Goal: Task Accomplishment & Management: Manage account settings

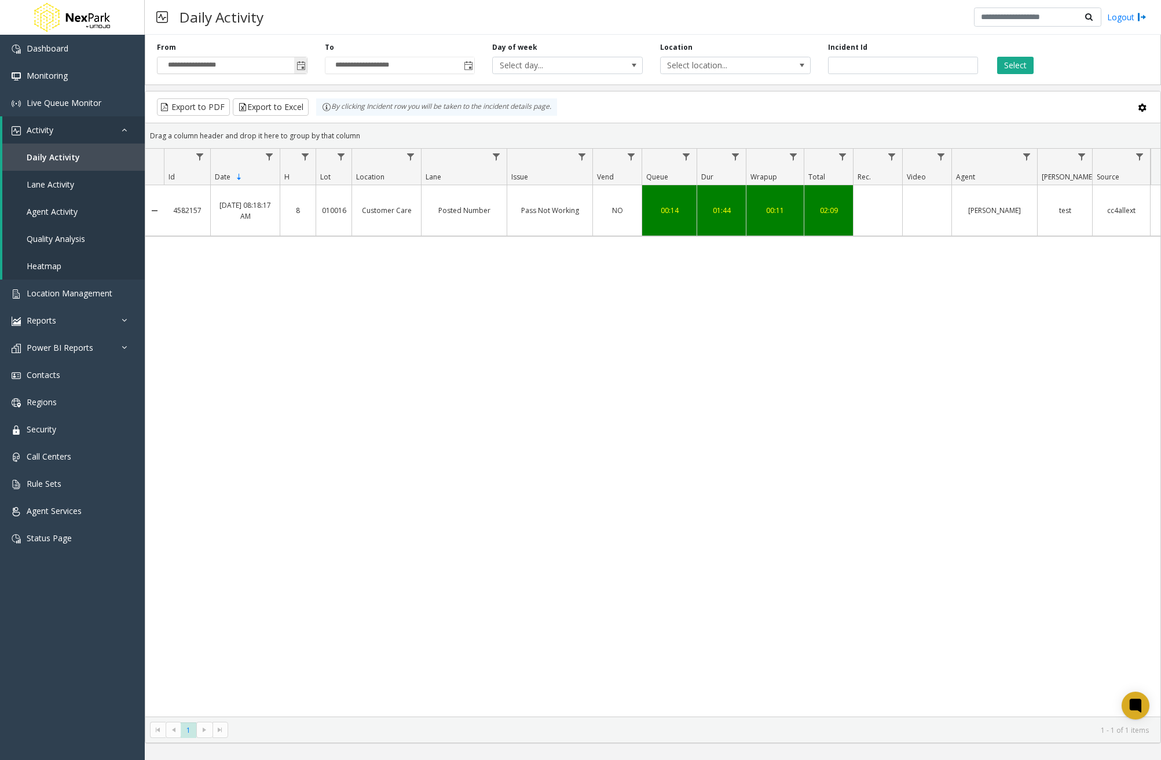
click at [200, 63] on input "**********" at bounding box center [232, 65] width 149 height 16
click at [233, 59] on input "**********" at bounding box center [232, 65] width 149 height 16
click at [319, 27] on div "Daily Activity Logout" at bounding box center [653, 17] width 1016 height 35
click at [259, 63] on input "**********" at bounding box center [232, 65] width 149 height 16
click at [210, 65] on input "**********" at bounding box center [232, 65] width 149 height 16
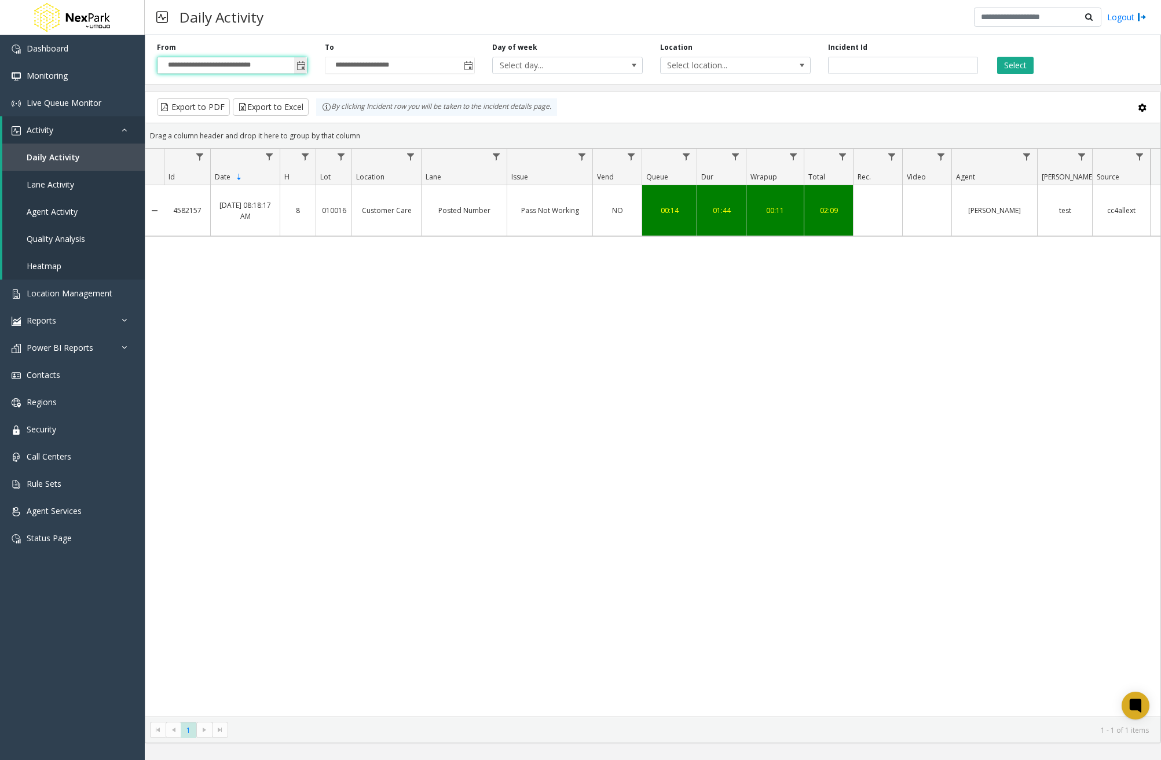
drag, startPoint x: 189, startPoint y: 67, endPoint x: 170, endPoint y: 67, distance: 18.5
click at [188, 67] on input "**********" at bounding box center [232, 65] width 149 height 16
click at [170, 67] on input "**********" at bounding box center [232, 65] width 149 height 16
type input "**********"
click at [1018, 68] on button "Select" at bounding box center [1015, 65] width 36 height 17
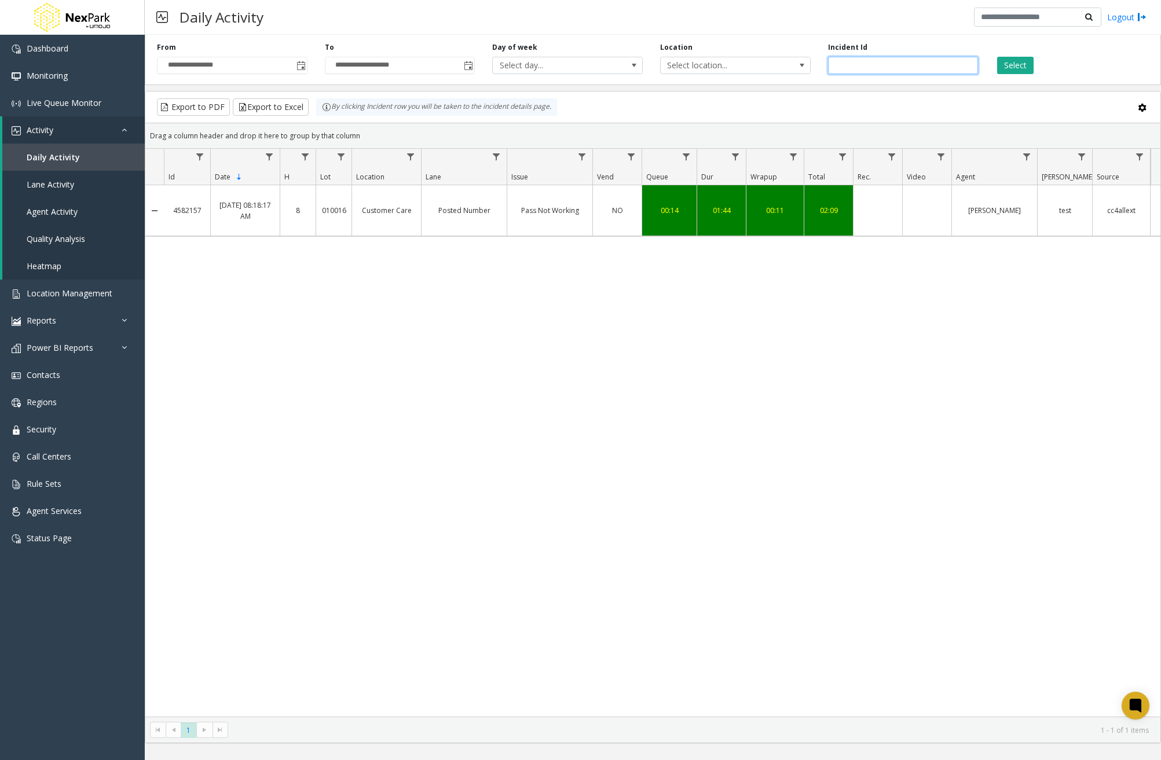
drag, startPoint x: 885, startPoint y: 65, endPoint x: 821, endPoint y: 67, distance: 64.3
click at [821, 67] on div "Incident Id *******" at bounding box center [903, 58] width 168 height 32
click at [1028, 66] on button "Select" at bounding box center [1015, 65] width 36 height 17
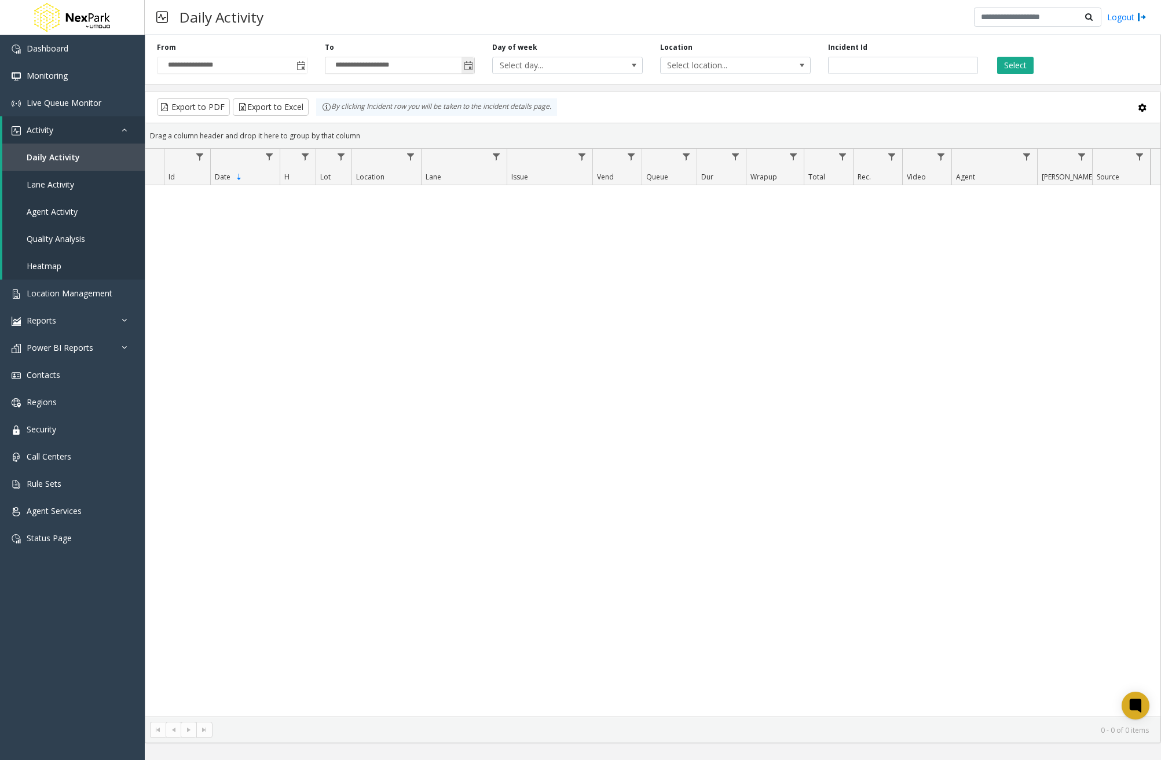
click at [411, 68] on input "**********" at bounding box center [399, 65] width 149 height 16
click at [360, 65] on input "**********" at bounding box center [399, 65] width 149 height 16
click at [375, 64] on input "**********" at bounding box center [399, 65] width 149 height 16
click at [376, 64] on input "**********" at bounding box center [399, 65] width 149 height 16
click at [1013, 65] on button "Select" at bounding box center [1015, 65] width 36 height 17
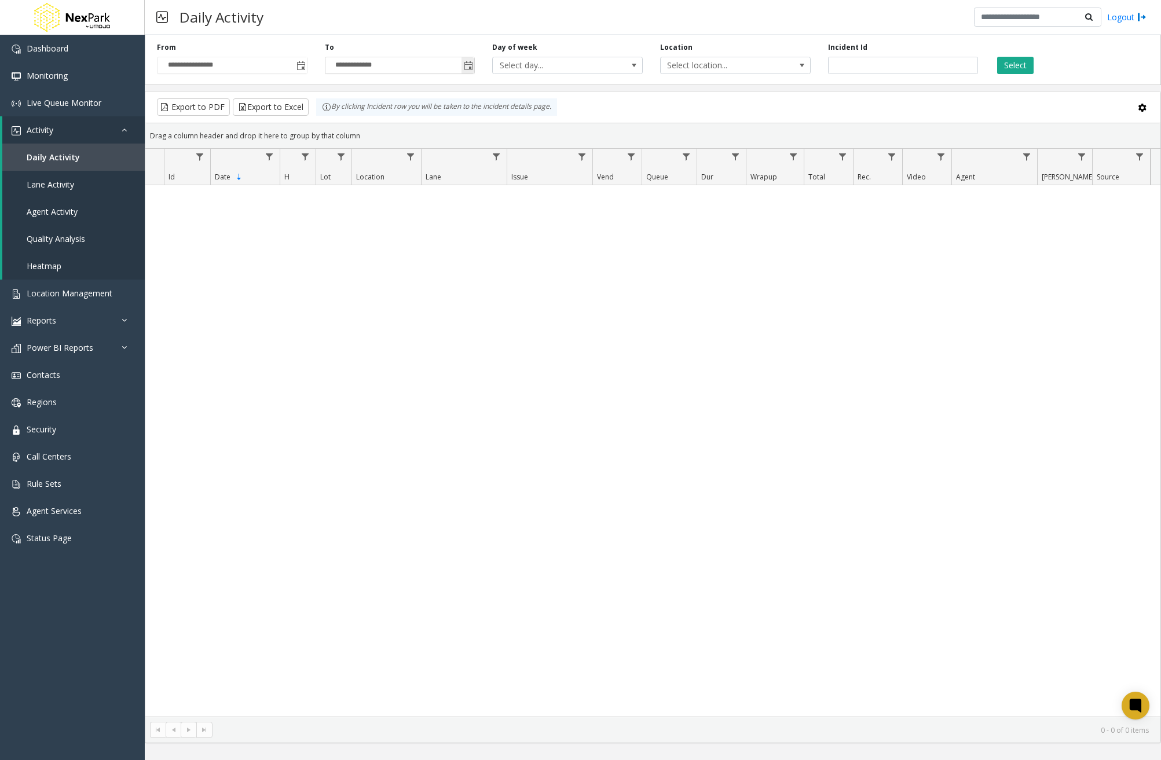
click at [380, 69] on input "**********" at bounding box center [399, 65] width 149 height 16
type input "**********"
click at [219, 67] on input "**********" at bounding box center [232, 65] width 149 height 16
click at [388, 387] on div "No records available." at bounding box center [652, 451] width 1015 height 532
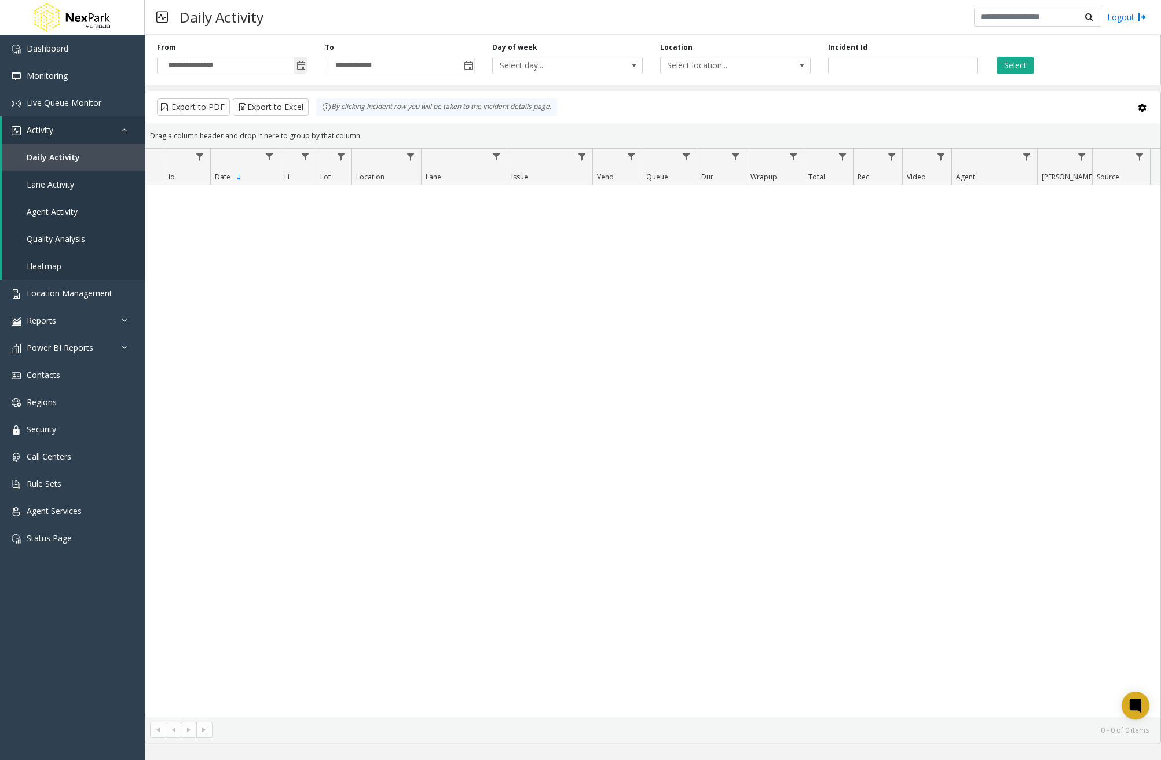
click at [301, 64] on span "Toggle popup" at bounding box center [300, 65] width 9 height 9
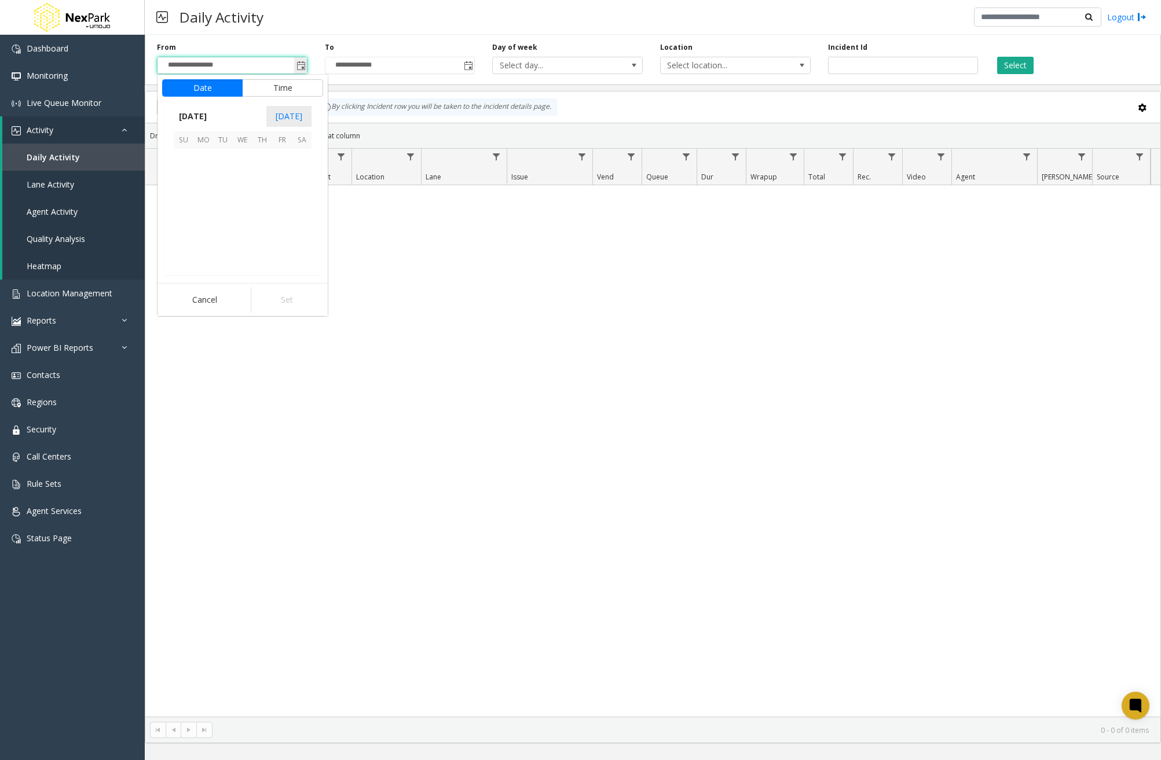
scroll to position [921, 0]
click at [204, 198] on span "13" at bounding box center [203, 198] width 20 height 20
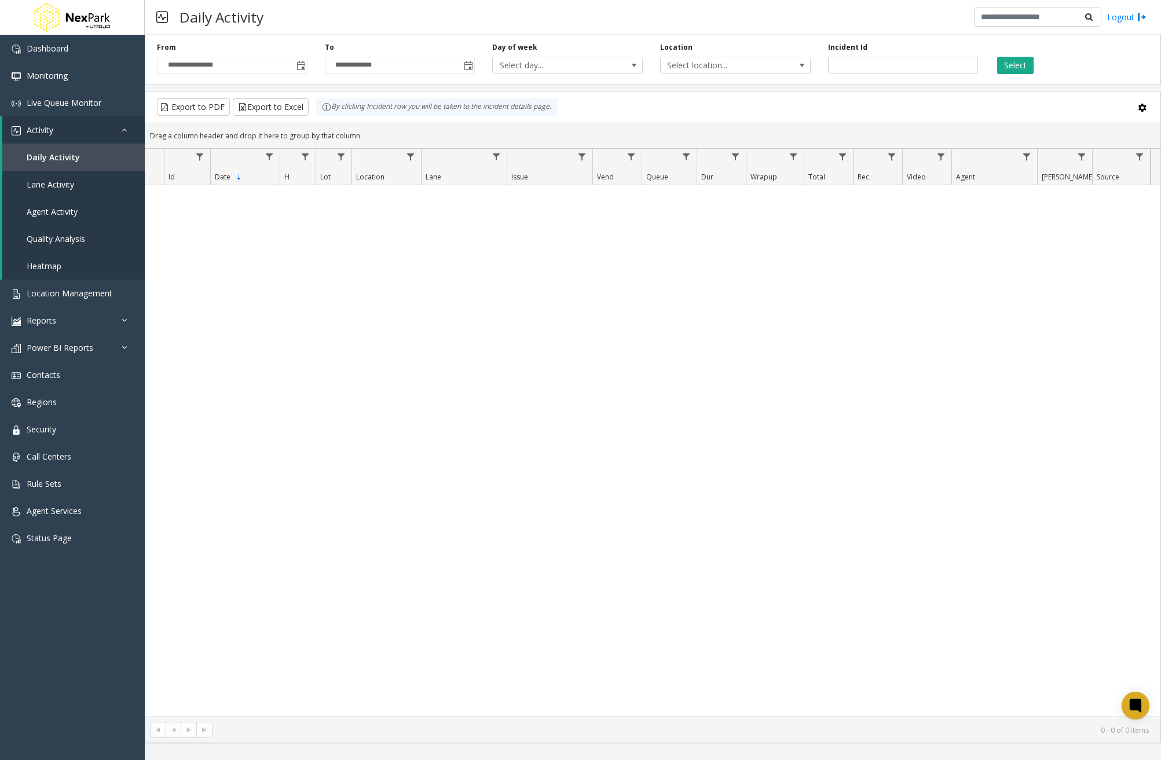
click at [780, 473] on div "No records available." at bounding box center [652, 451] width 1015 height 532
click at [273, 71] on input "**********" at bounding box center [232, 65] width 149 height 16
type input "**********"
click at [268, 339] on div "No records available." at bounding box center [652, 451] width 1015 height 532
click at [60, 210] on span "Agent Activity" at bounding box center [52, 211] width 51 height 11
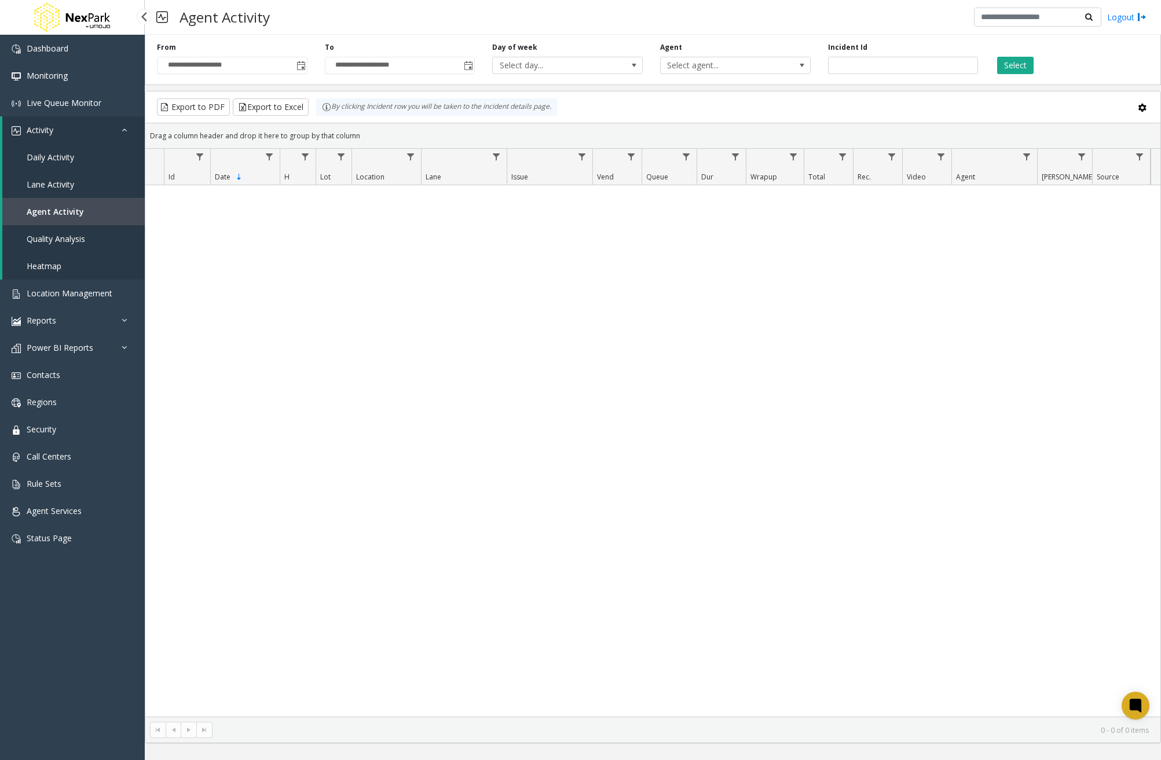
click at [76, 181] on link "Lane Activity" at bounding box center [73, 184] width 142 height 27
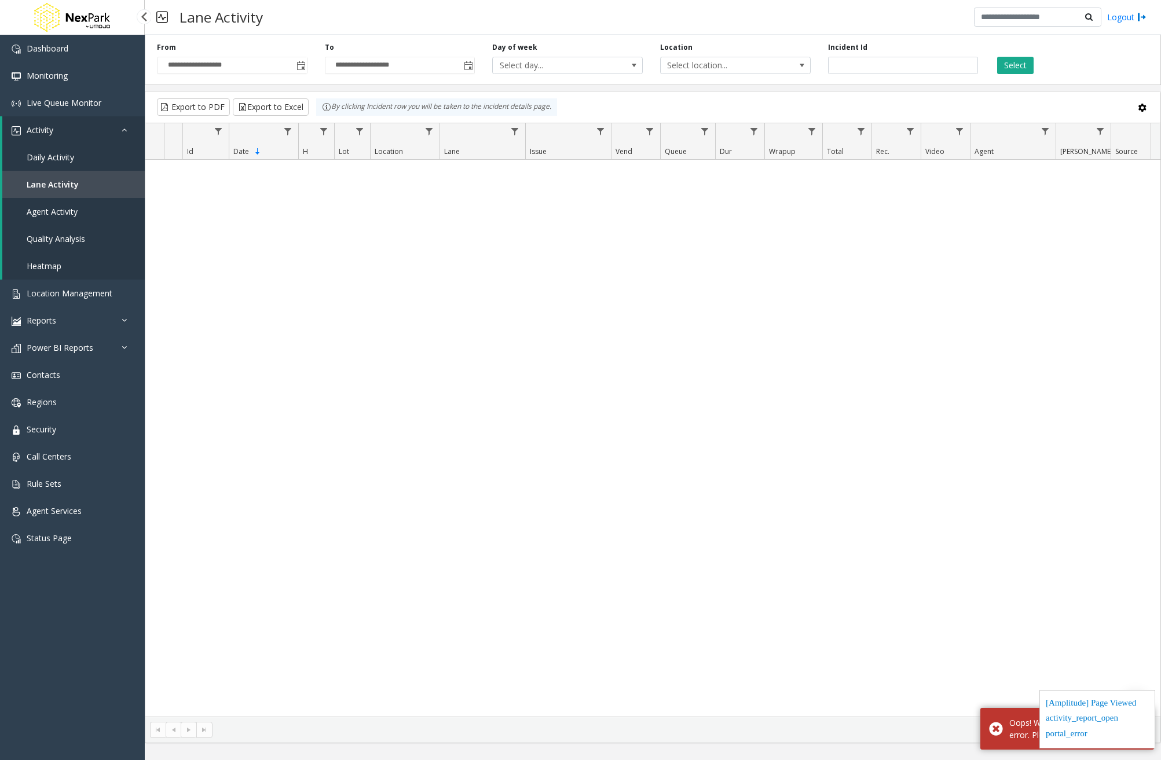
click at [83, 137] on link "Activity" at bounding box center [73, 129] width 142 height 27
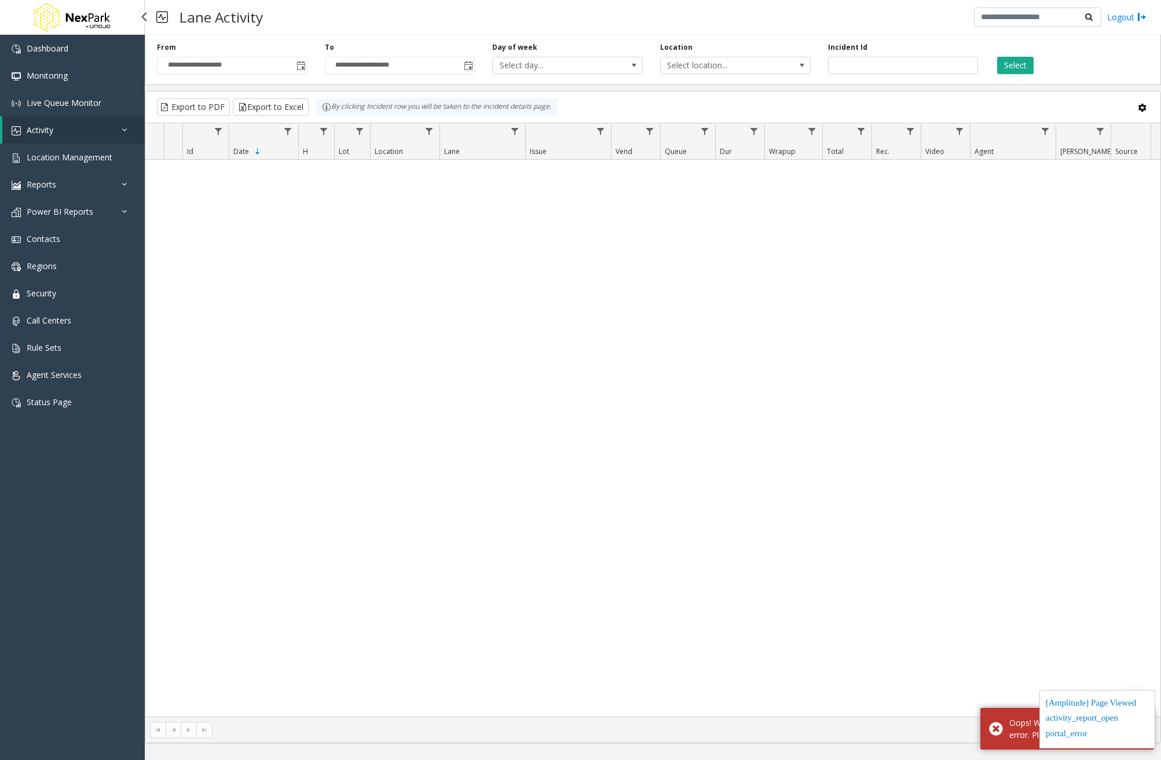
click at [83, 139] on link "Activity" at bounding box center [73, 129] width 142 height 27
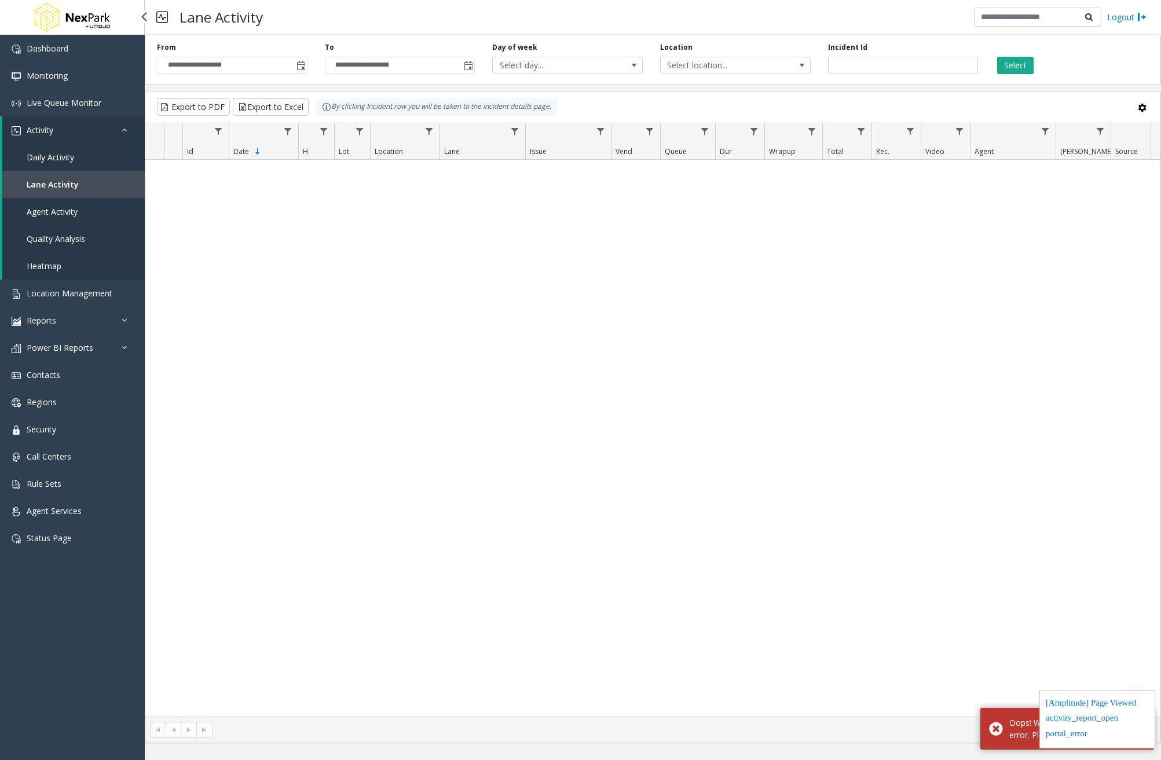
click at [64, 158] on span "Daily Activity" at bounding box center [50, 157] width 47 height 11
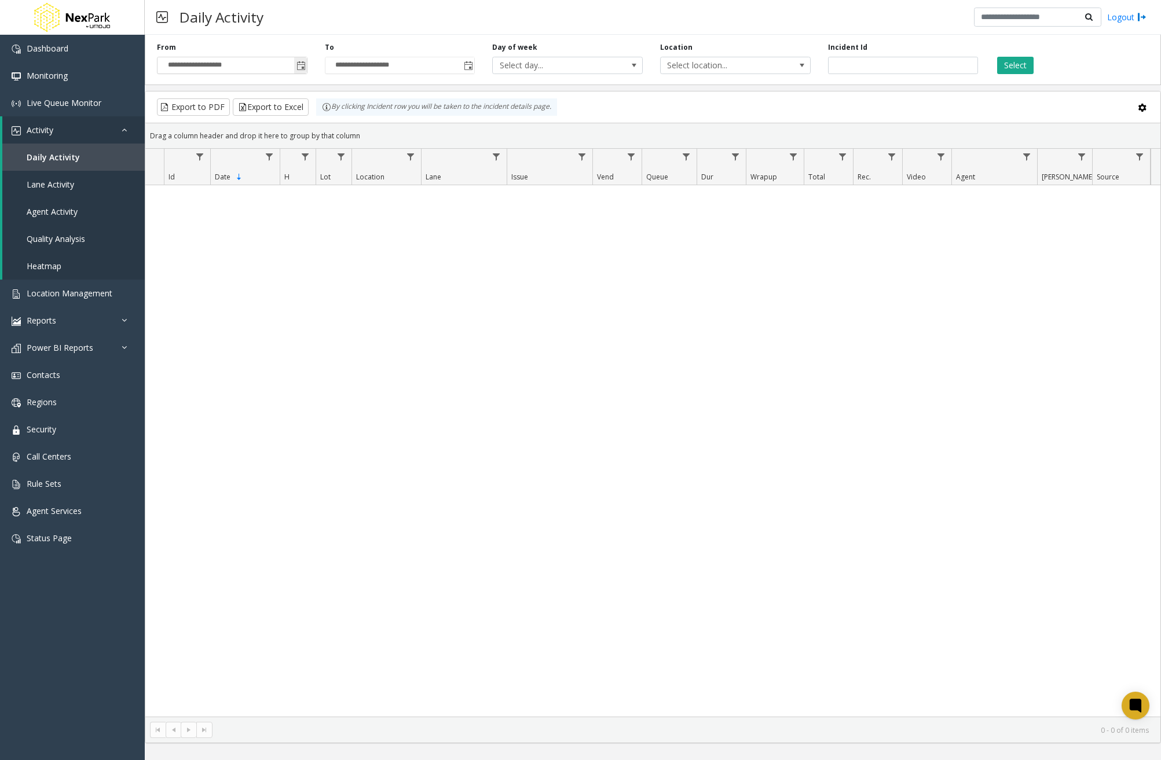
click at [306, 64] on span "Toggle popup" at bounding box center [300, 65] width 13 height 19
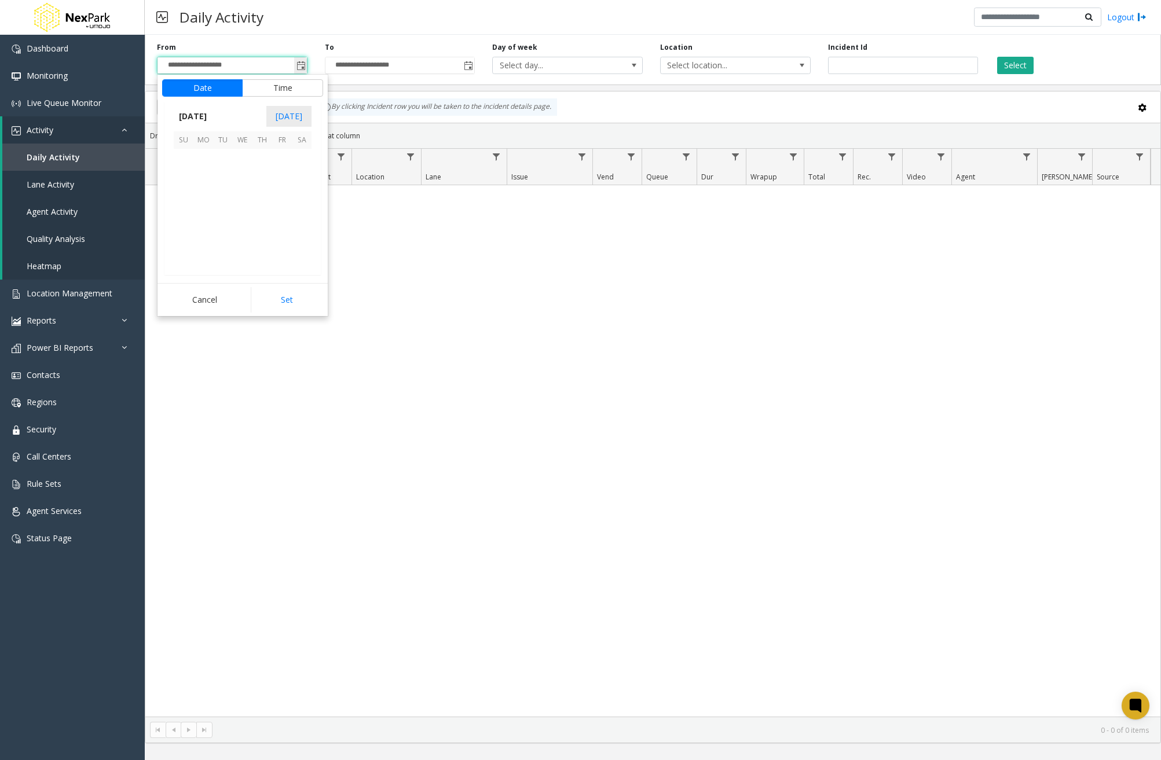
scroll to position [207978, 0]
click at [212, 118] on span "October 2025" at bounding box center [193, 116] width 38 height 17
click at [185, 136] on span "Jan" at bounding box center [188, 141] width 28 height 28
click at [247, 157] on span "1" at bounding box center [243, 159] width 20 height 20
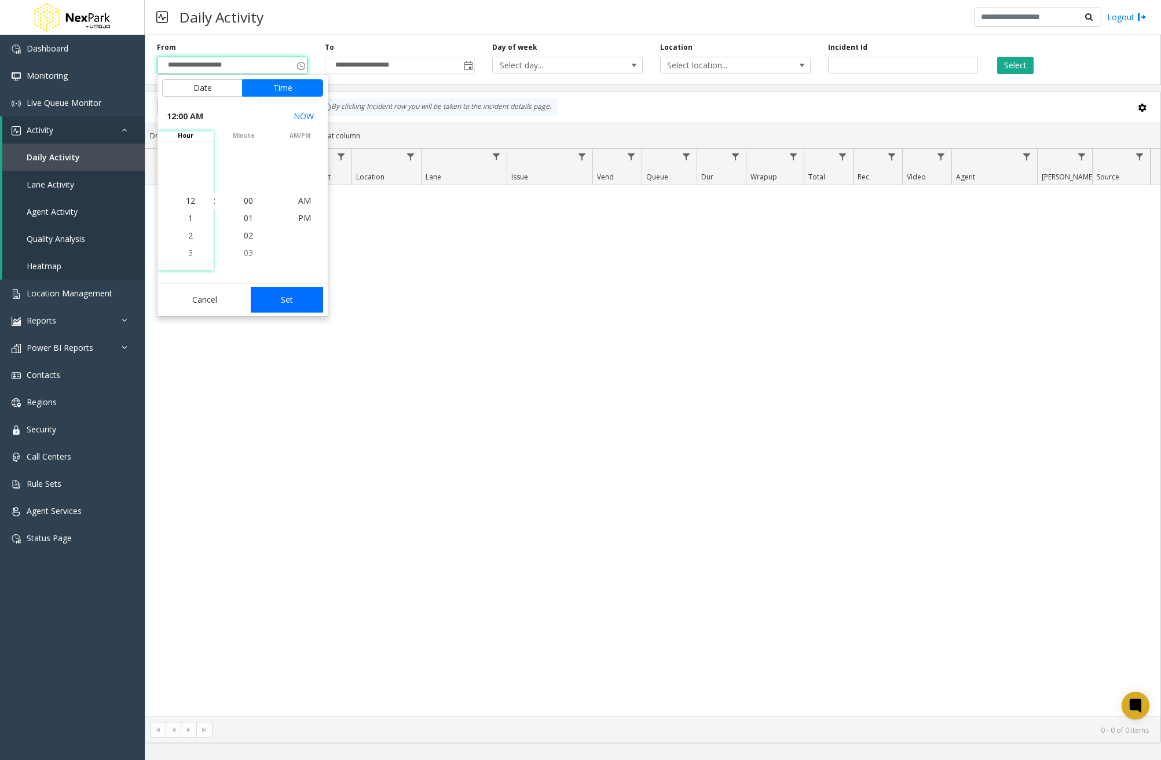
click at [303, 304] on button "Set" at bounding box center [287, 299] width 73 height 25
type input "**********"
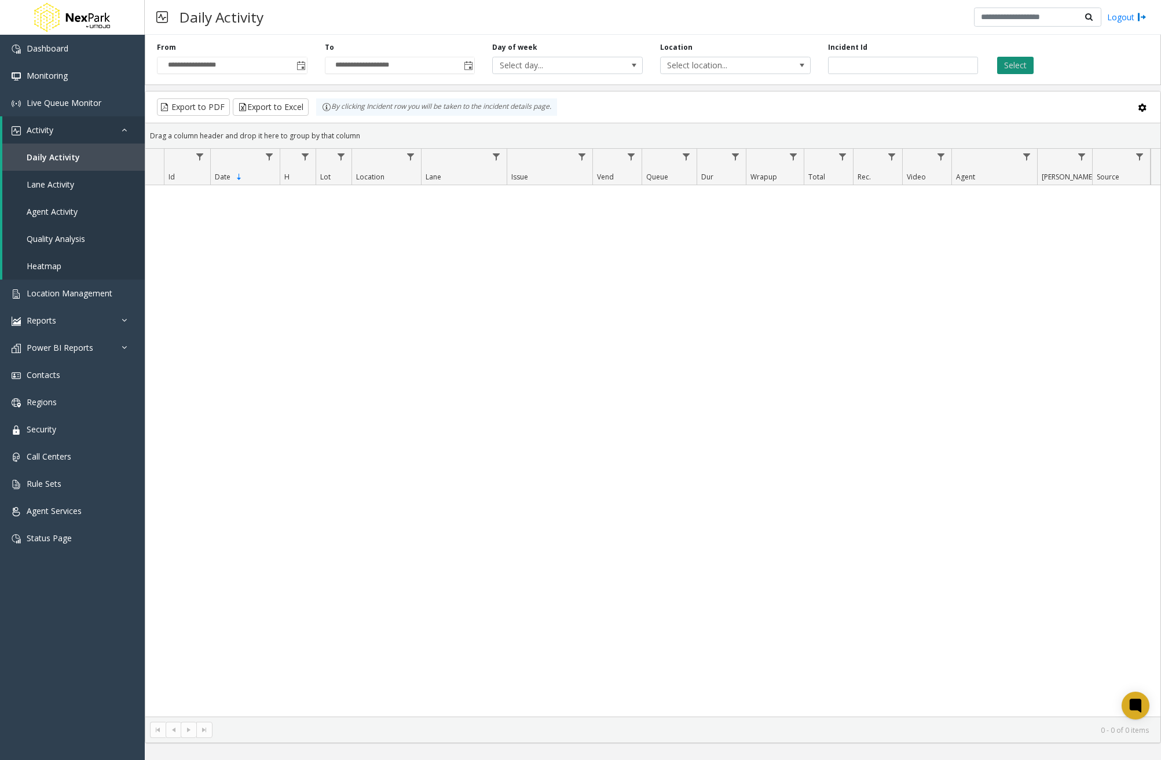
click at [1023, 69] on button "Select" at bounding box center [1015, 65] width 36 height 17
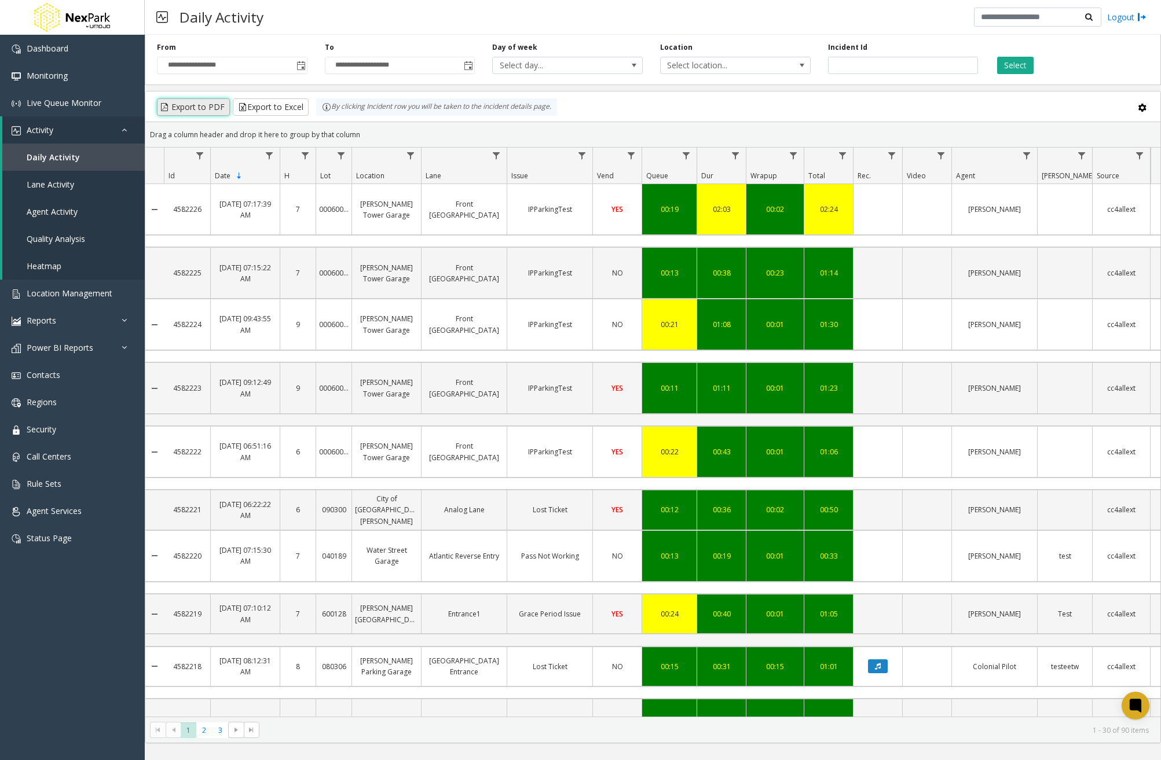
click at [208, 112] on button "Export to PDF" at bounding box center [193, 106] width 73 height 17
click at [273, 111] on button "Export to Excel" at bounding box center [271, 106] width 76 height 17
click at [73, 325] on link "Reports" at bounding box center [72, 320] width 145 height 27
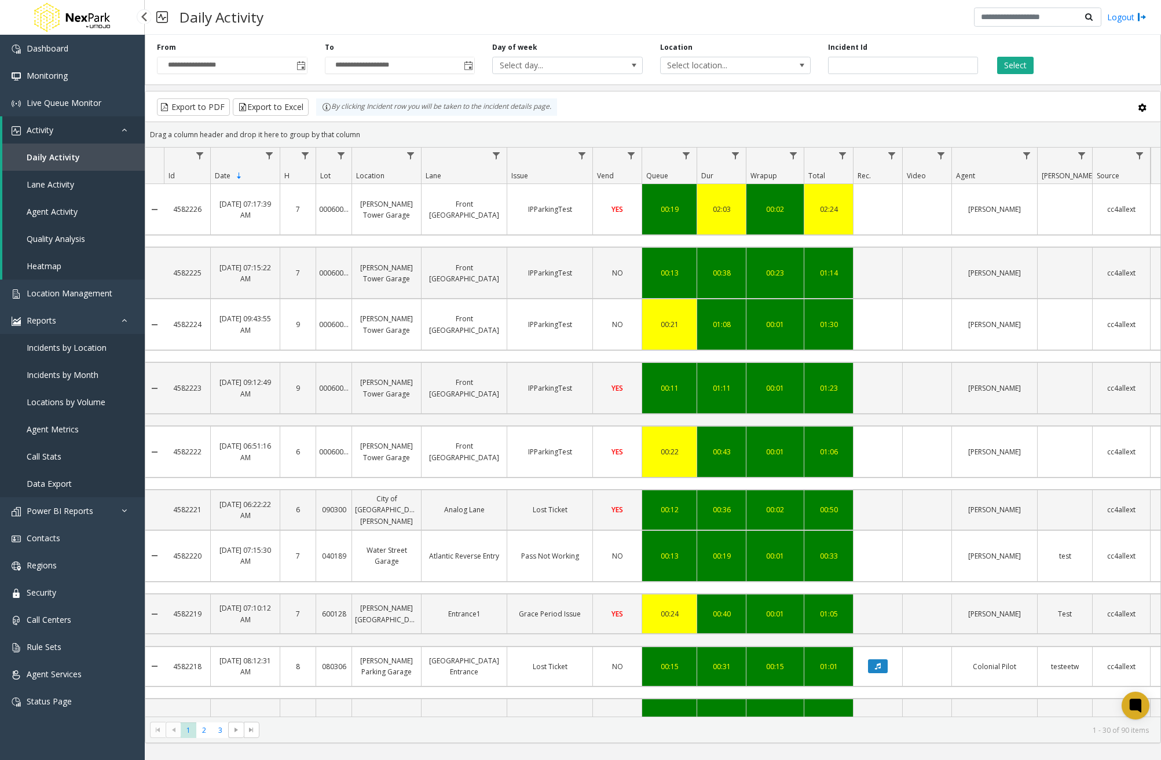
click at [71, 353] on span "Incidents by Location" at bounding box center [67, 347] width 80 height 11
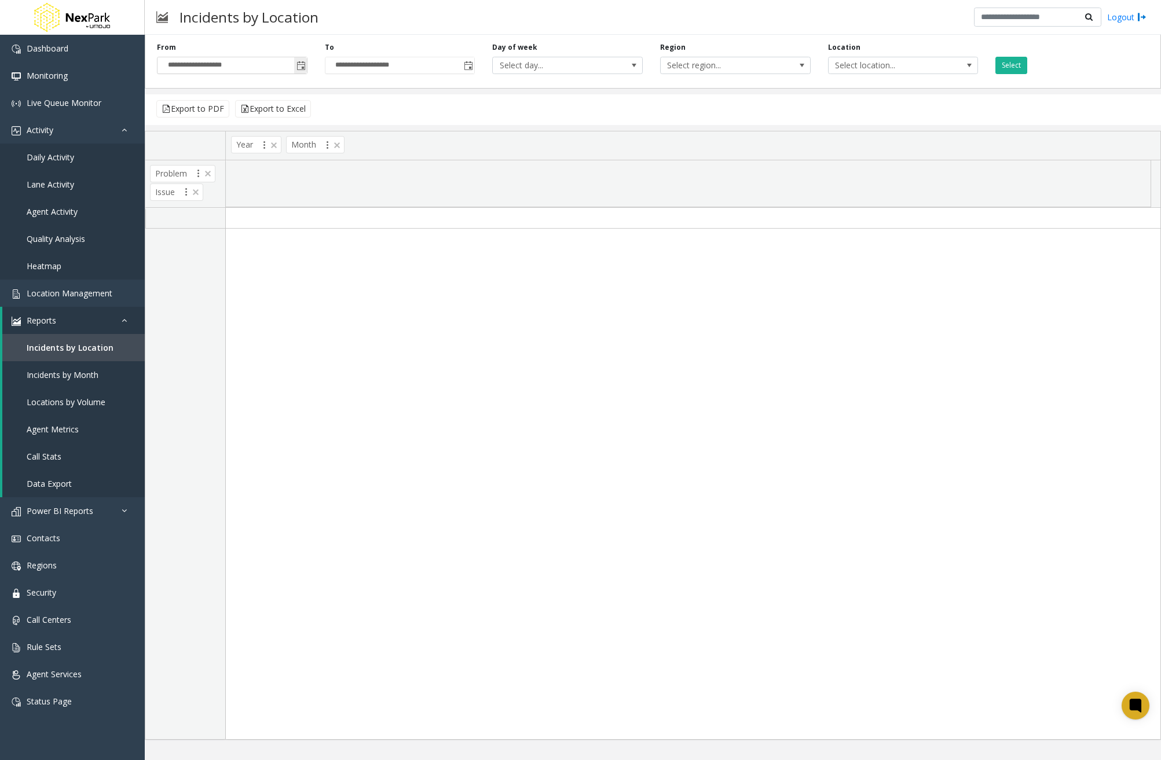
click at [302, 63] on span "Toggle popup" at bounding box center [300, 65] width 9 height 9
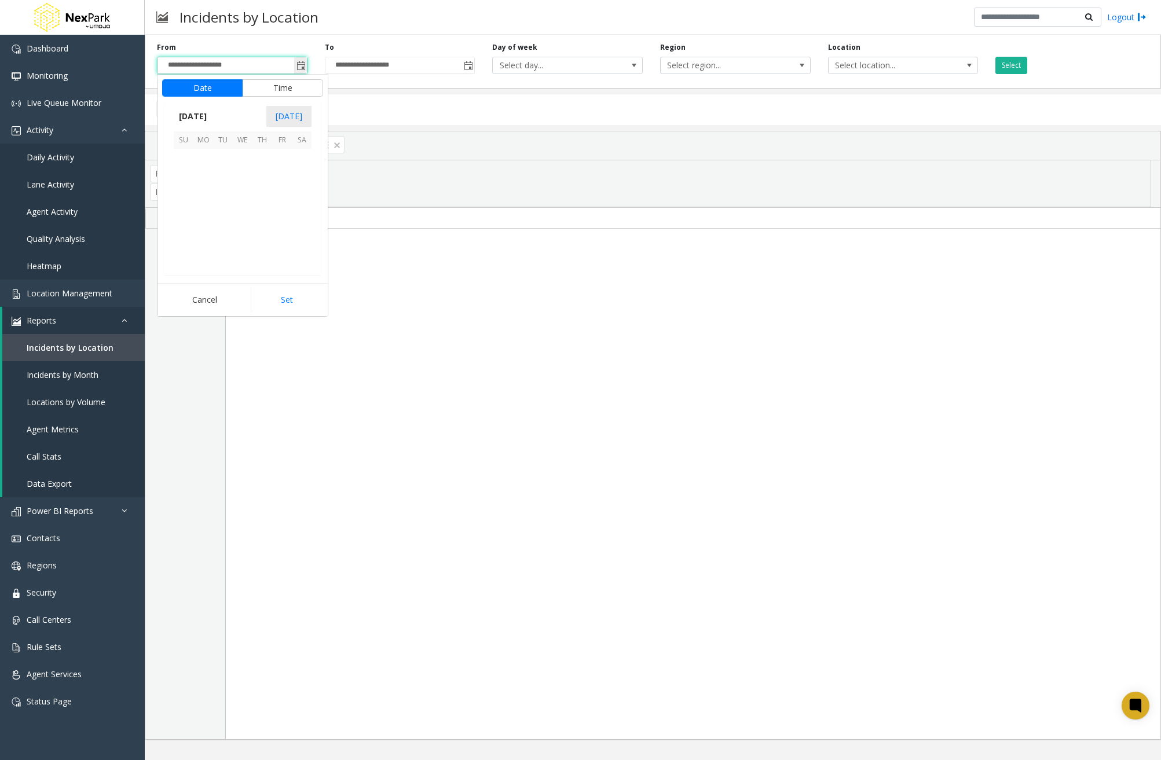
scroll to position [207978, 0]
click at [205, 112] on span "October 2025" at bounding box center [193, 116] width 38 height 17
click at [185, 144] on span "Jan" at bounding box center [188, 141] width 28 height 28
click at [247, 155] on span "1" at bounding box center [243, 159] width 20 height 20
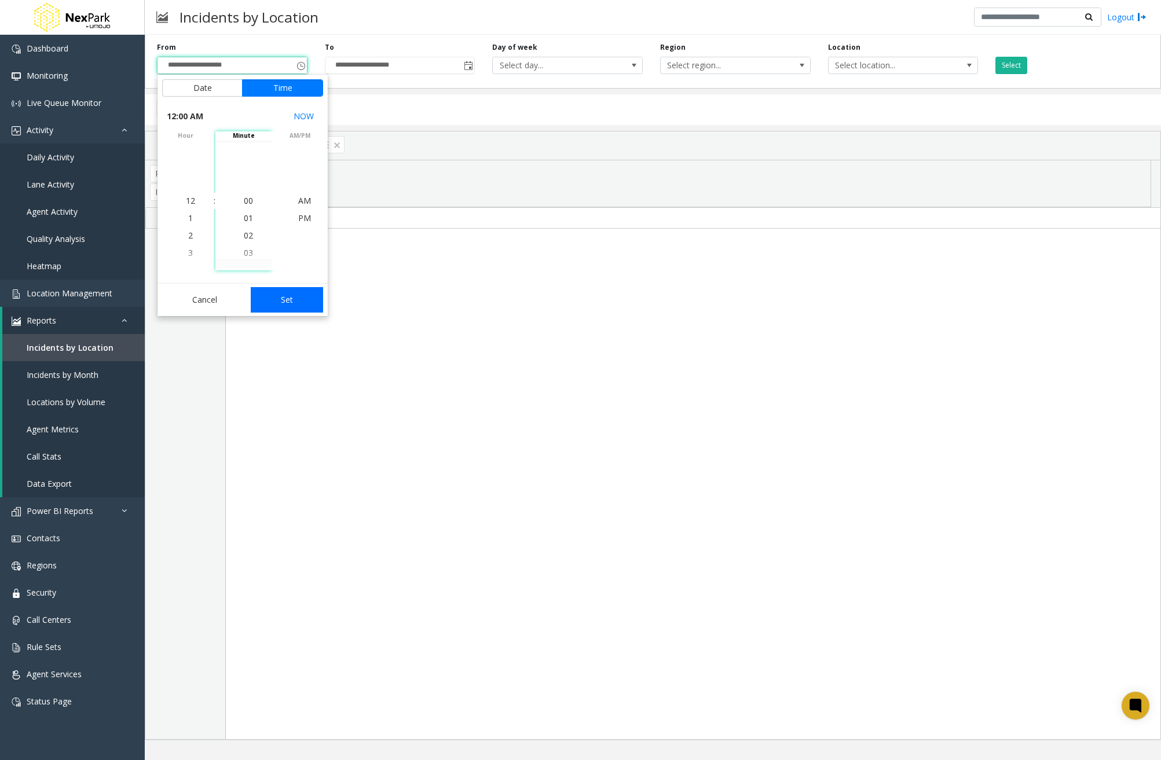
click at [281, 294] on button "Set" at bounding box center [287, 299] width 73 height 25
type input "**********"
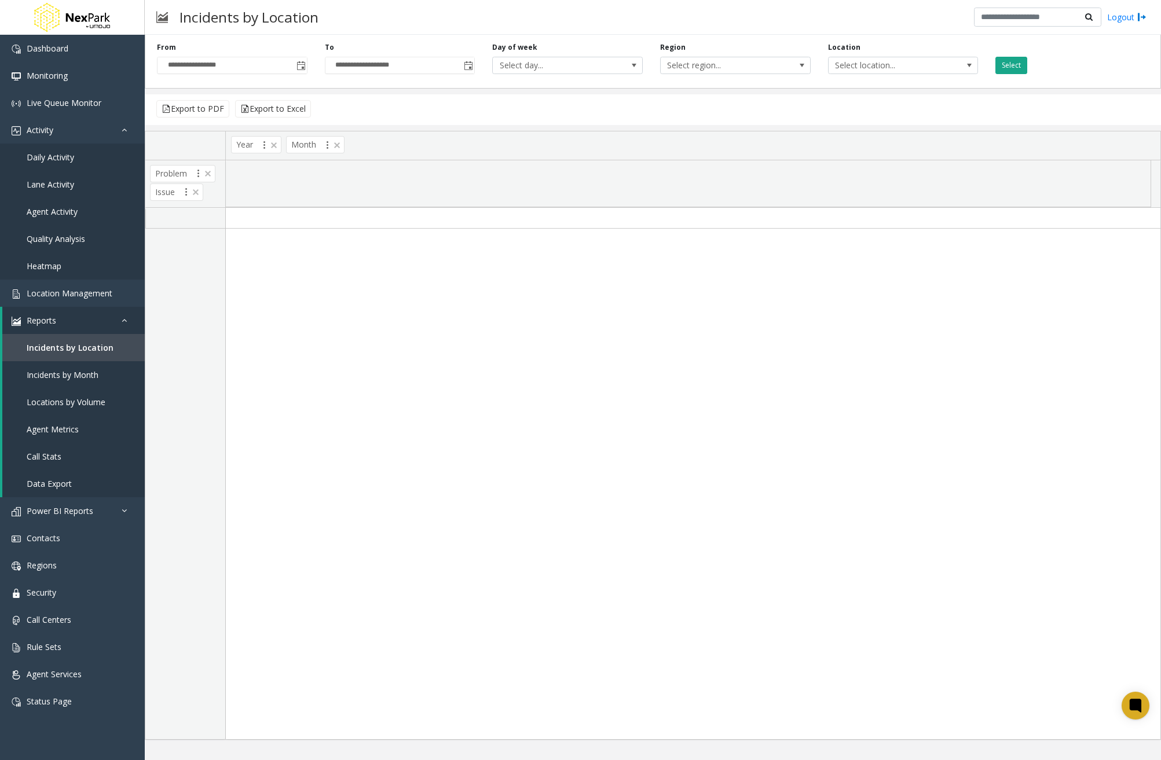
click at [1018, 64] on button "Select" at bounding box center [1011, 65] width 32 height 17
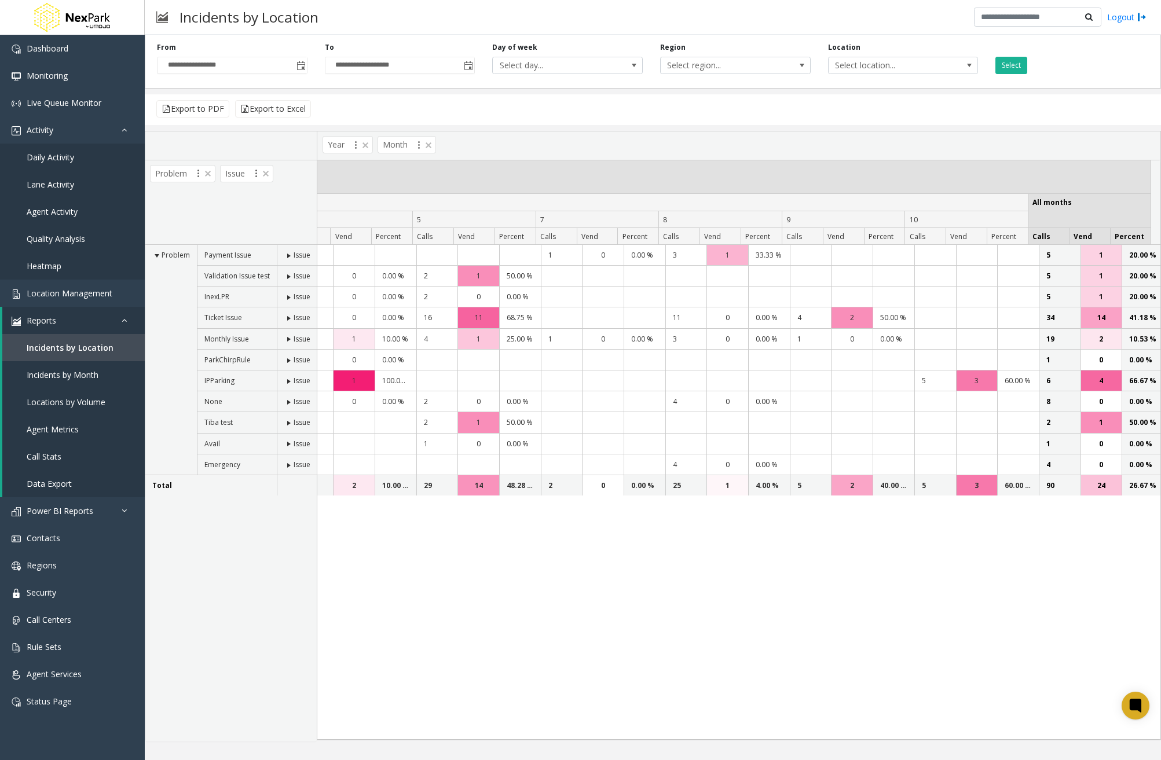
scroll to position [0, 0]
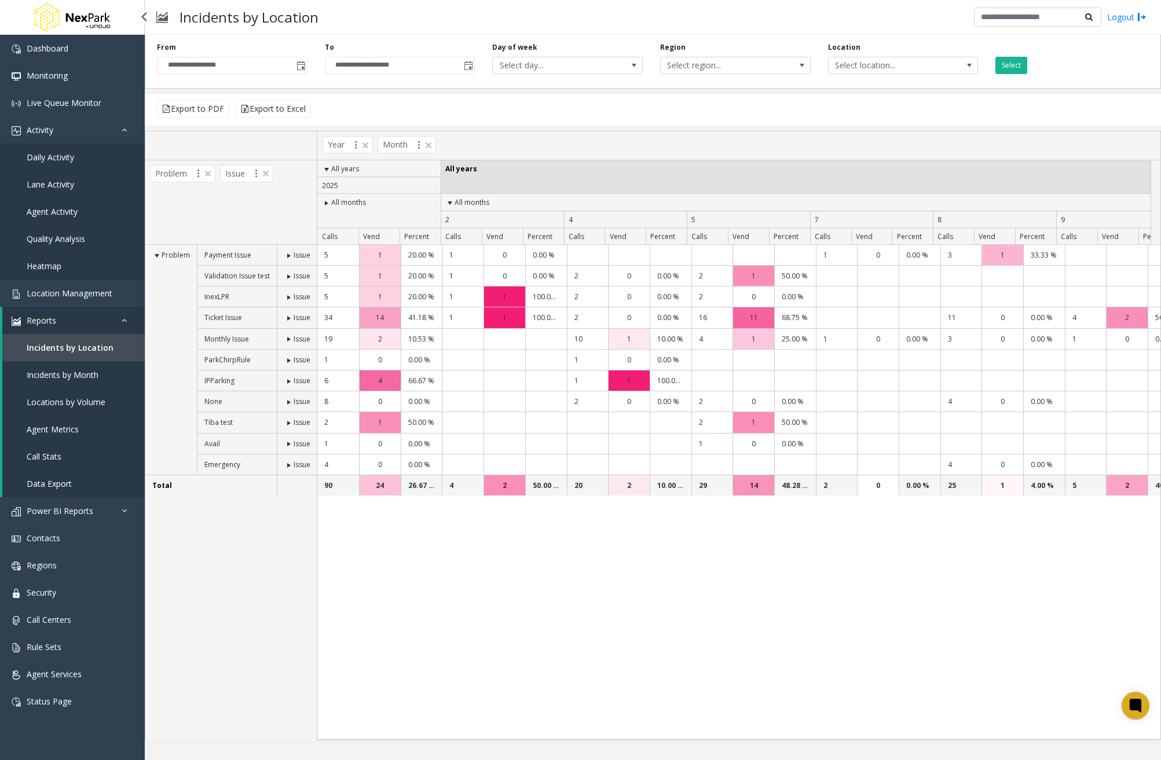
click at [76, 372] on span "Incidents by Month" at bounding box center [63, 374] width 72 height 11
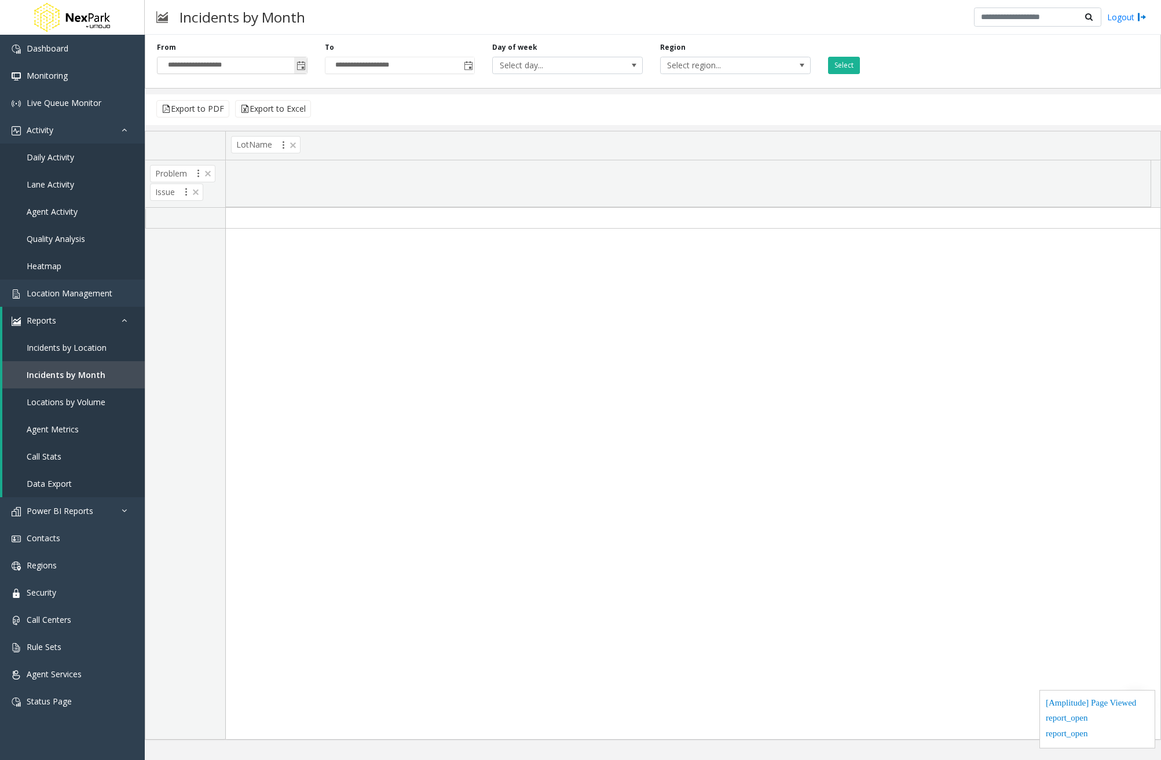
click at [305, 67] on span "Toggle popup" at bounding box center [300, 65] width 9 height 9
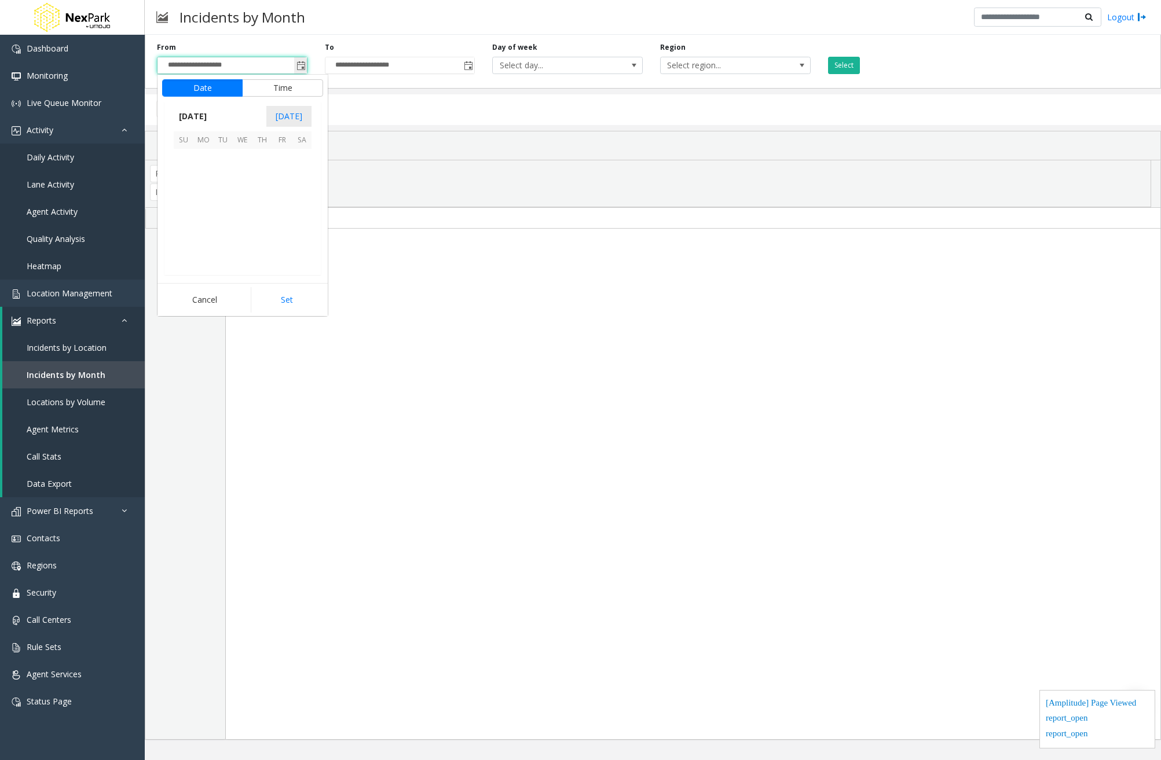
scroll to position [207978, 0]
click at [209, 122] on span "October 2025" at bounding box center [193, 116] width 38 height 17
click at [195, 146] on span "Jan" at bounding box center [188, 141] width 28 height 28
click at [244, 163] on span "1" at bounding box center [243, 159] width 20 height 20
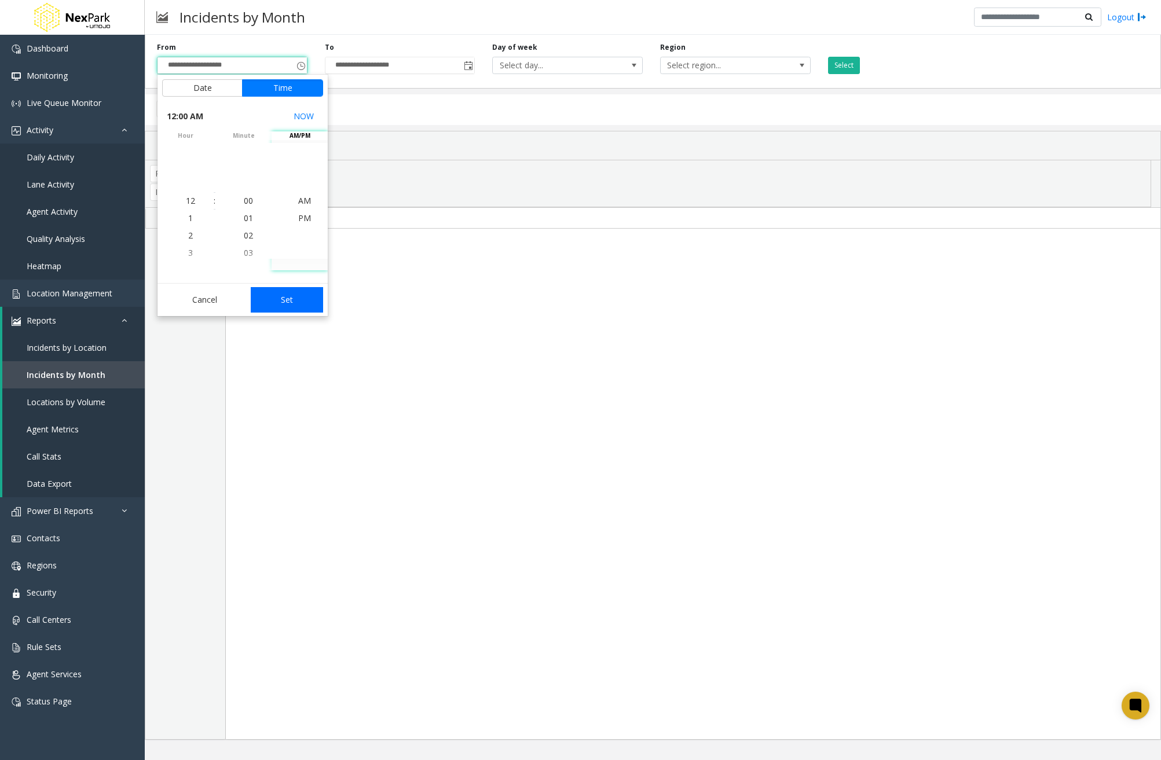
click at [307, 305] on button "Set" at bounding box center [287, 299] width 73 height 25
type input "**********"
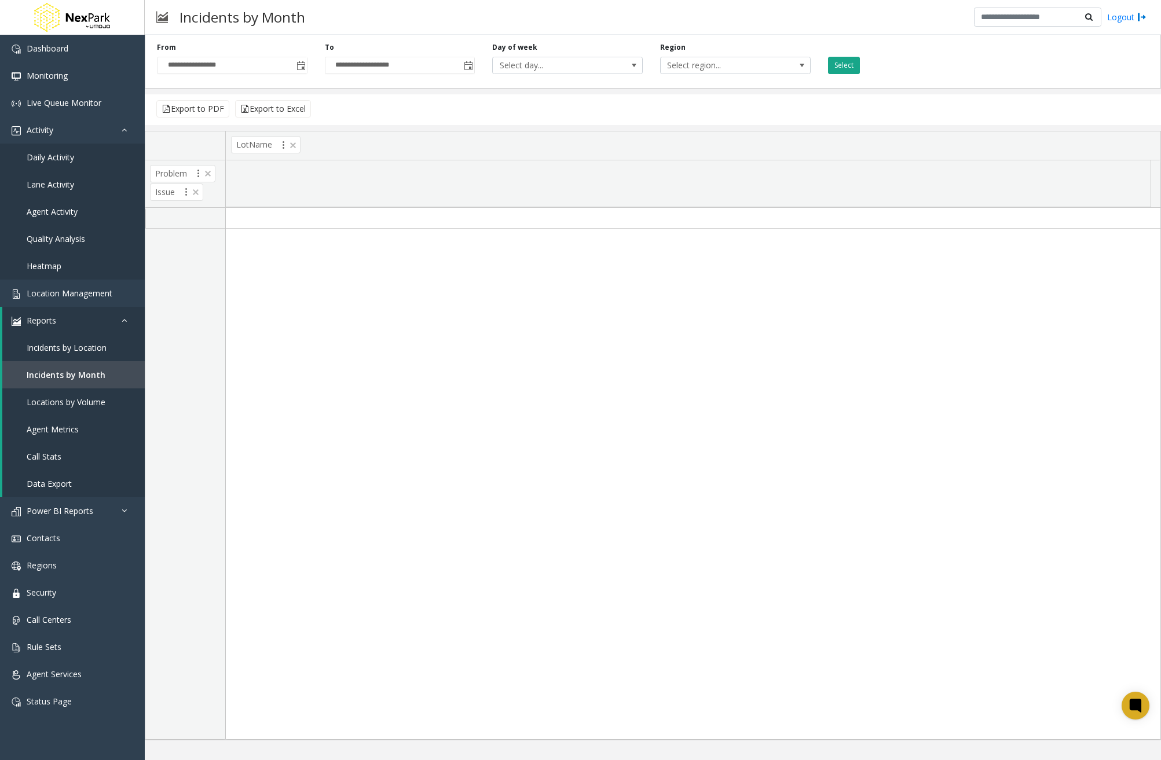
click at [851, 64] on button "Select" at bounding box center [844, 65] width 32 height 17
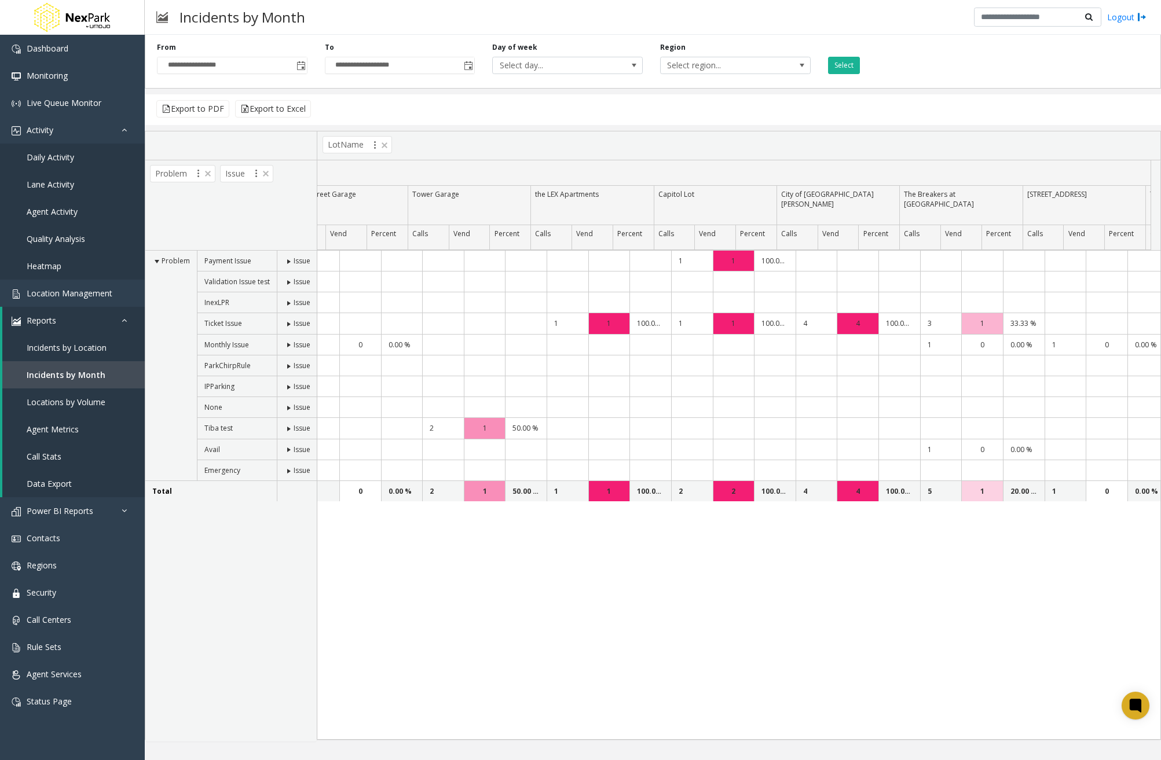
scroll to position [0, 1162]
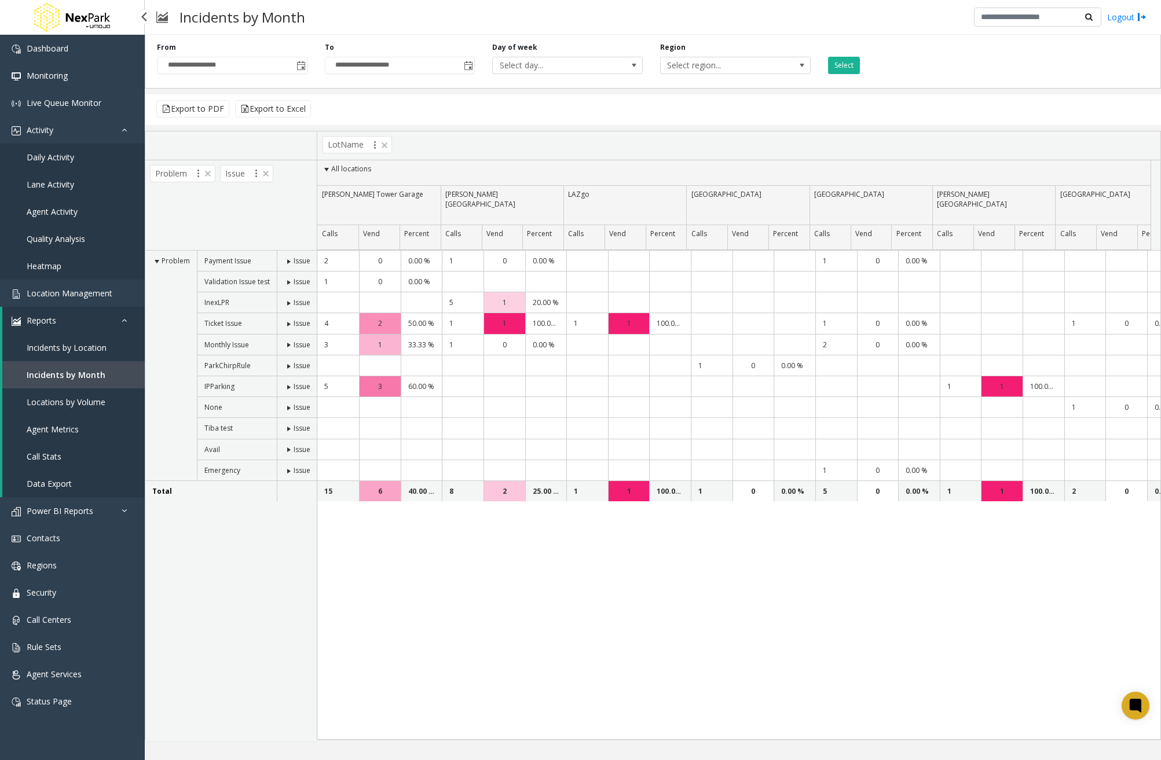
click at [55, 398] on span "Locations by Volume" at bounding box center [66, 402] width 79 height 11
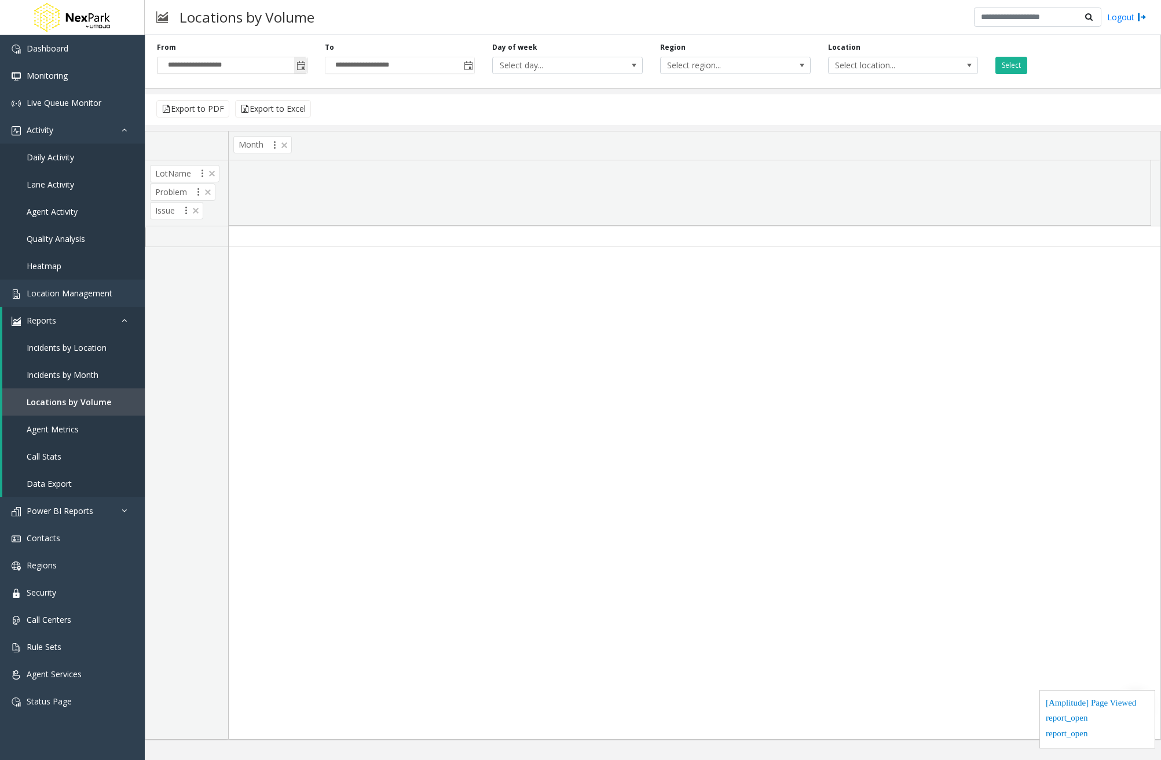
click at [305, 68] on span "Toggle popup" at bounding box center [300, 65] width 9 height 9
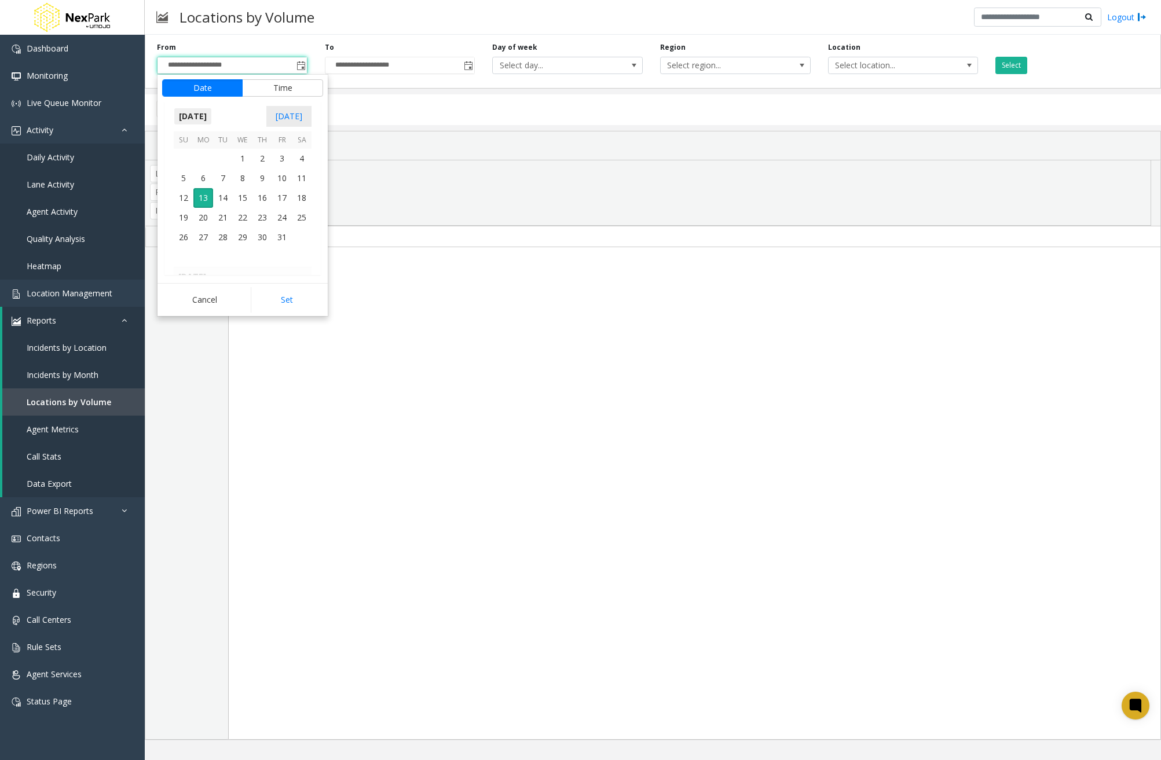
click at [212, 110] on span "October 2025" at bounding box center [193, 116] width 38 height 17
click at [192, 140] on span "Jan" at bounding box center [188, 141] width 28 height 28
click at [241, 155] on span "1" at bounding box center [243, 159] width 20 height 20
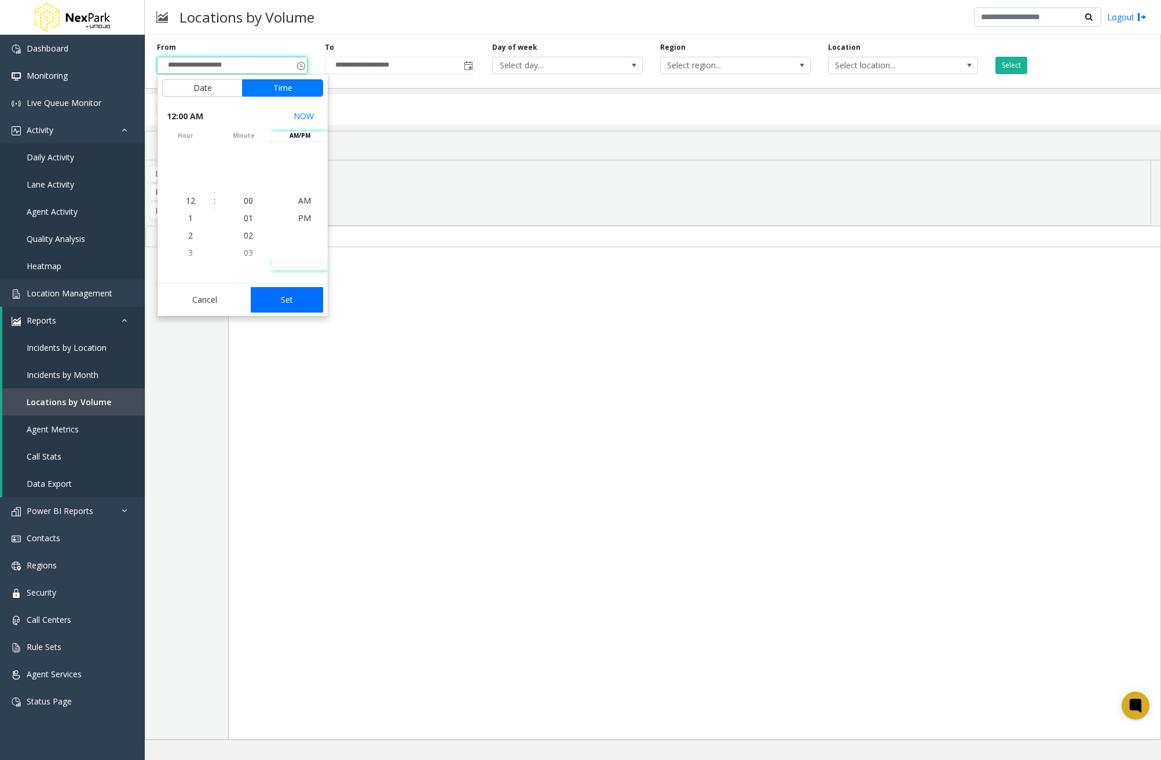
click at [299, 301] on button "Set" at bounding box center [287, 299] width 73 height 25
type input "**********"
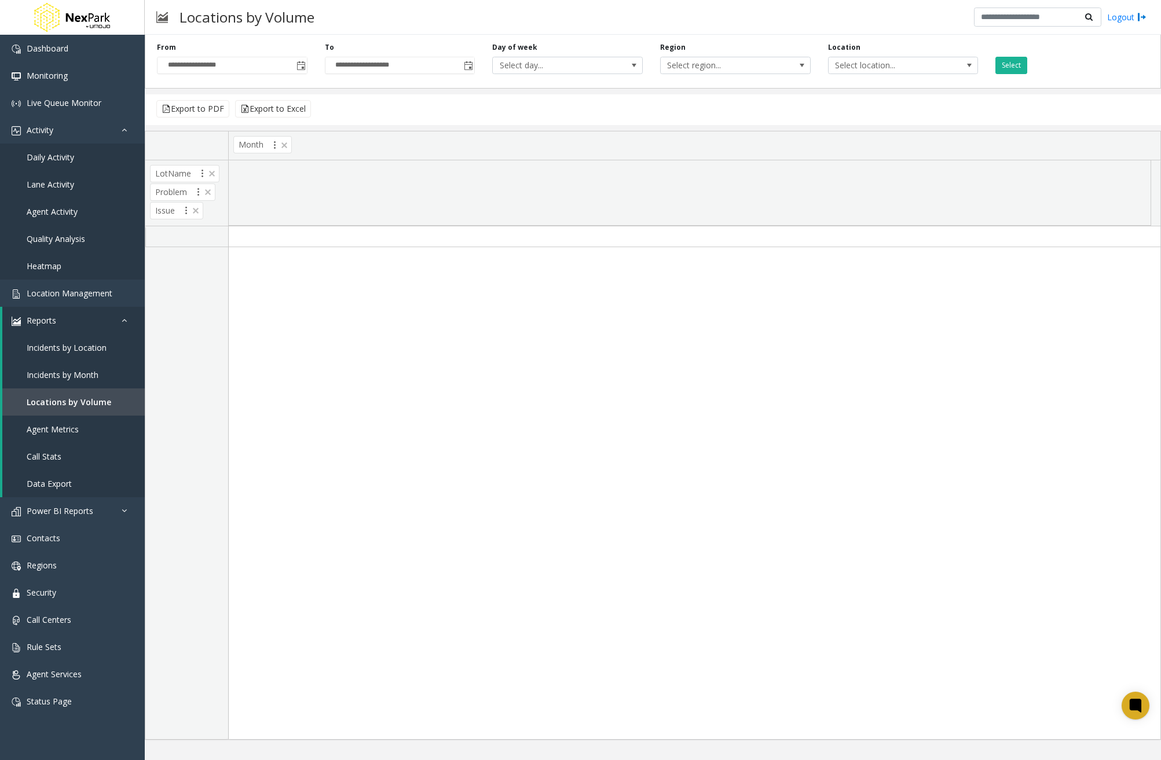
click at [329, 365] on div at bounding box center [695, 482] width 932 height 513
click at [64, 159] on span "Daily Activity" at bounding box center [50, 157] width 47 height 11
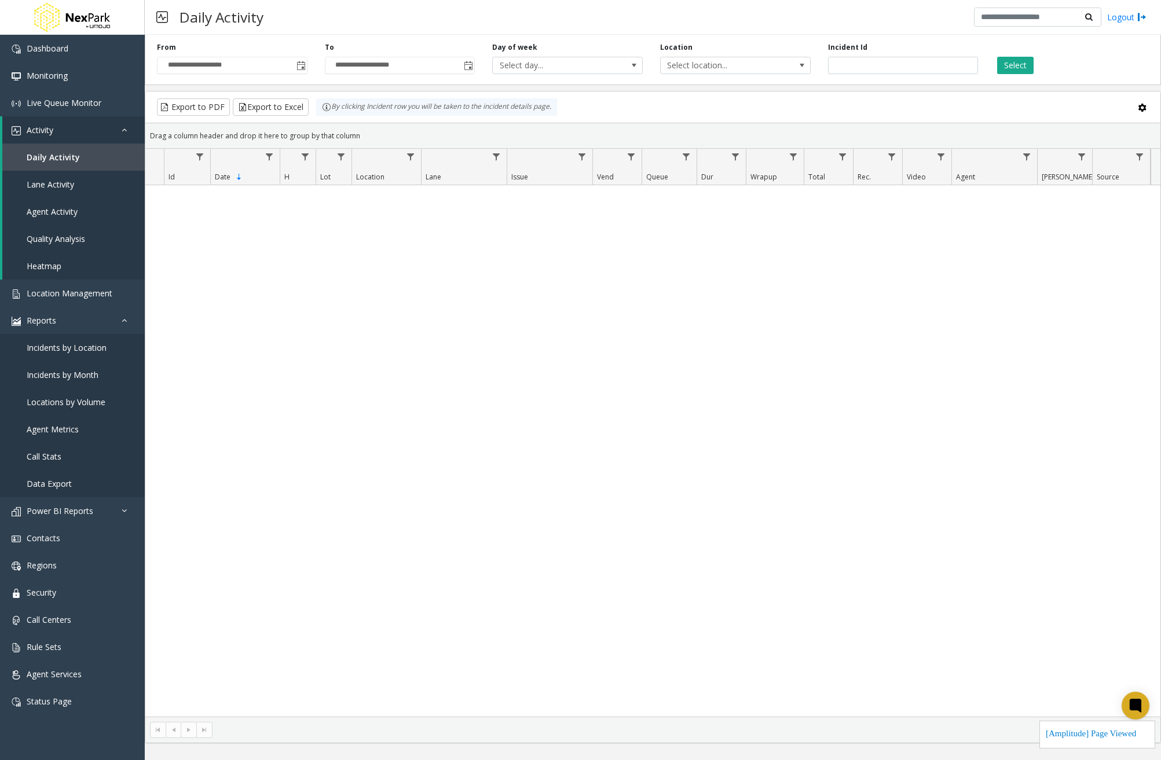
click at [684, 341] on div "No records available." at bounding box center [652, 451] width 1015 height 532
click at [61, 299] on link "Location Management" at bounding box center [72, 293] width 145 height 27
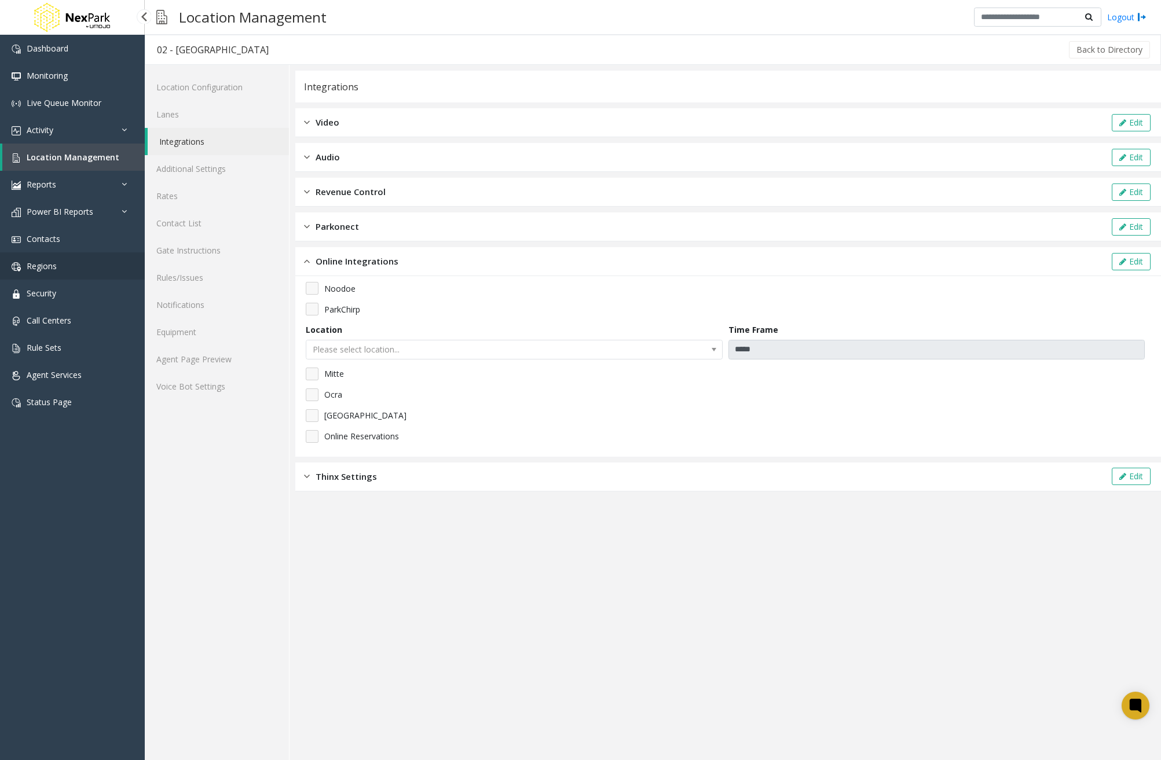
click at [67, 274] on link "Regions" at bounding box center [72, 265] width 145 height 27
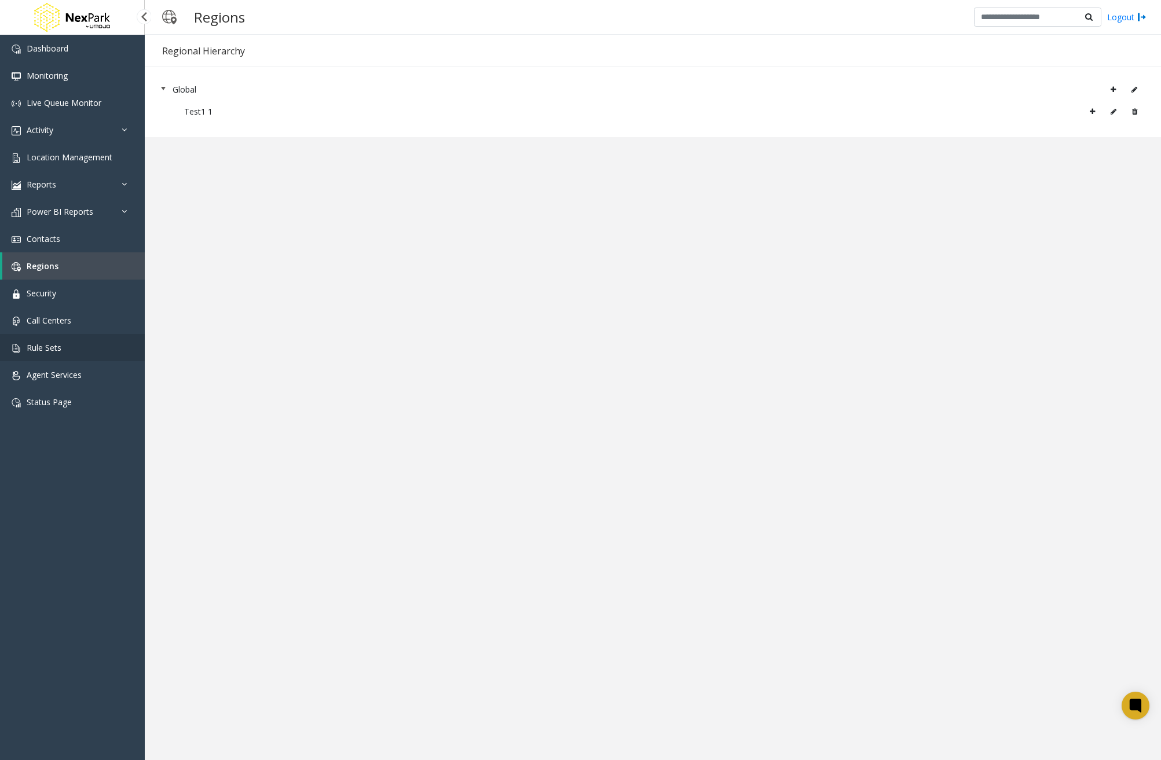
click at [50, 342] on span "Rule Sets" at bounding box center [44, 347] width 35 height 11
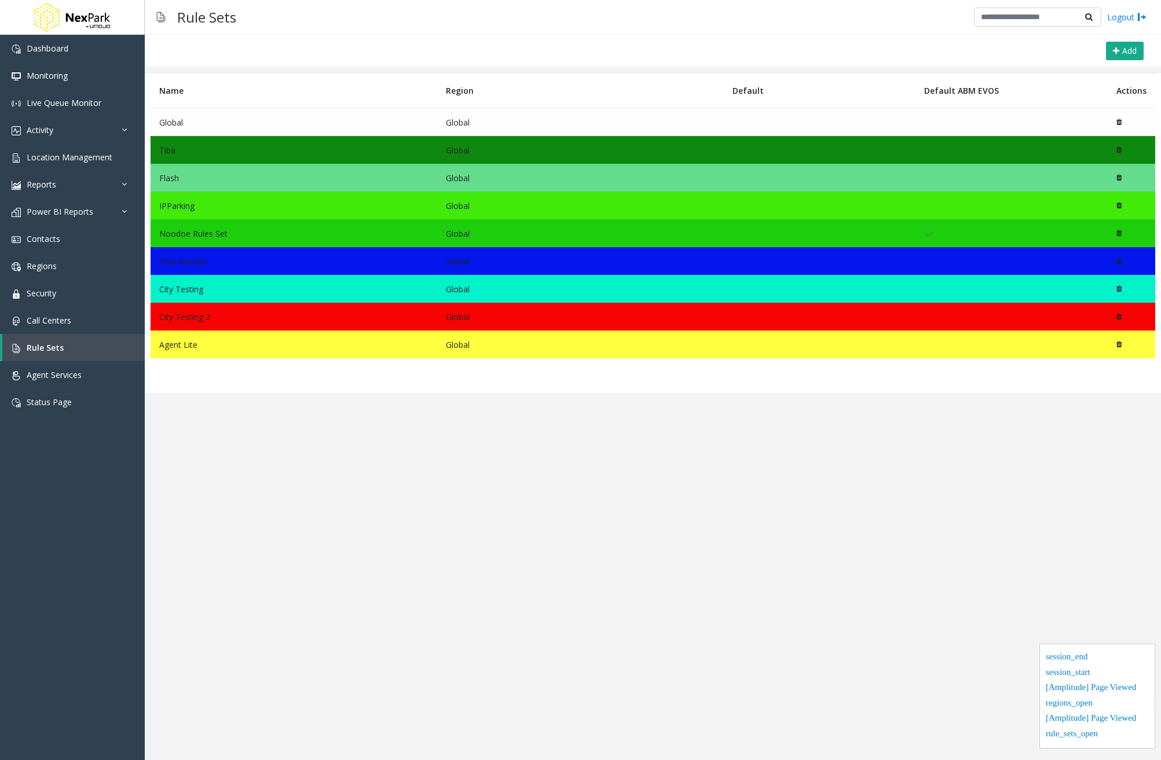
click at [211, 142] on td "Tiba" at bounding box center [294, 150] width 287 height 28
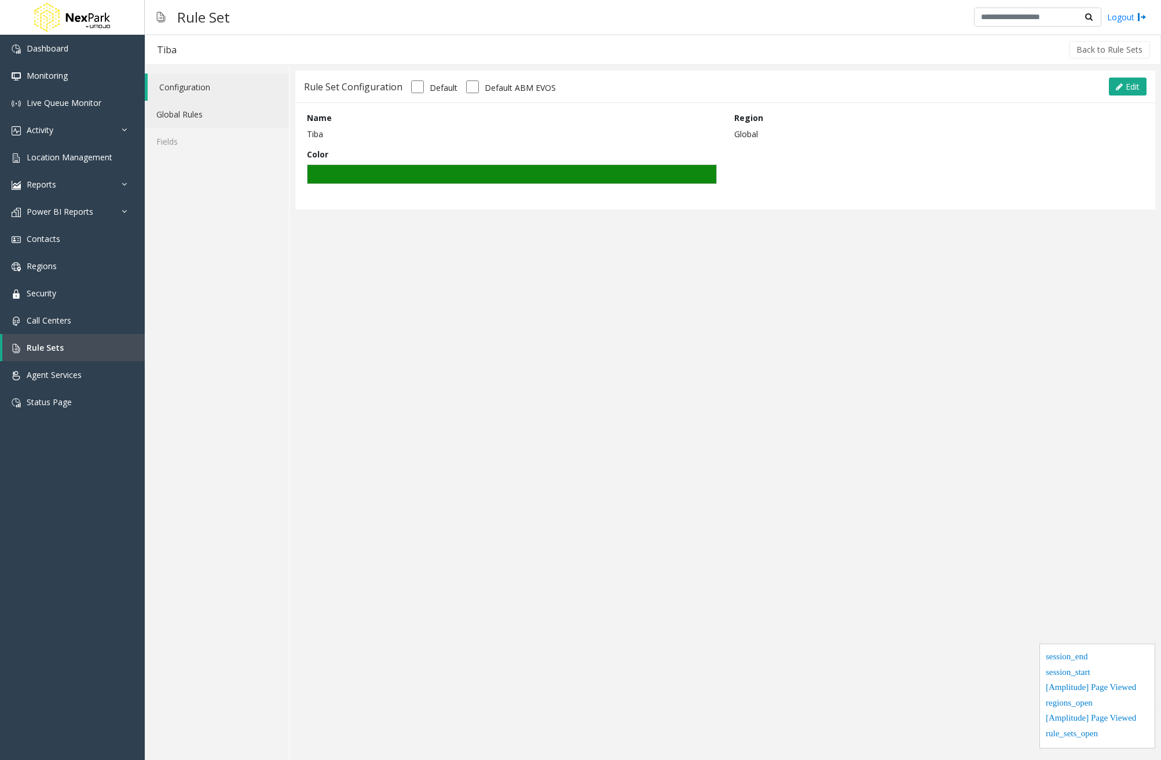
click at [206, 124] on link "Global Rules" at bounding box center [217, 114] width 144 height 27
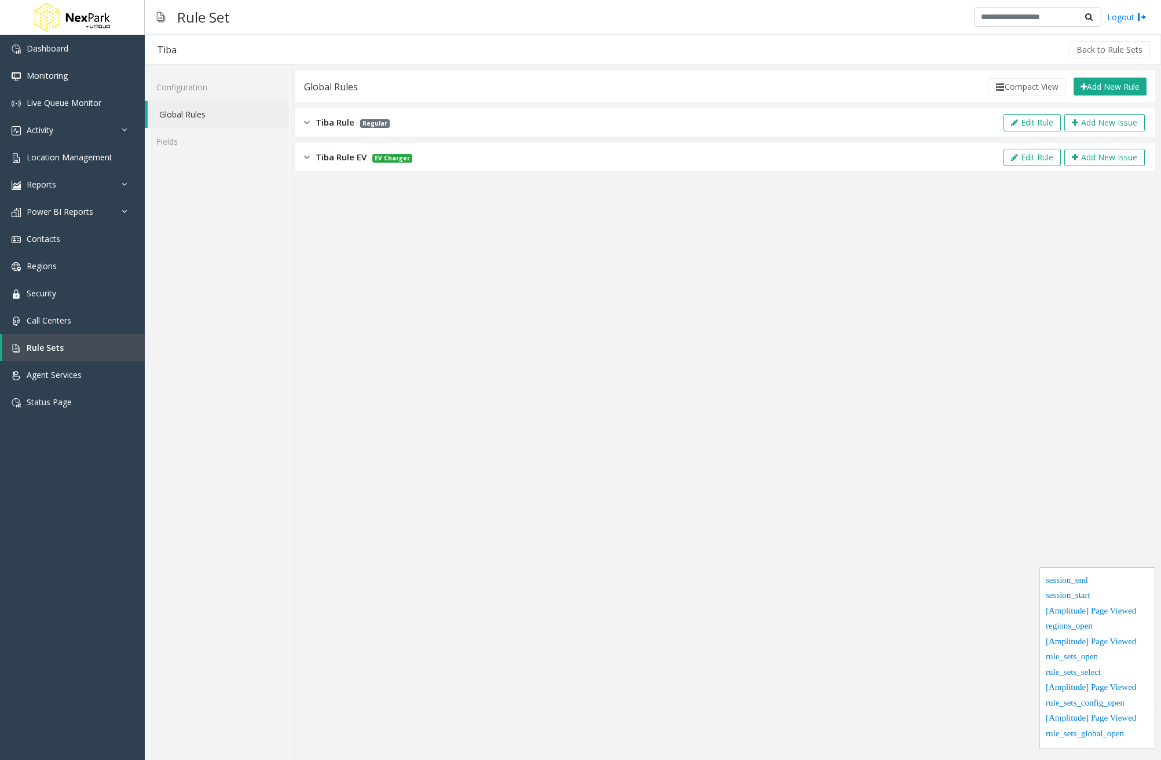
click at [633, 136] on div "Tiba Rule Regular Edit Rule Add New Issue" at bounding box center [725, 122] width 860 height 29
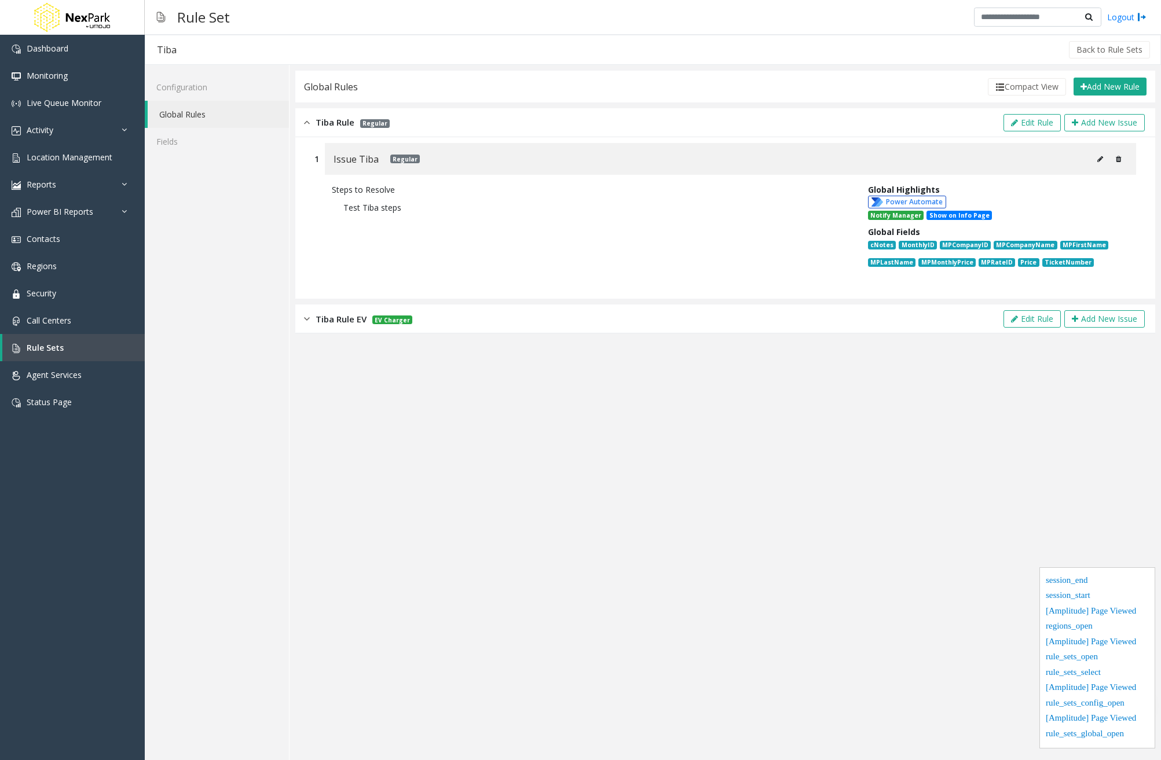
click at [1099, 160] on icon at bounding box center [1100, 159] width 6 height 7
type input "**********"
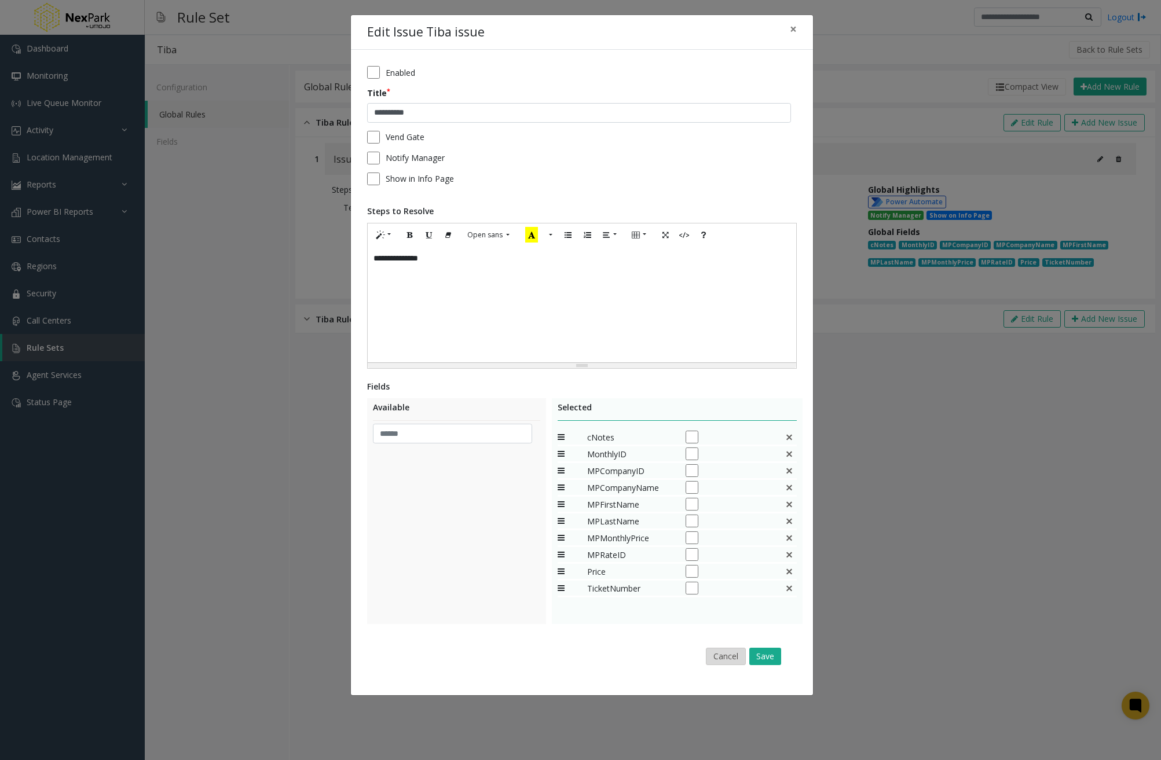
click at [733, 660] on button "Cancel" at bounding box center [726, 656] width 40 height 17
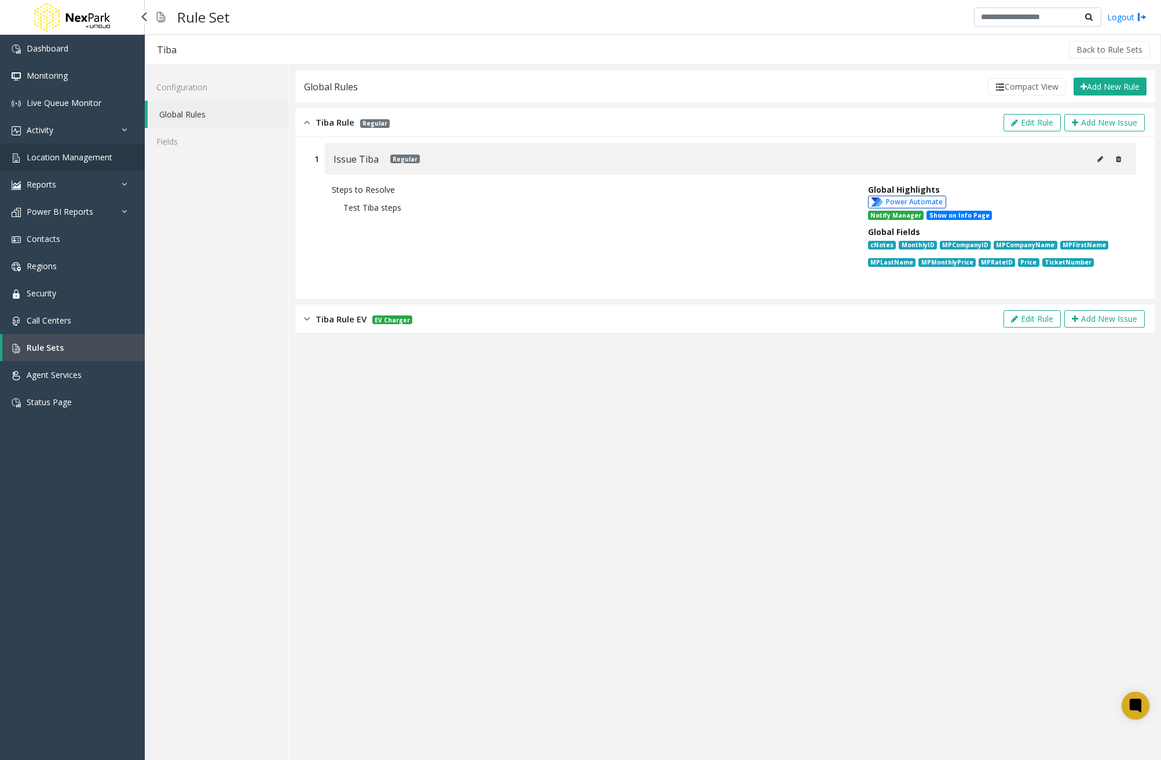
click at [87, 162] on span "Location Management" at bounding box center [70, 157] width 86 height 11
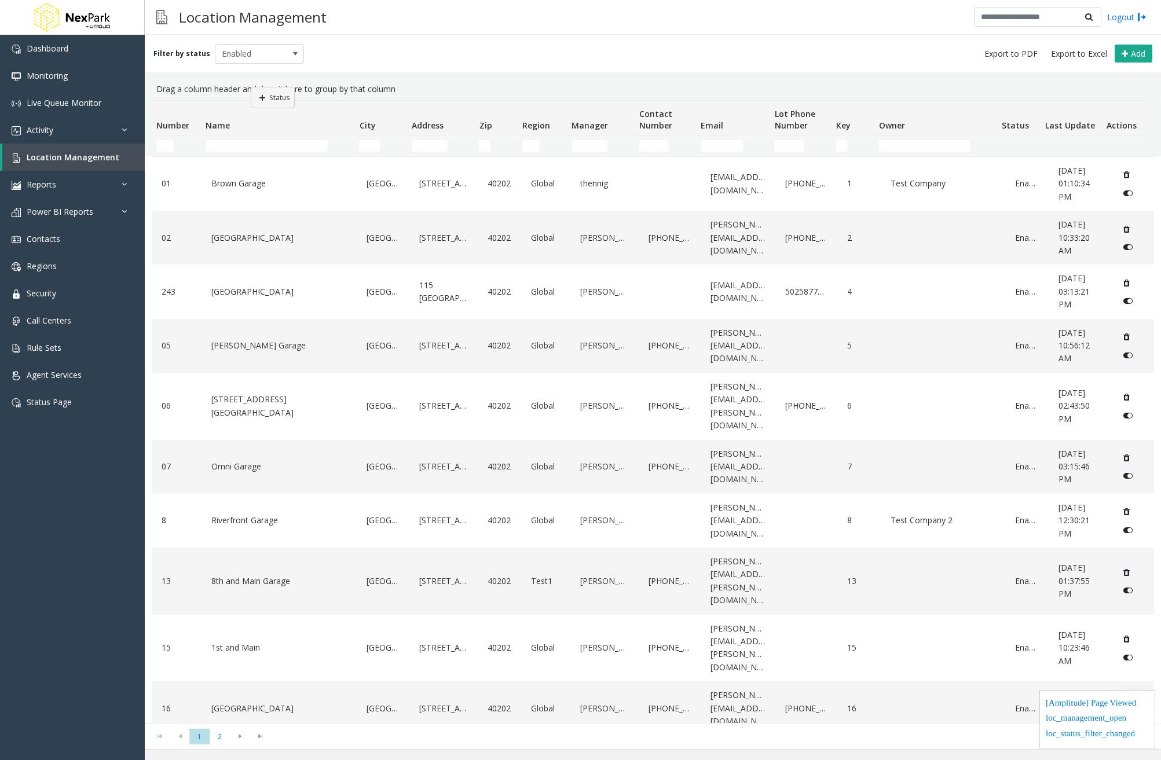
click at [251, 87] on kendo-grid "Drag a column header and drop it here to group by that column Number Name City …" at bounding box center [653, 413] width 1016 height 671
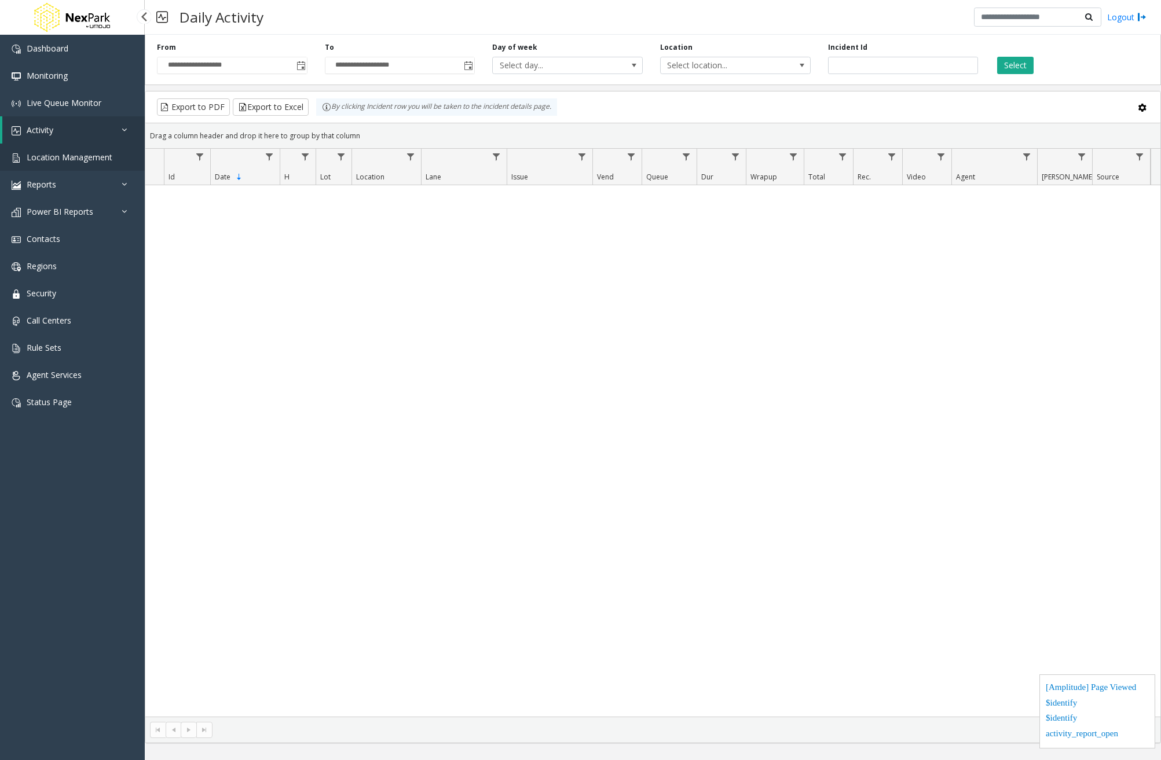
click at [94, 156] on span "Location Management" at bounding box center [70, 157] width 86 height 11
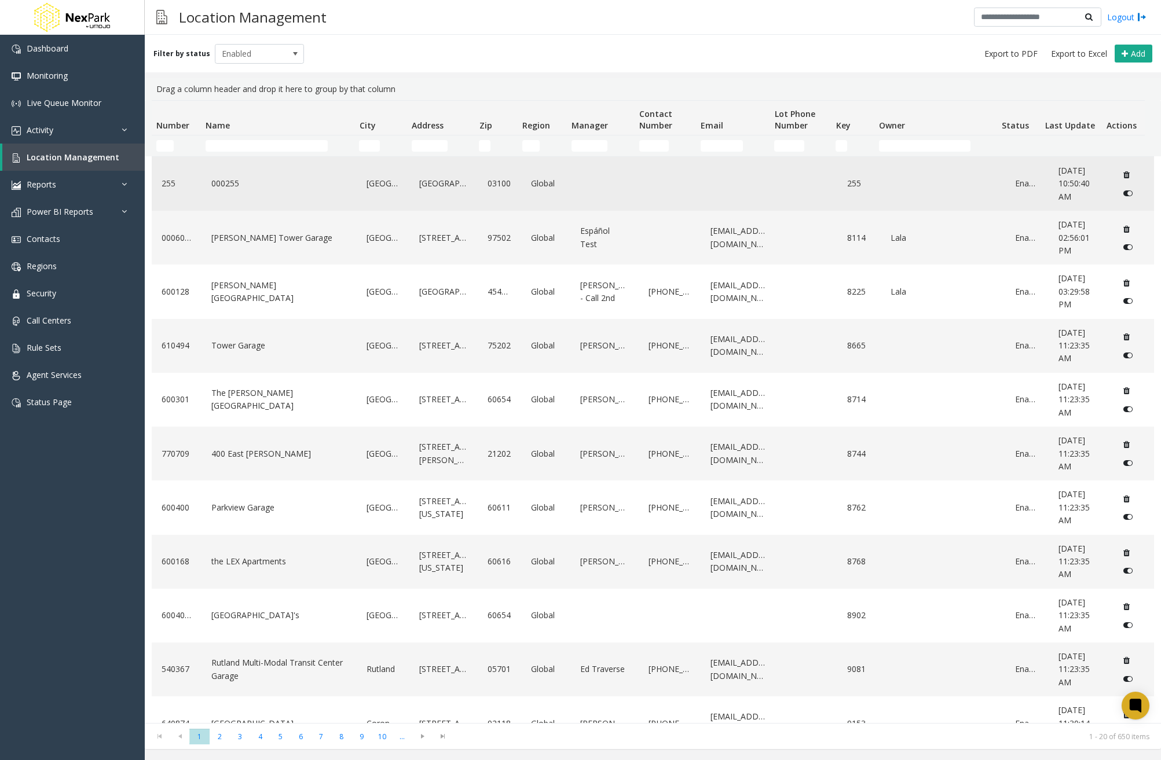
click at [272, 178] on link "000255" at bounding box center [278, 183] width 141 height 19
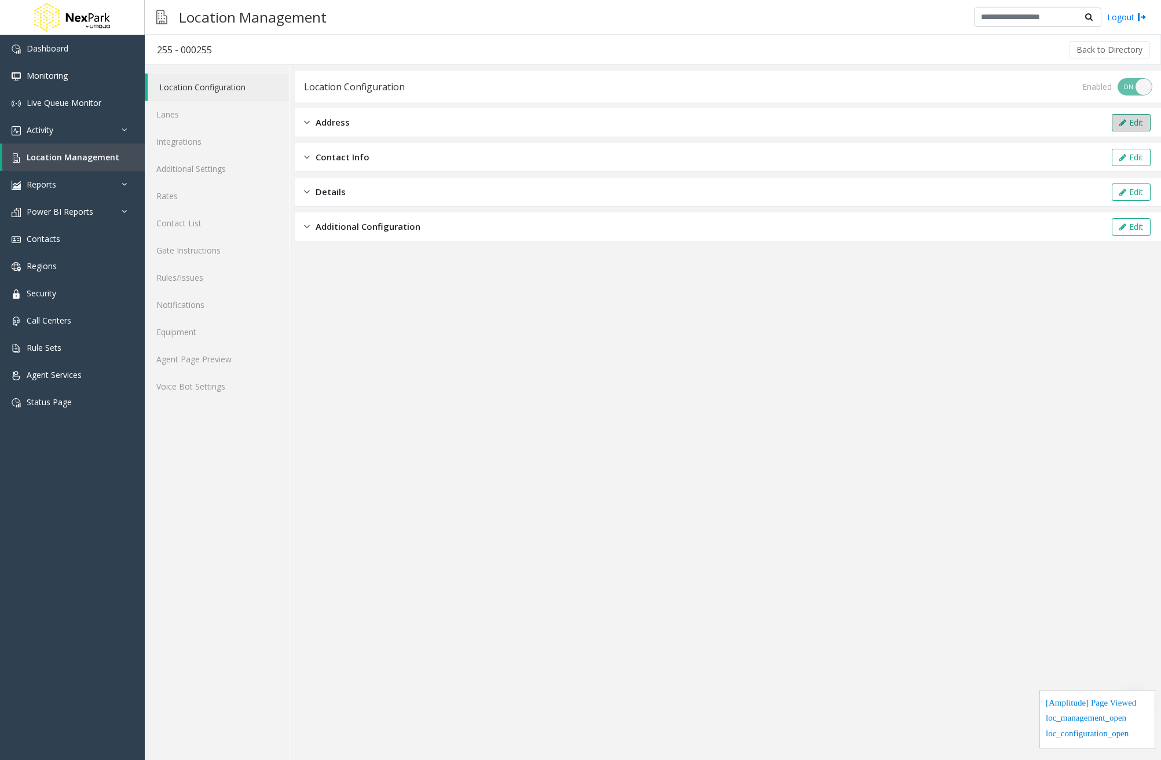
click at [1135, 118] on button "Edit" at bounding box center [1131, 122] width 39 height 17
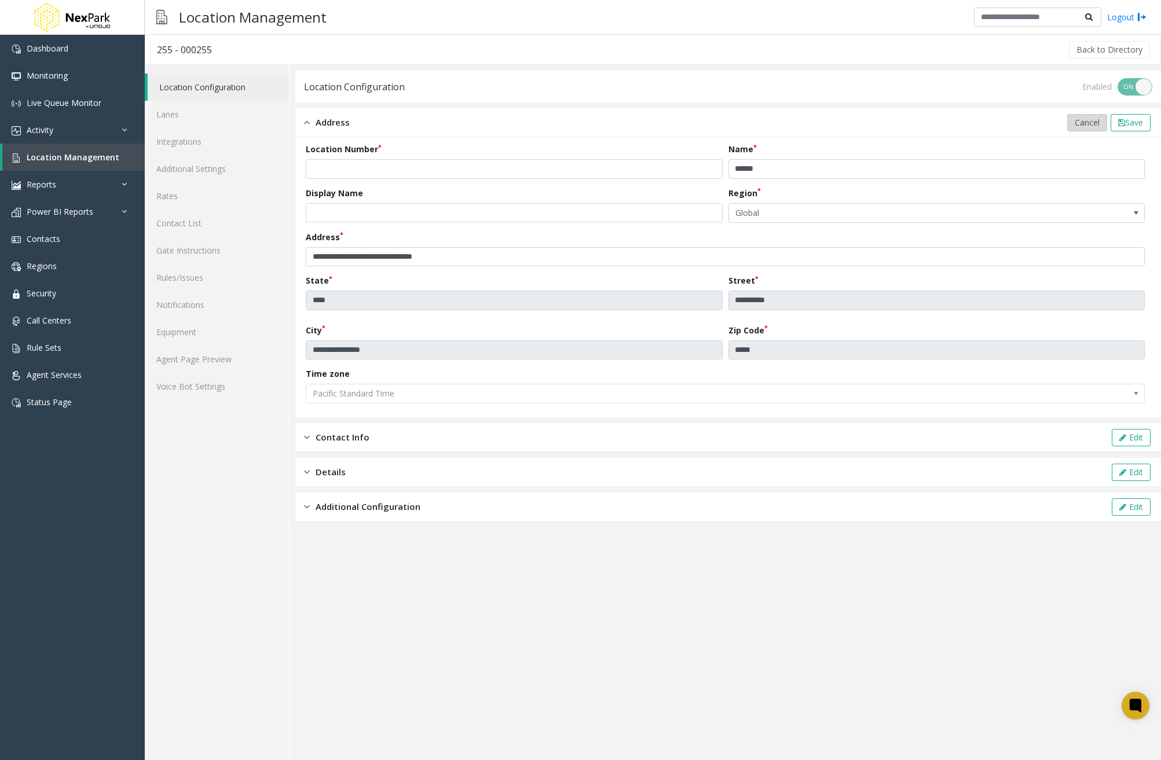
click at [1080, 120] on span "Cancel" at bounding box center [1087, 122] width 25 height 11
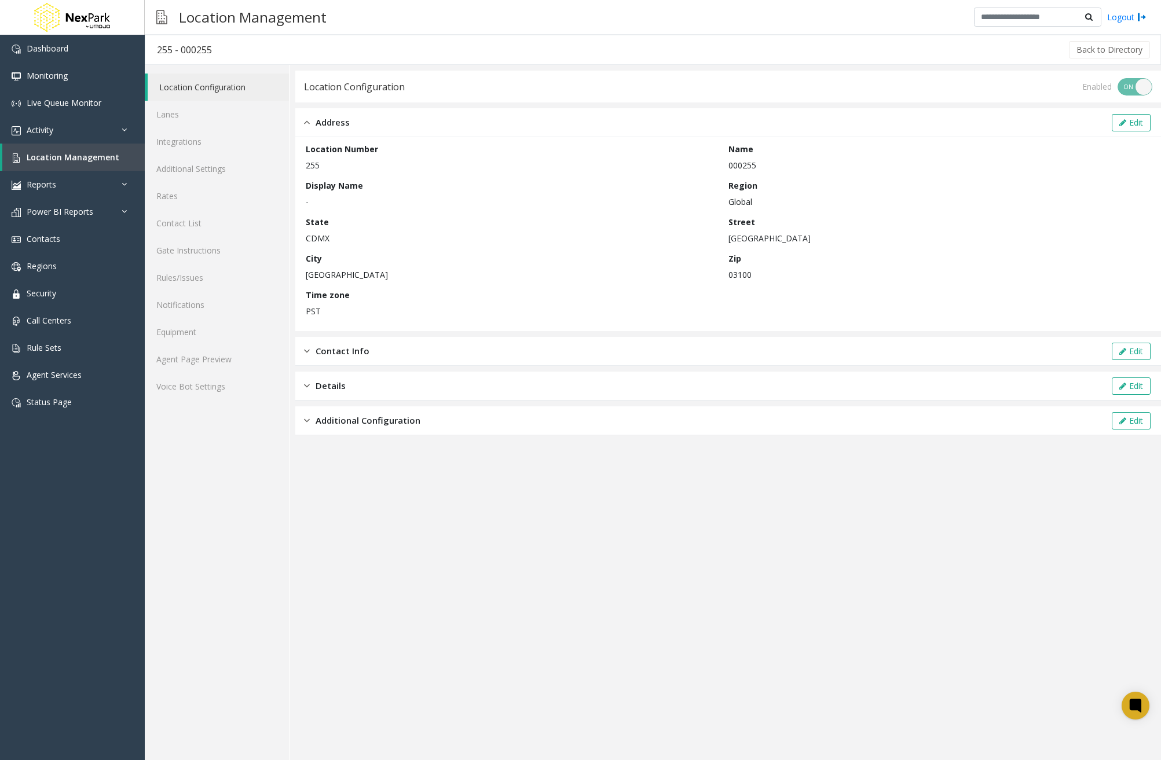
click at [969, 349] on div "Contact Info Edit" at bounding box center [728, 351] width 866 height 29
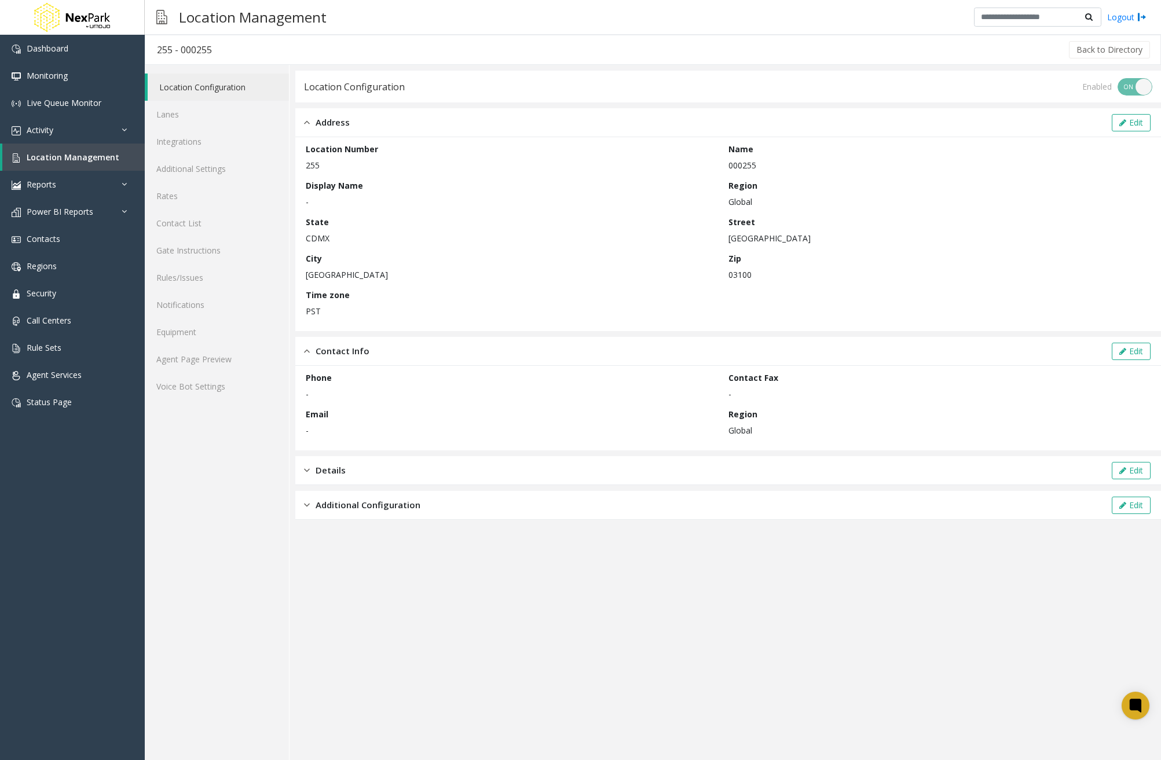
click at [724, 462] on div "Details Edit" at bounding box center [728, 470] width 866 height 29
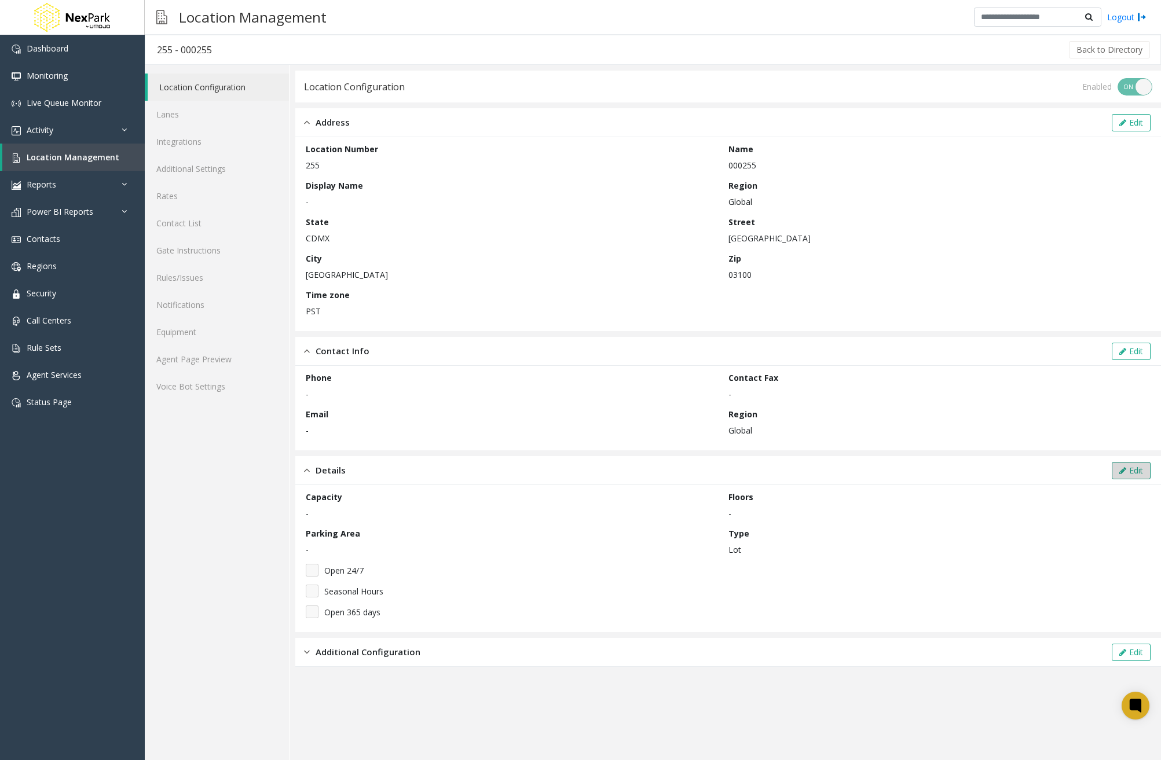
click at [1121, 468] on icon at bounding box center [1122, 471] width 7 height 8
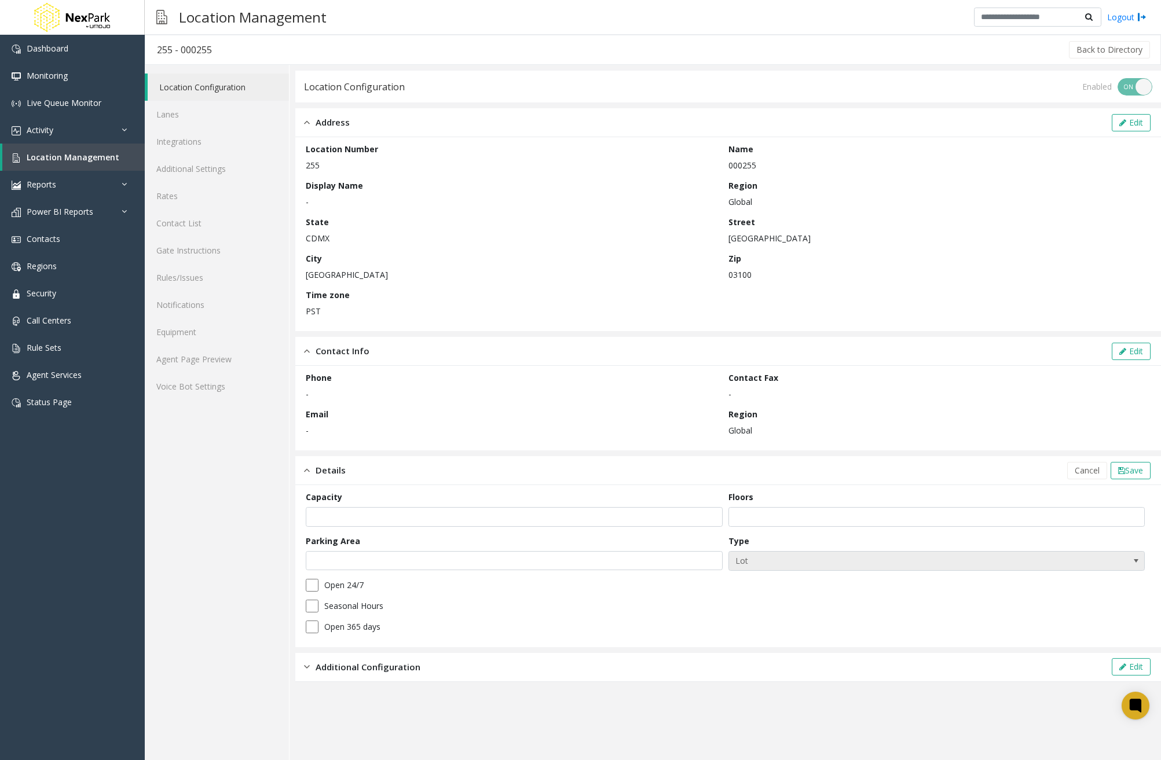
click at [961, 566] on span "Lot" at bounding box center [895, 561] width 332 height 19
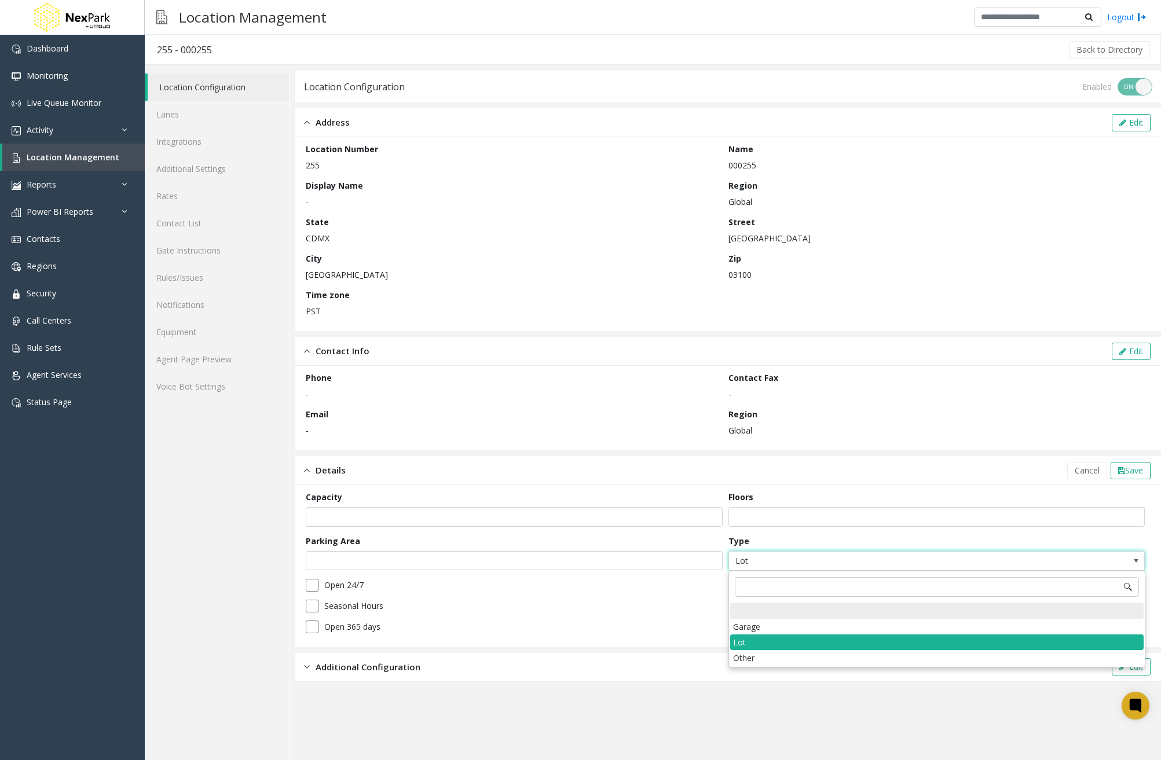
click at [796, 613] on div at bounding box center [936, 611] width 413 height 16
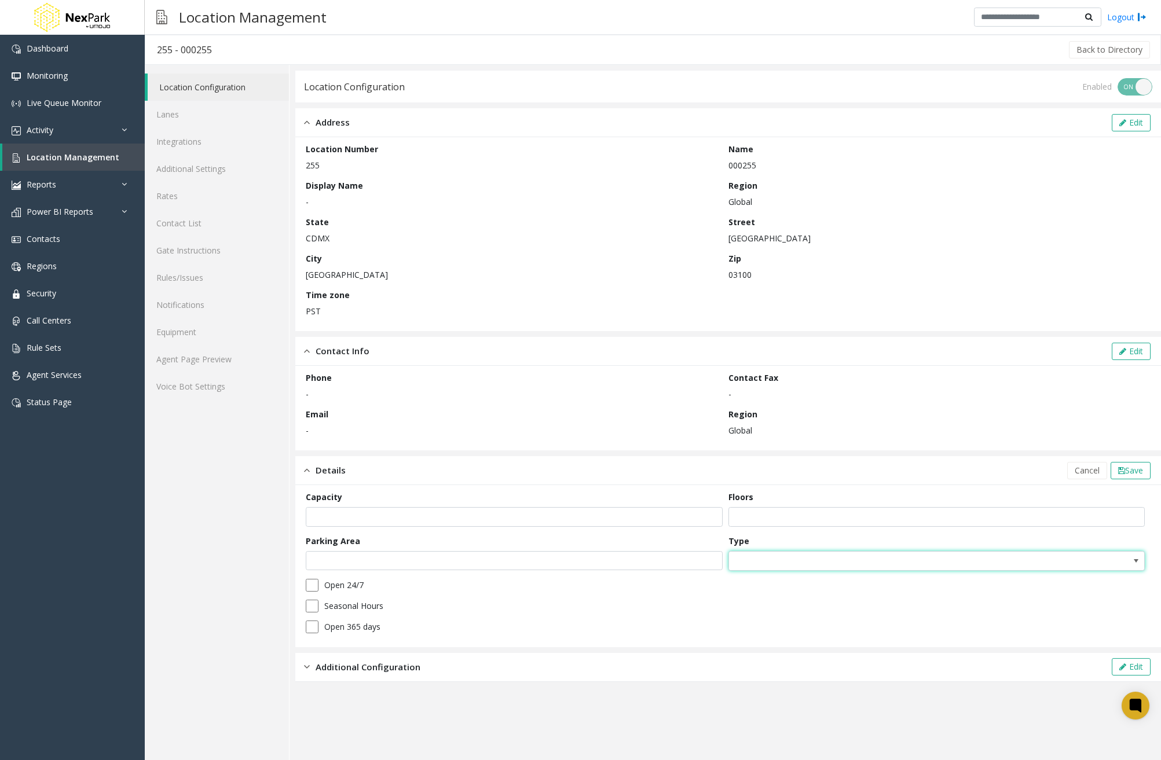
click at [1077, 565] on span at bounding box center [937, 561] width 417 height 20
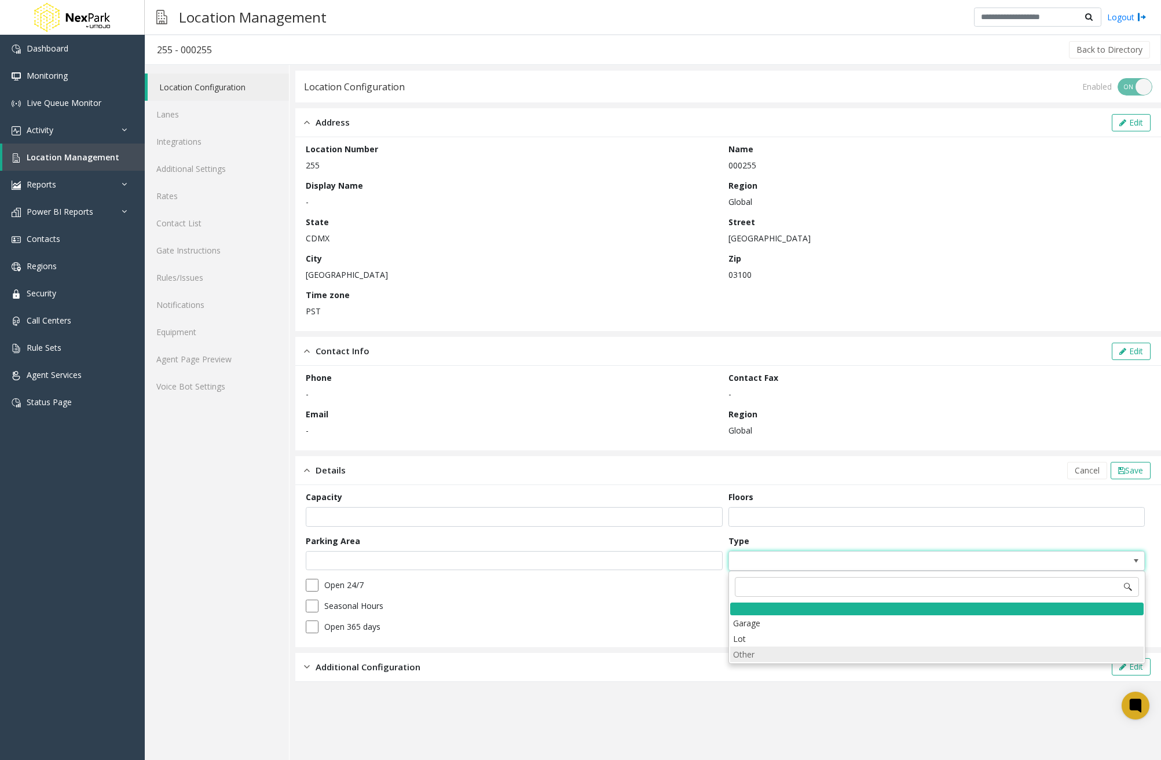
click at [779, 657] on li "Other" at bounding box center [936, 655] width 413 height 16
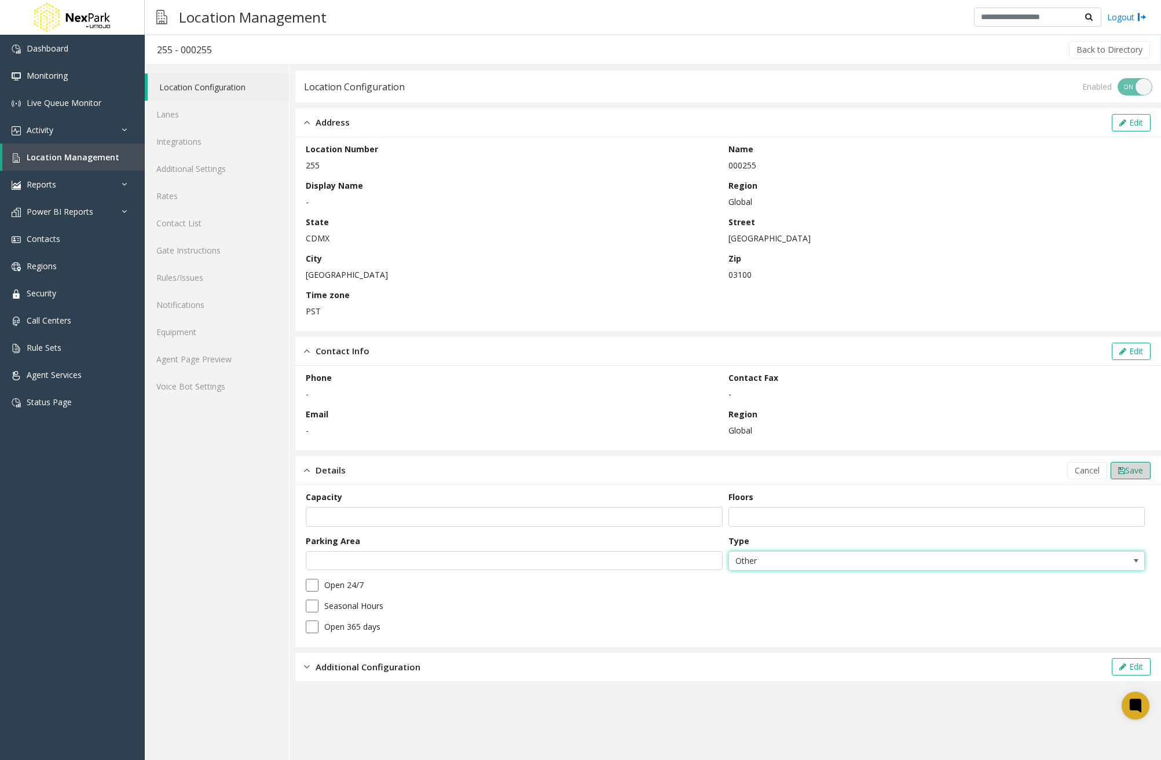
click at [1141, 471] on span "Save" at bounding box center [1134, 470] width 18 height 11
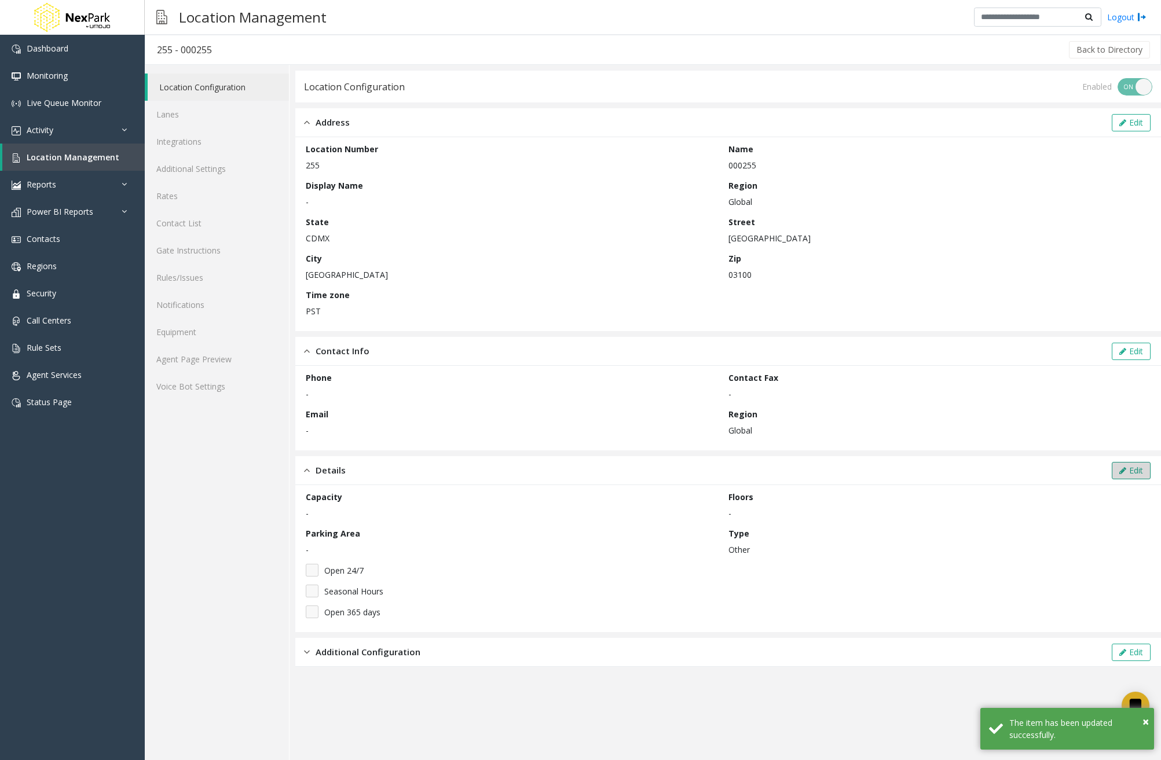
click at [1145, 474] on button "Edit" at bounding box center [1131, 470] width 39 height 17
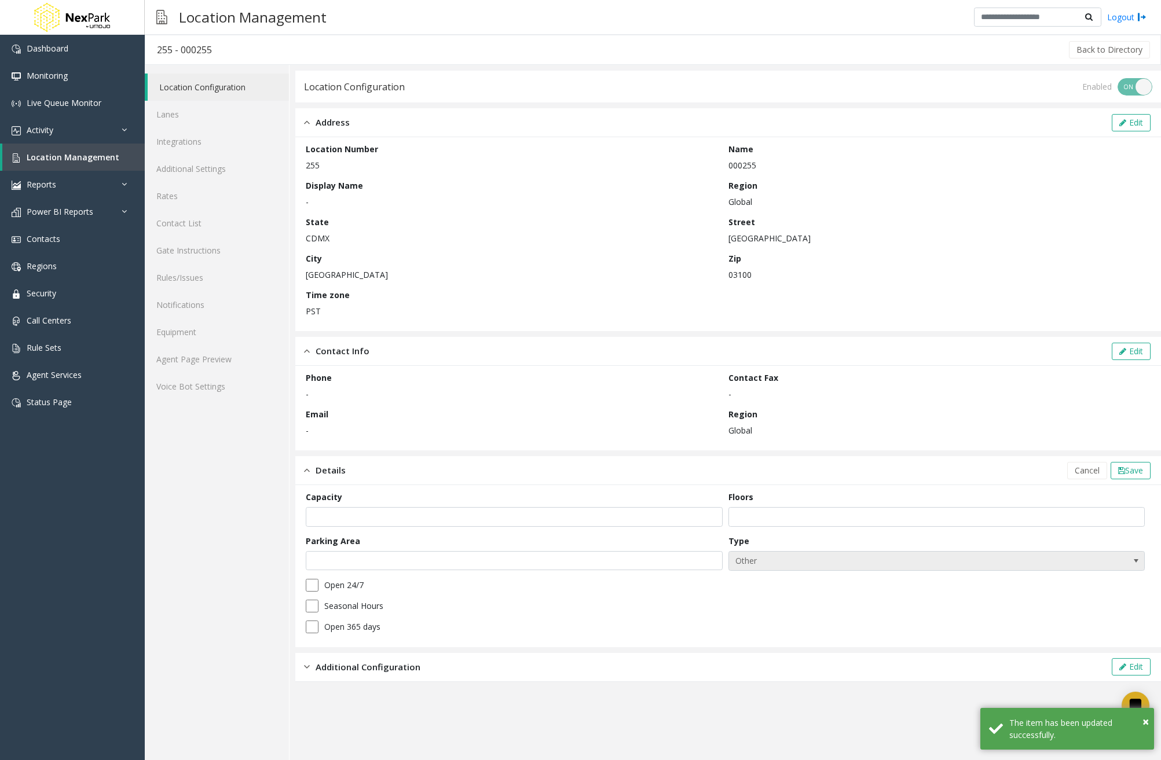
click at [1141, 566] on span at bounding box center [1136, 561] width 16 height 19
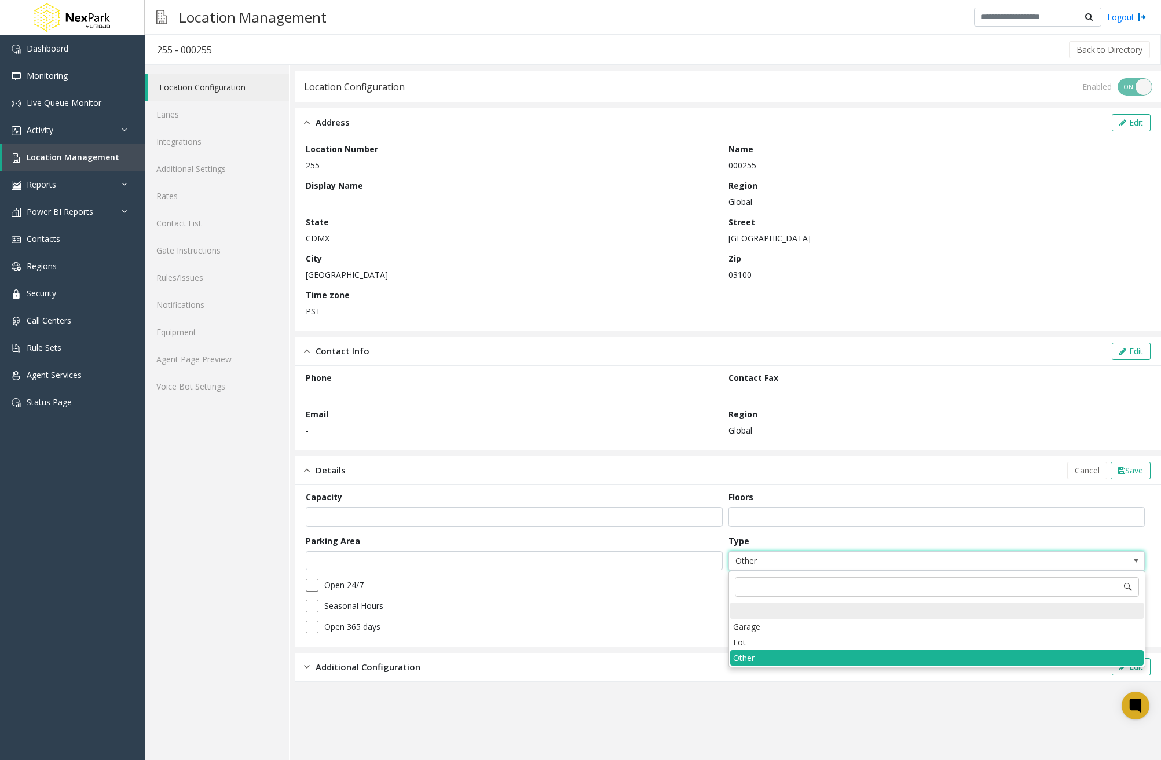
click at [853, 613] on div at bounding box center [936, 611] width 413 height 16
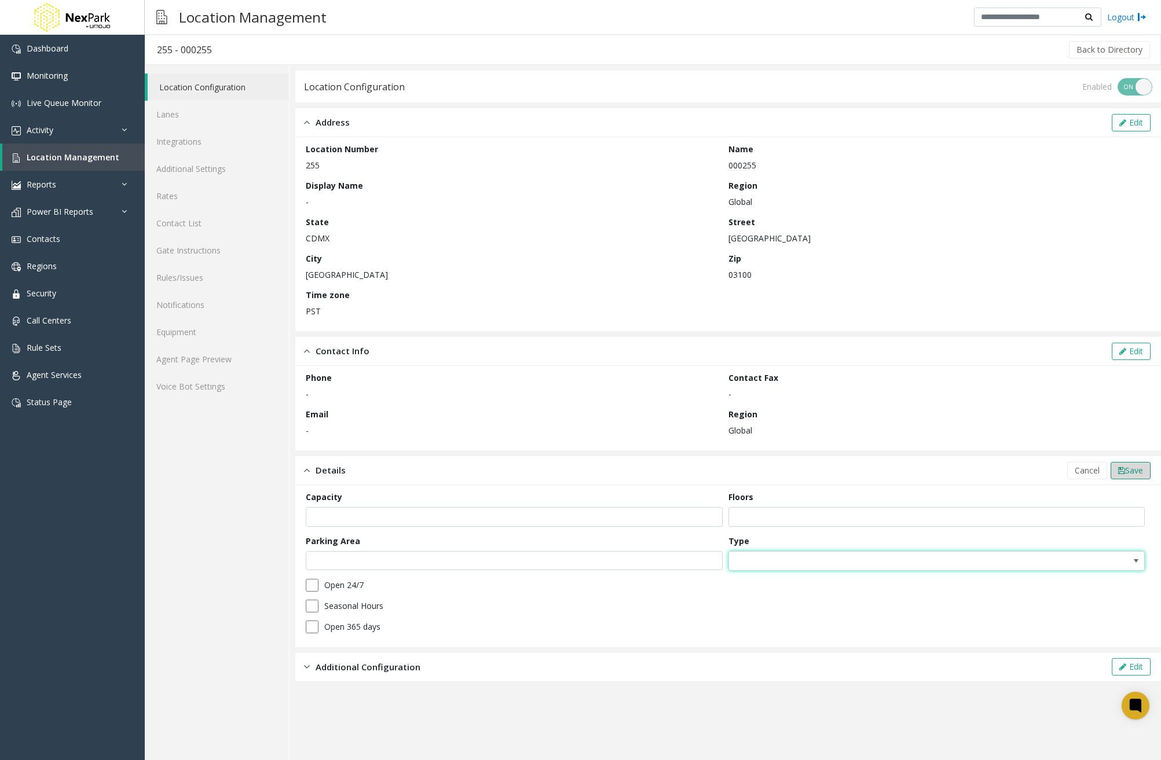
click at [1134, 472] on span "Save" at bounding box center [1134, 470] width 18 height 11
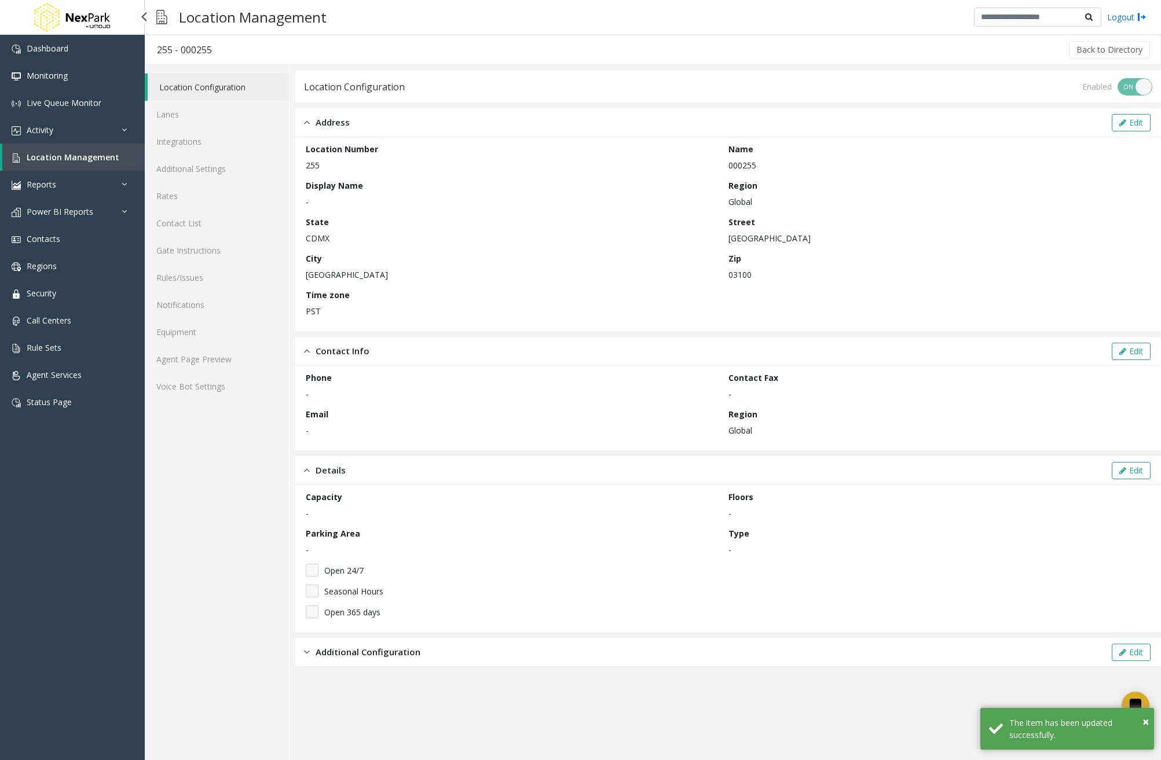
click at [93, 156] on span "Location Management" at bounding box center [73, 157] width 93 height 11
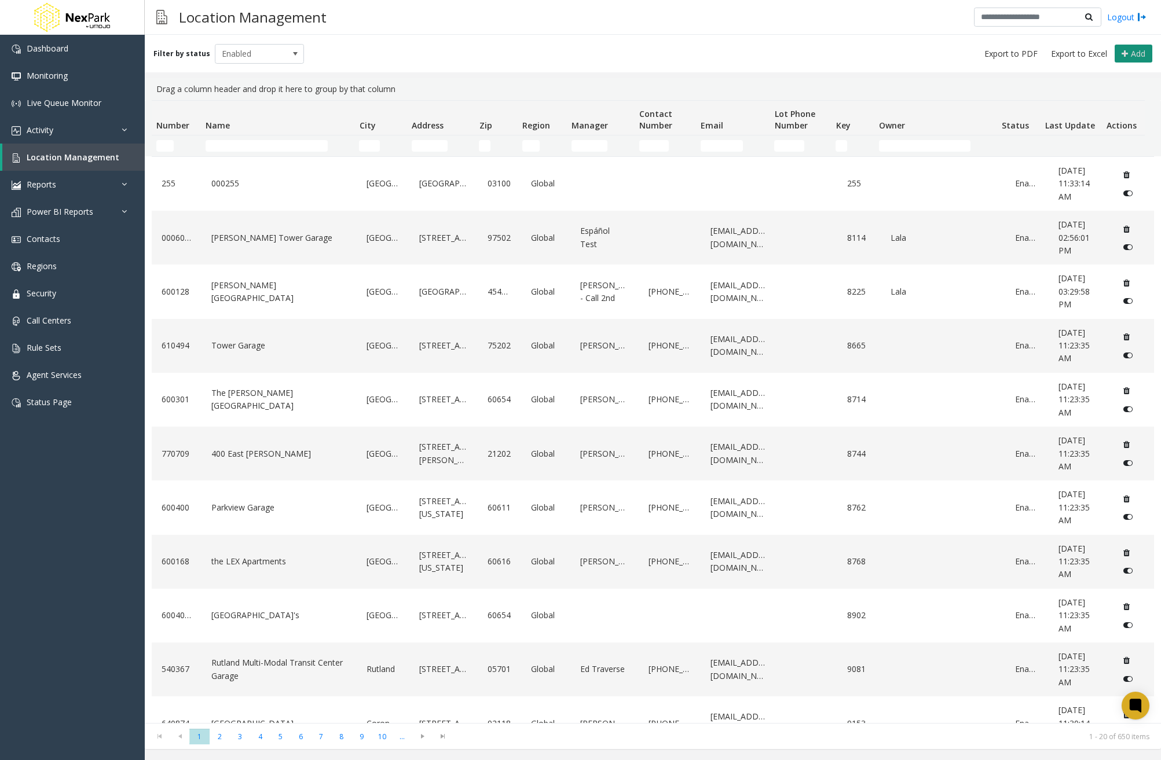
click at [1139, 57] on span "Add" at bounding box center [1138, 53] width 14 height 11
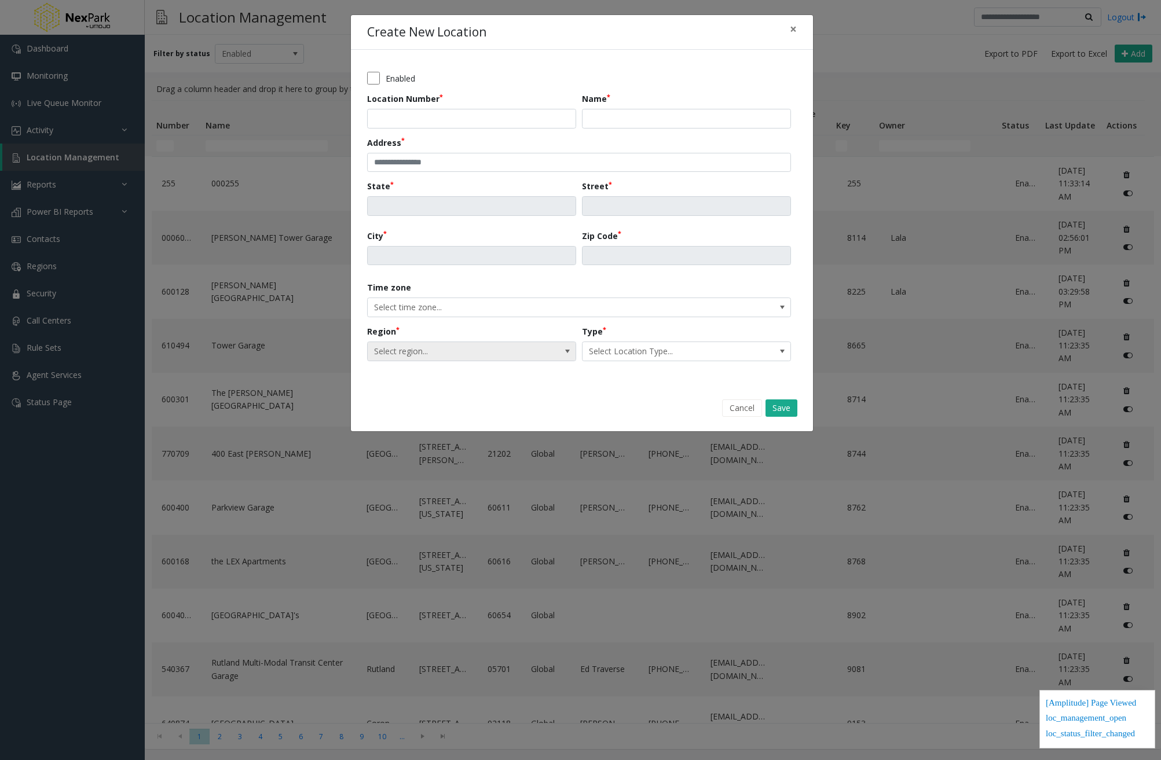
click at [451, 355] on span "Select region..." at bounding box center [451, 351] width 166 height 19
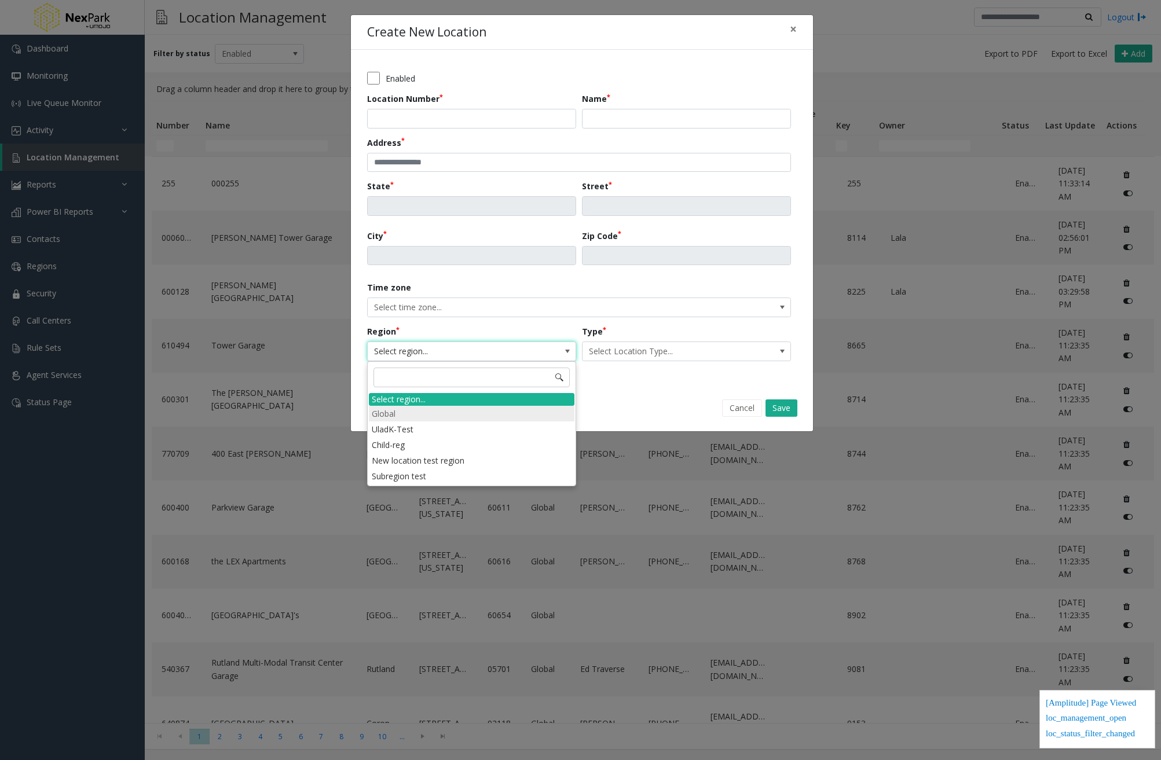
click at [429, 412] on li "Global" at bounding box center [472, 414] width 206 height 16
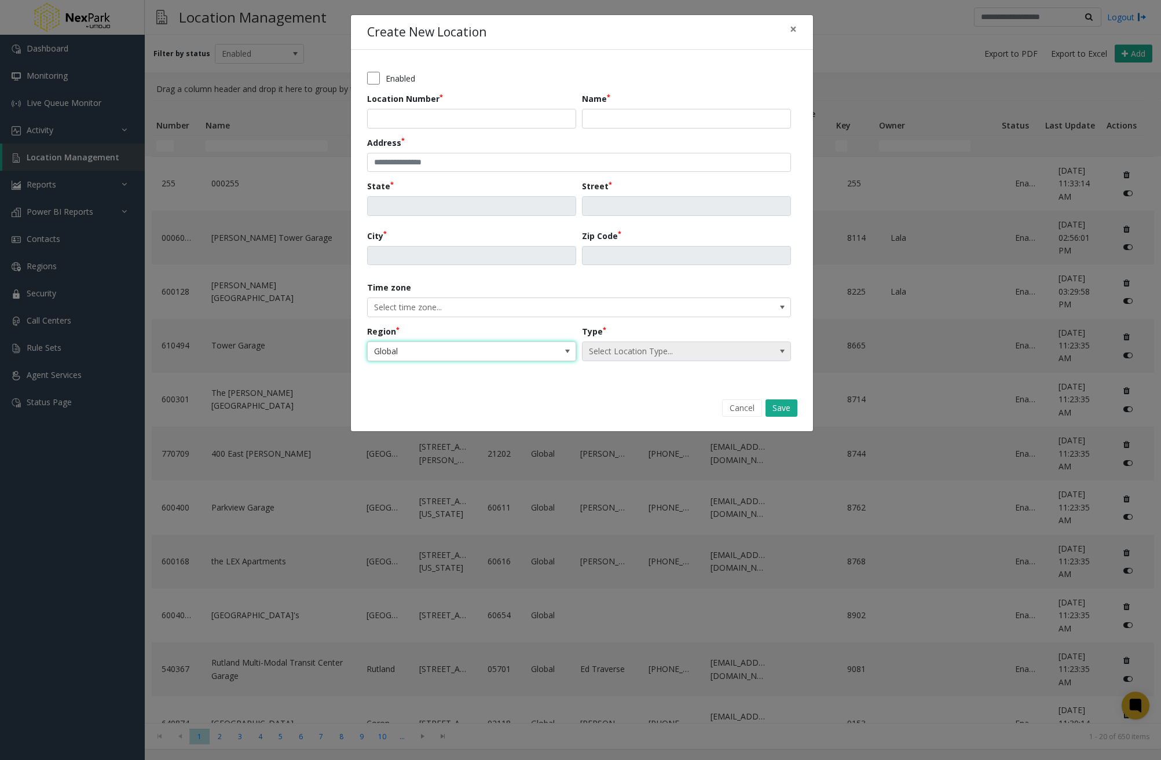
click at [646, 355] on span "Select Location Type..." at bounding box center [666, 351] width 166 height 19
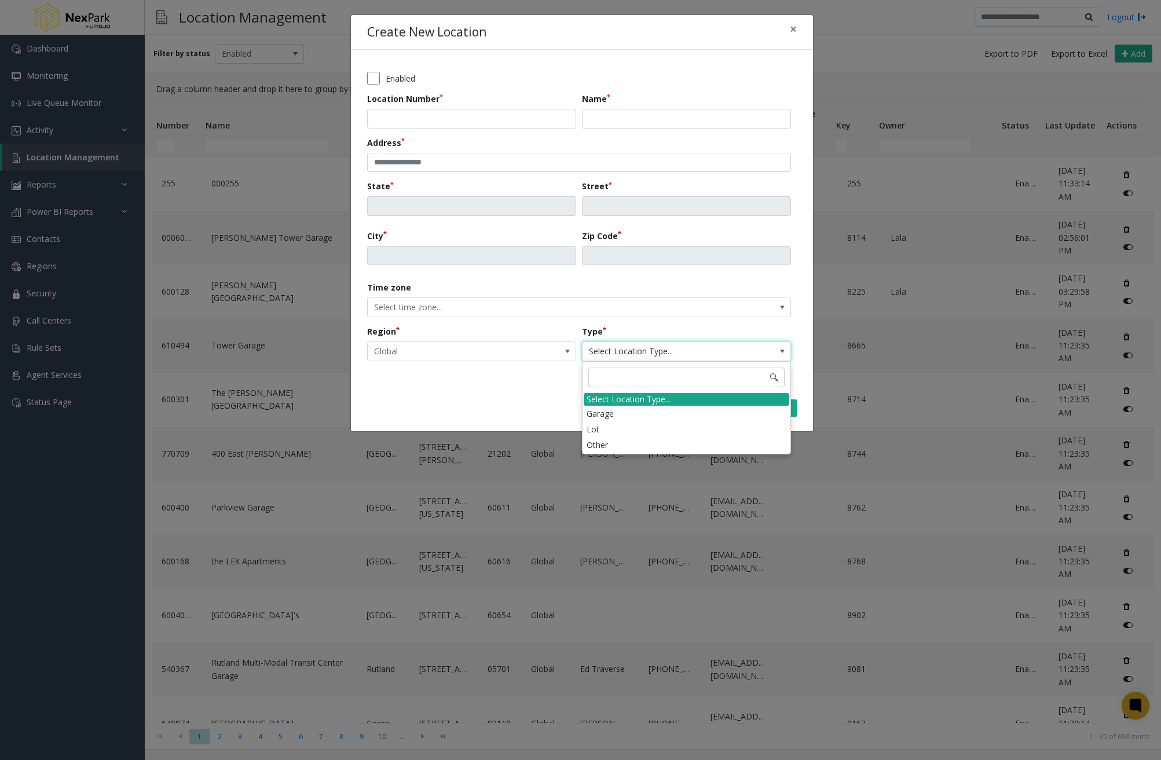
click at [632, 397] on div "Select Location Type..." at bounding box center [687, 399] width 206 height 13
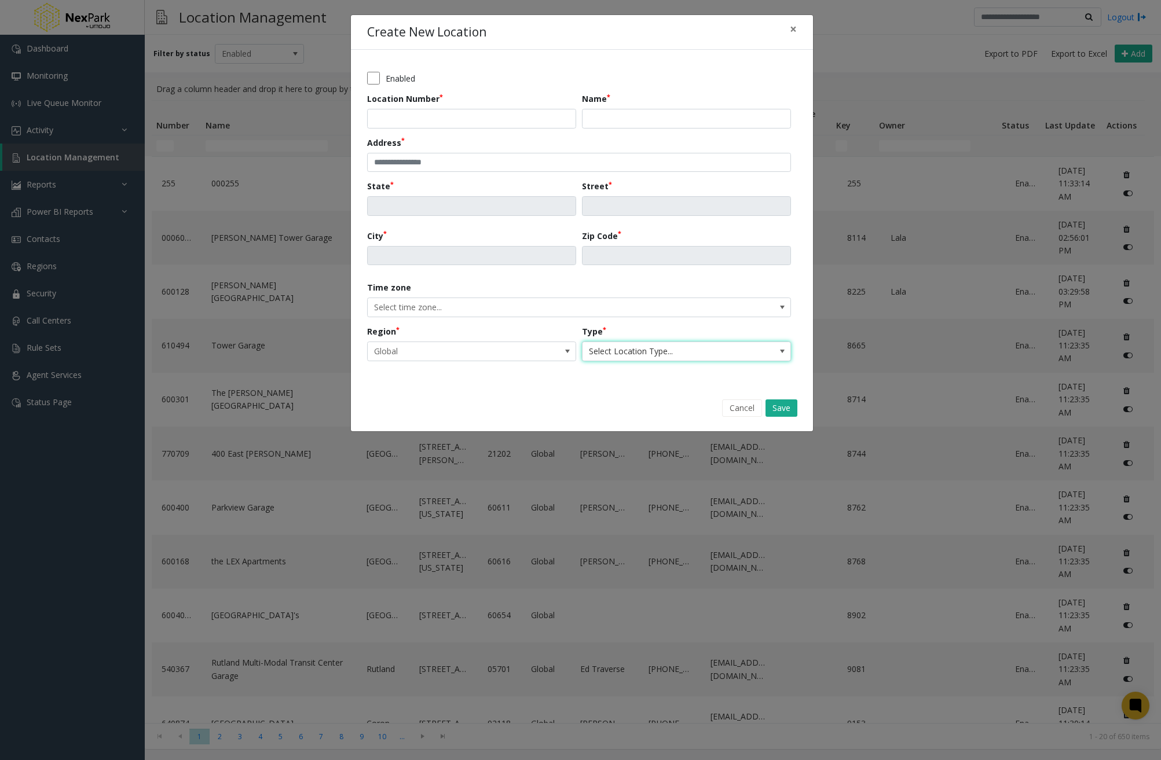
click at [642, 350] on span "Select Location Type..." at bounding box center [666, 351] width 166 height 19
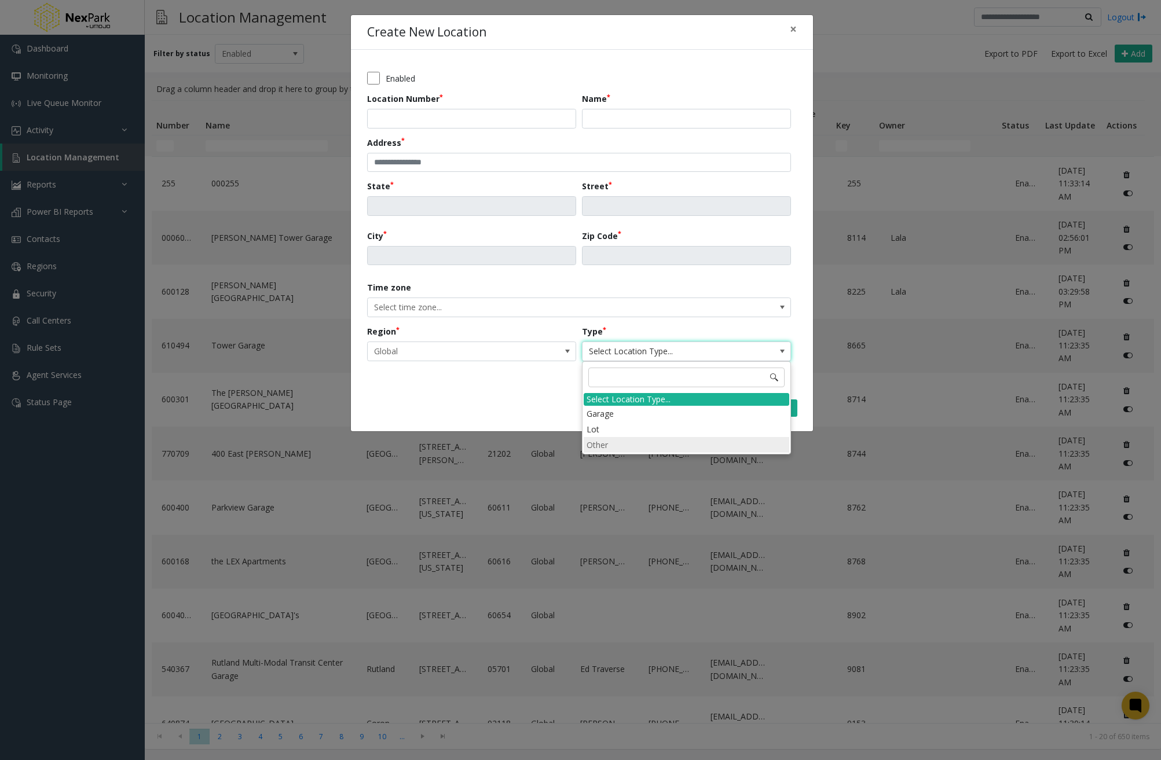
click at [620, 448] on li "Other" at bounding box center [687, 445] width 206 height 16
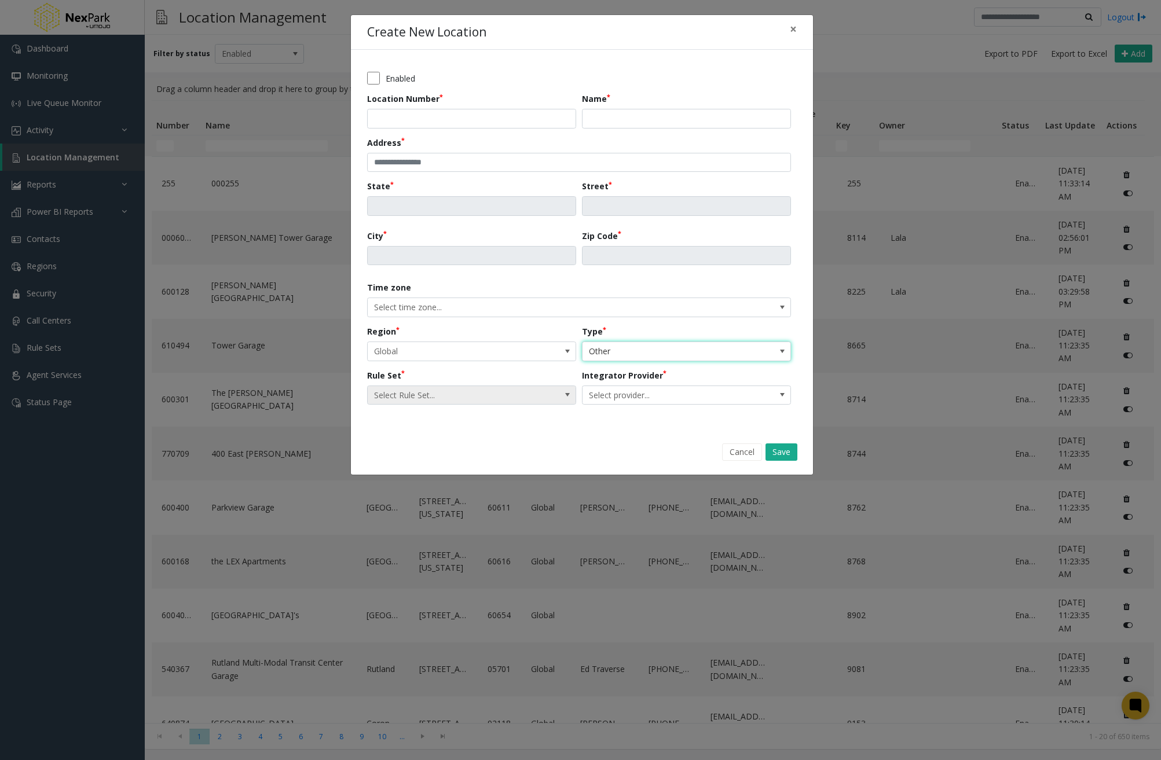
click at [513, 393] on span "Select Rule Set..." at bounding box center [451, 395] width 166 height 19
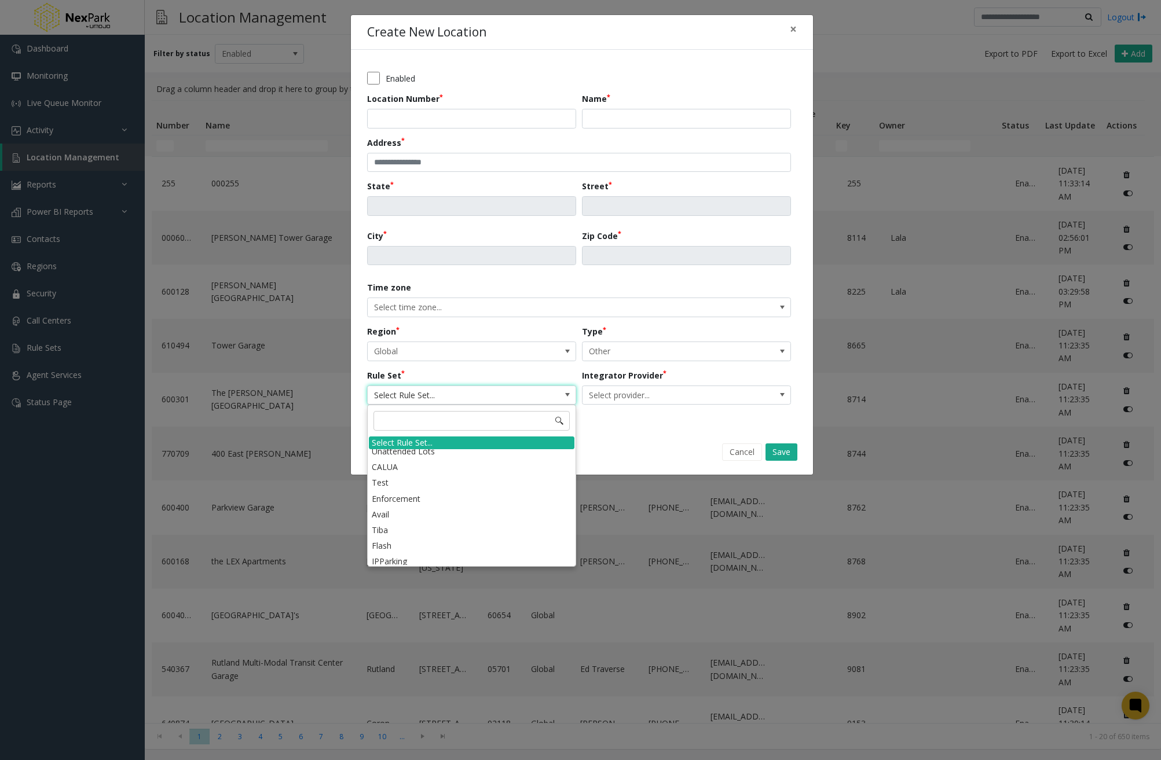
scroll to position [215, 0]
click at [441, 523] on li "ParkChirp" at bounding box center [472, 526] width 206 height 16
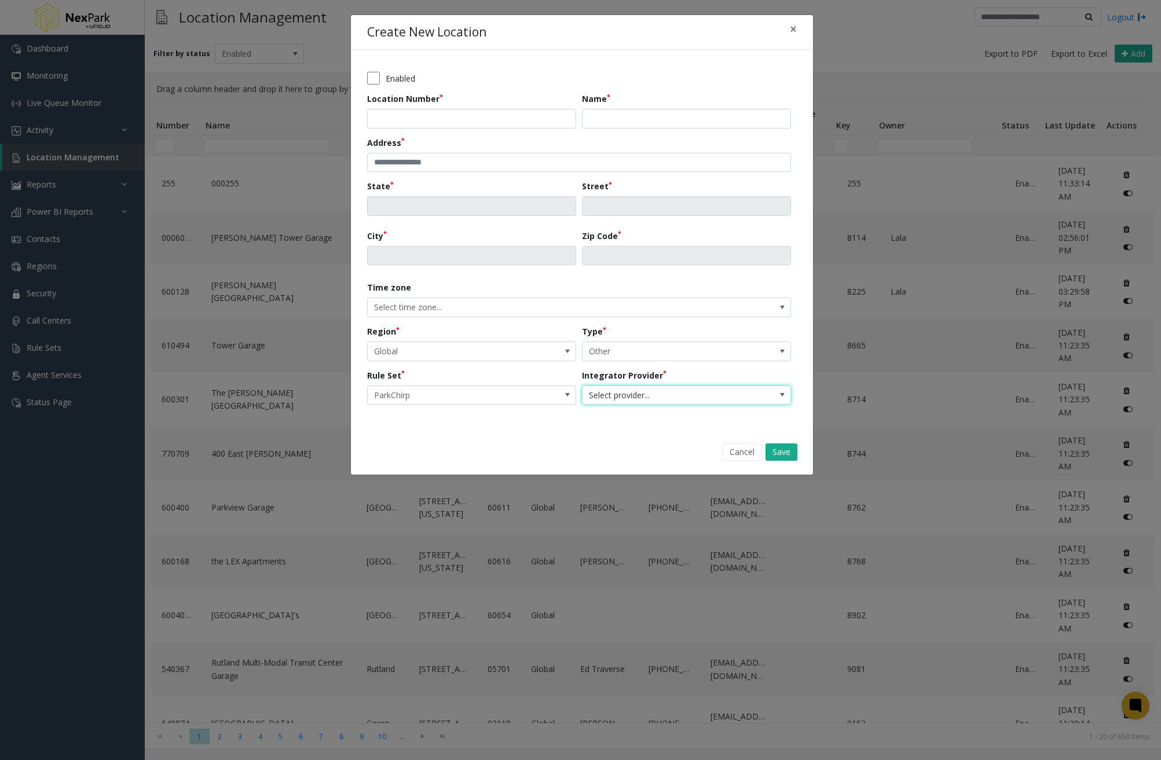
click at [711, 396] on span "Select provider..." at bounding box center [666, 395] width 166 height 19
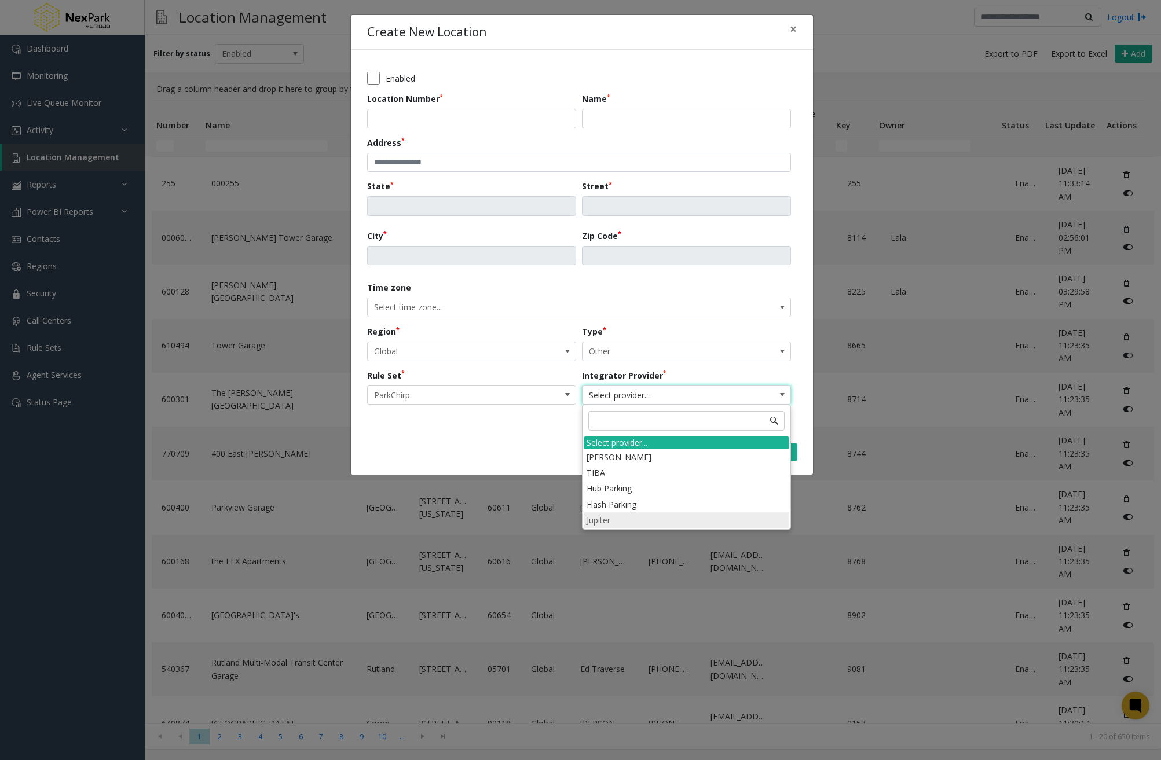
click at [629, 515] on li "Jupiter" at bounding box center [687, 521] width 206 height 16
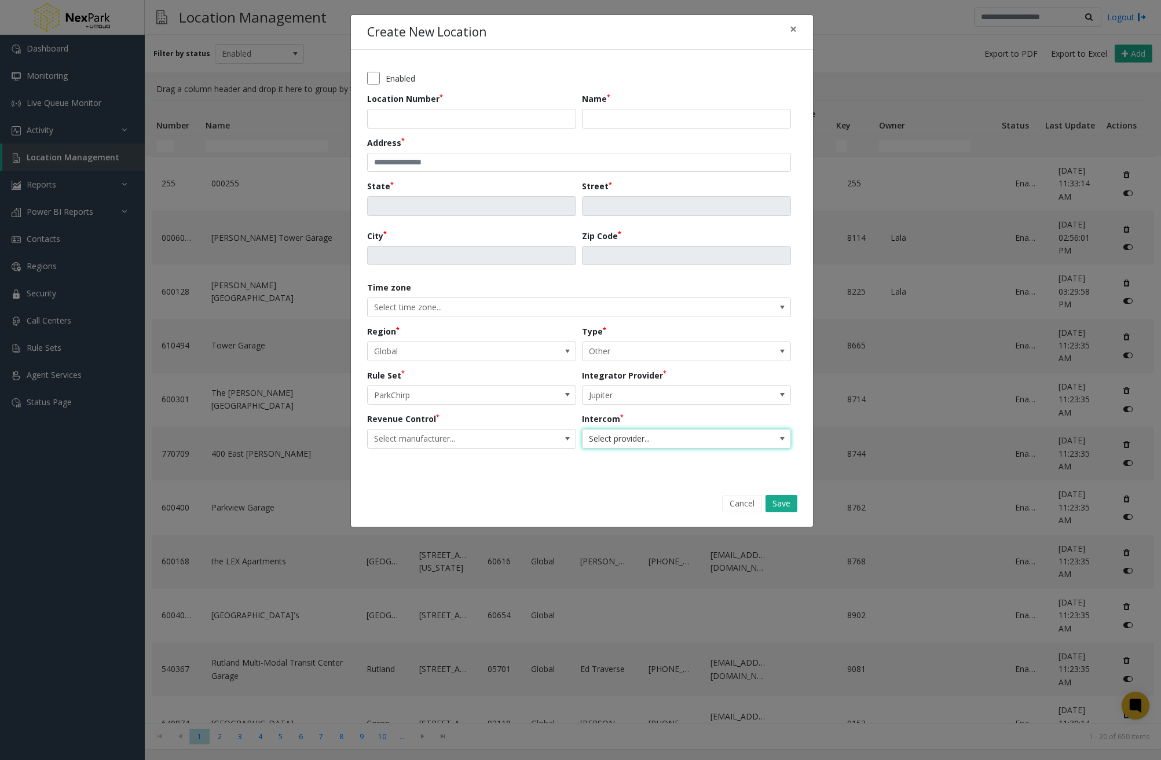
click at [735, 445] on span "Select provider..." at bounding box center [666, 439] width 166 height 19
click at [475, 439] on span "Select manufacturer..." at bounding box center [451, 439] width 166 height 19
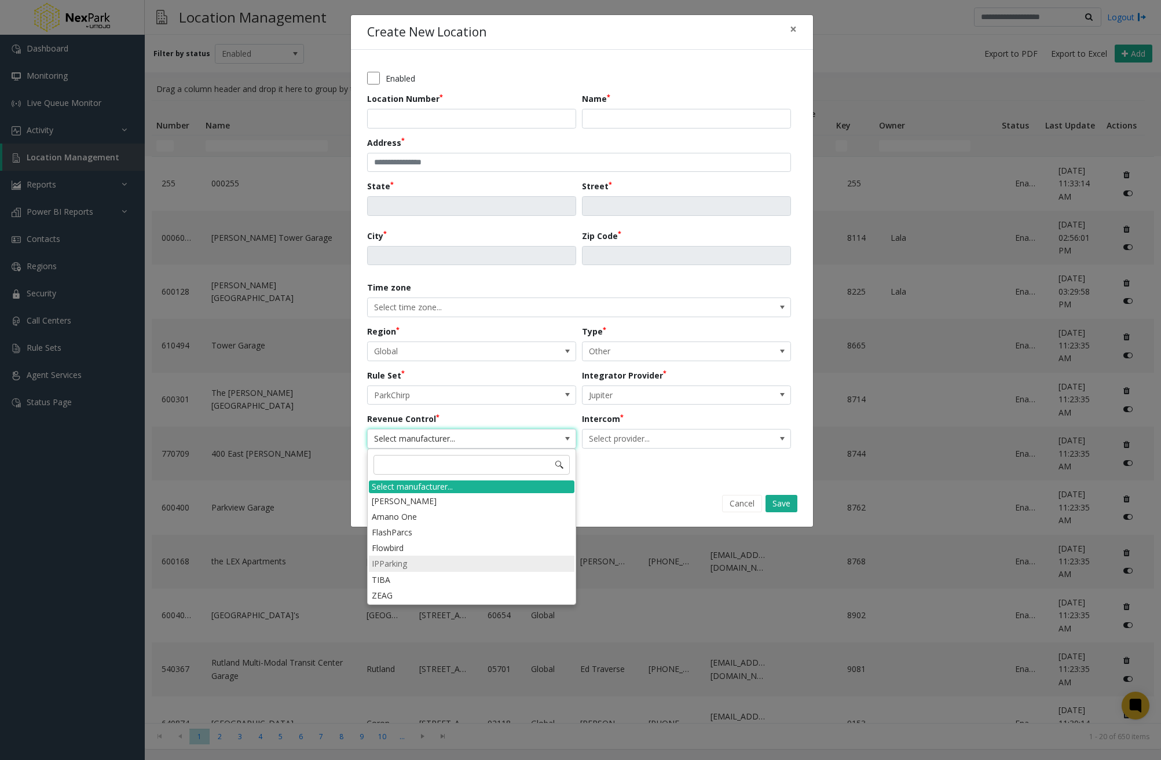
click at [456, 563] on li "IPParking" at bounding box center [472, 564] width 206 height 16
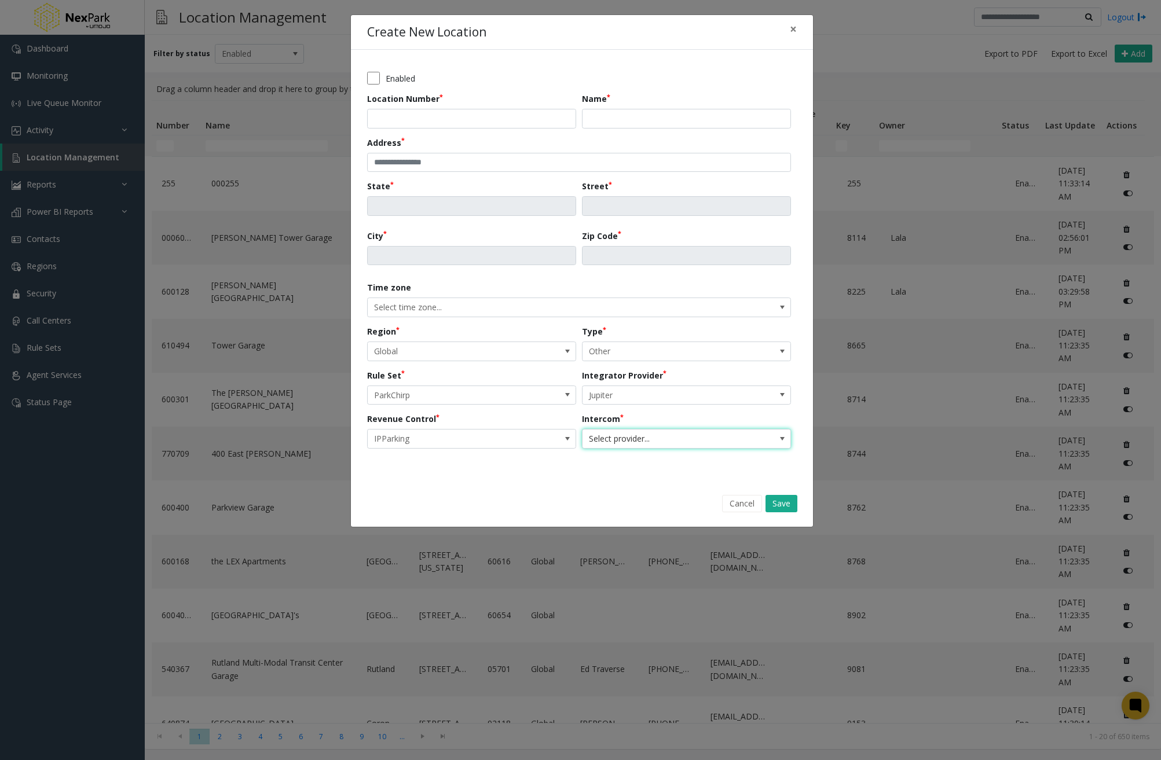
click at [635, 440] on span "Select provider..." at bounding box center [666, 439] width 166 height 19
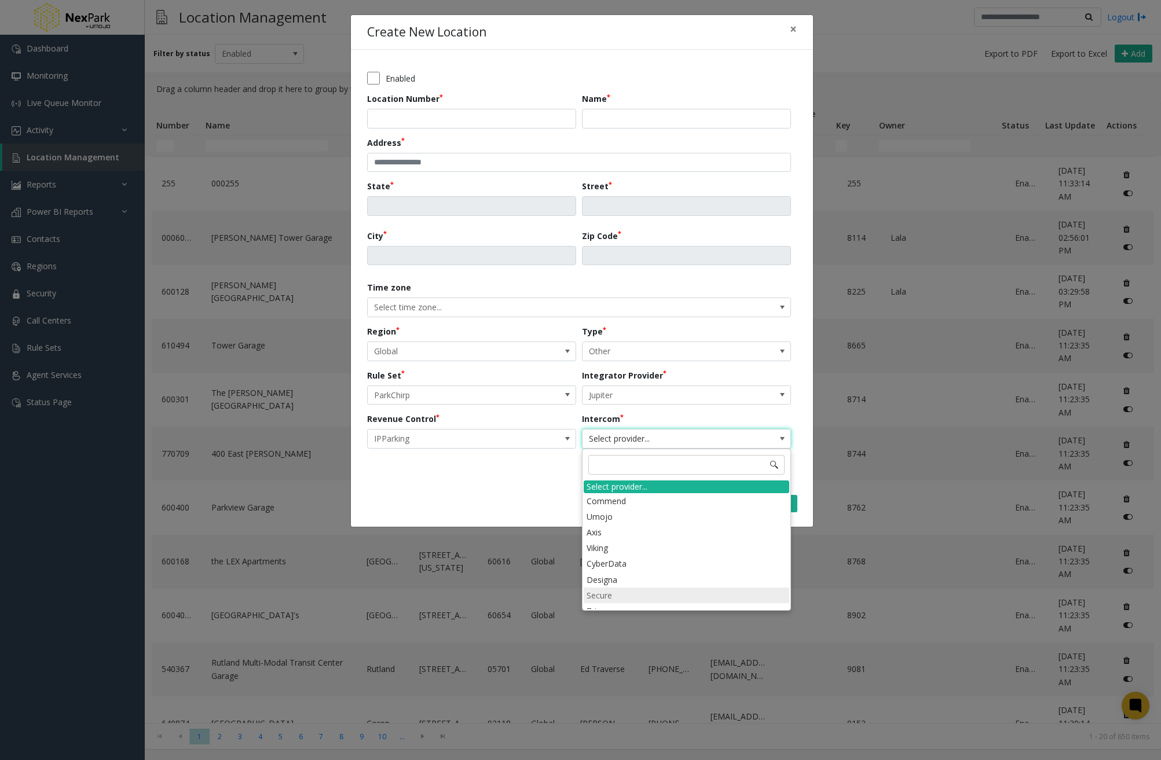
click at [642, 594] on li "Secure" at bounding box center [687, 596] width 206 height 16
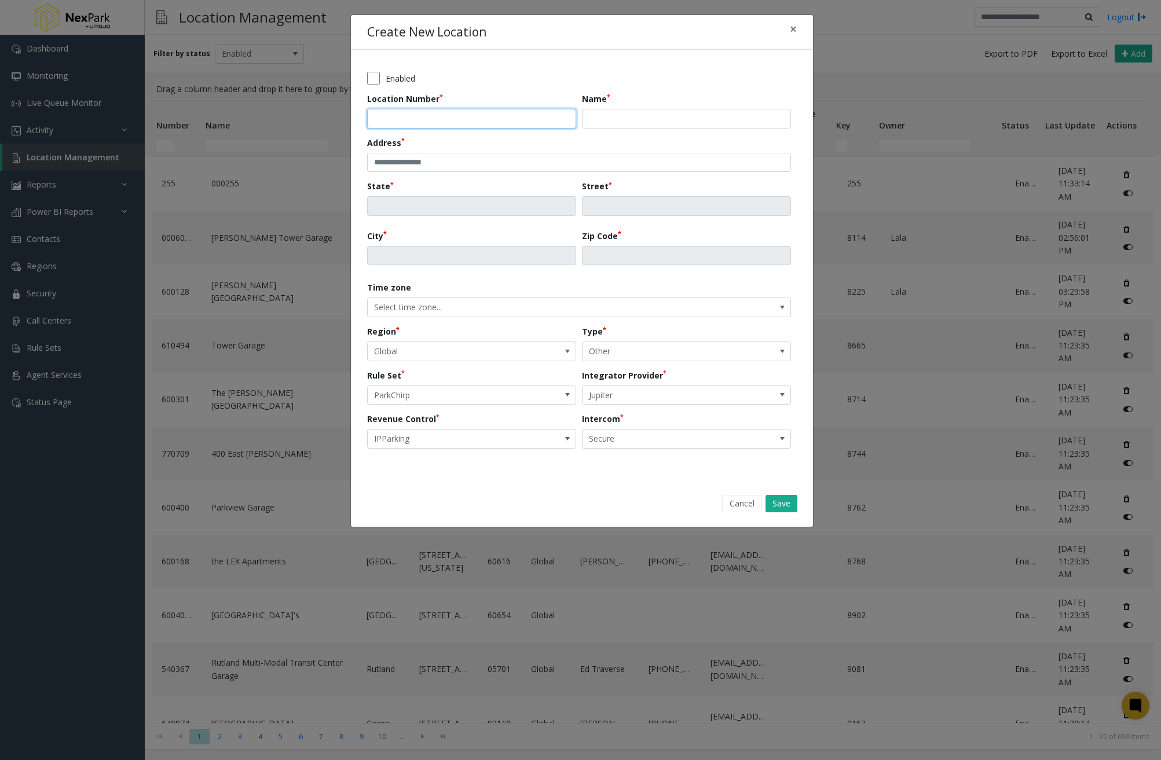
click at [397, 118] on input "Location Number" at bounding box center [471, 119] width 209 height 20
click at [374, 120] on input "*****" at bounding box center [471, 119] width 209 height 20
type input "**********"
click at [612, 126] on input "Name" at bounding box center [686, 119] width 209 height 20
type input "*"
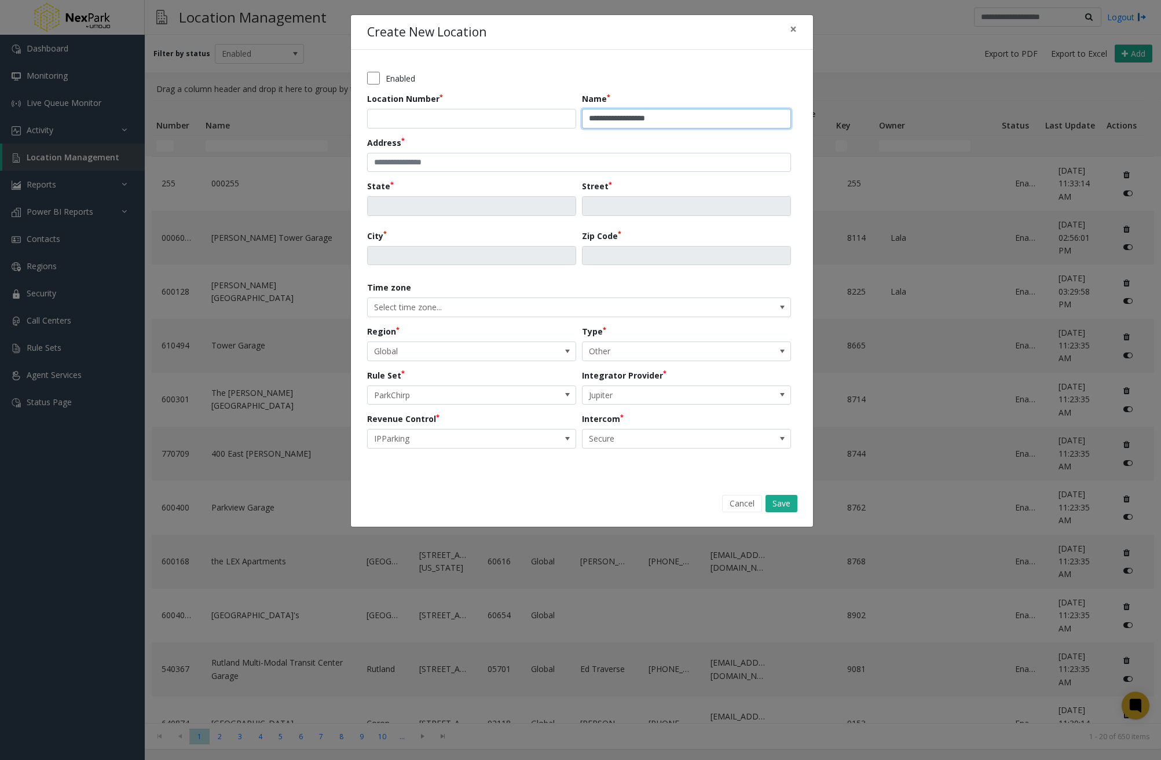
type input "**********"
click at [574, 166] on input "text" at bounding box center [579, 163] width 424 height 20
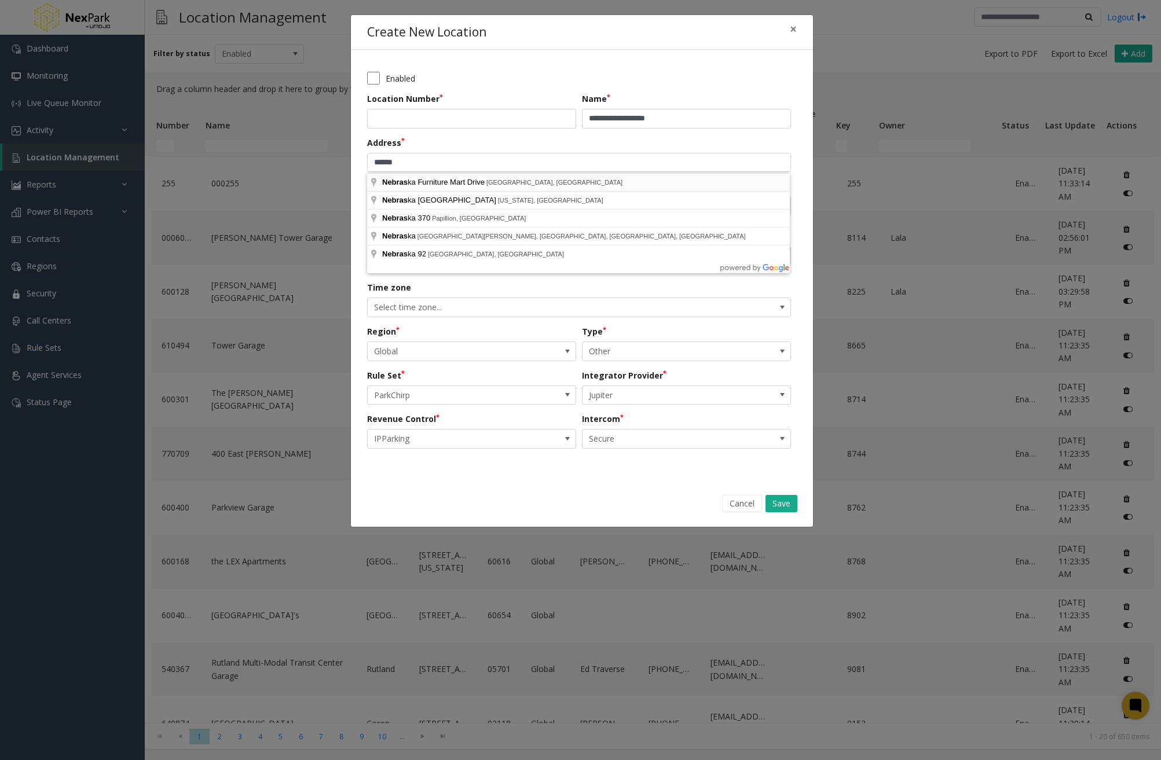
type input "**********"
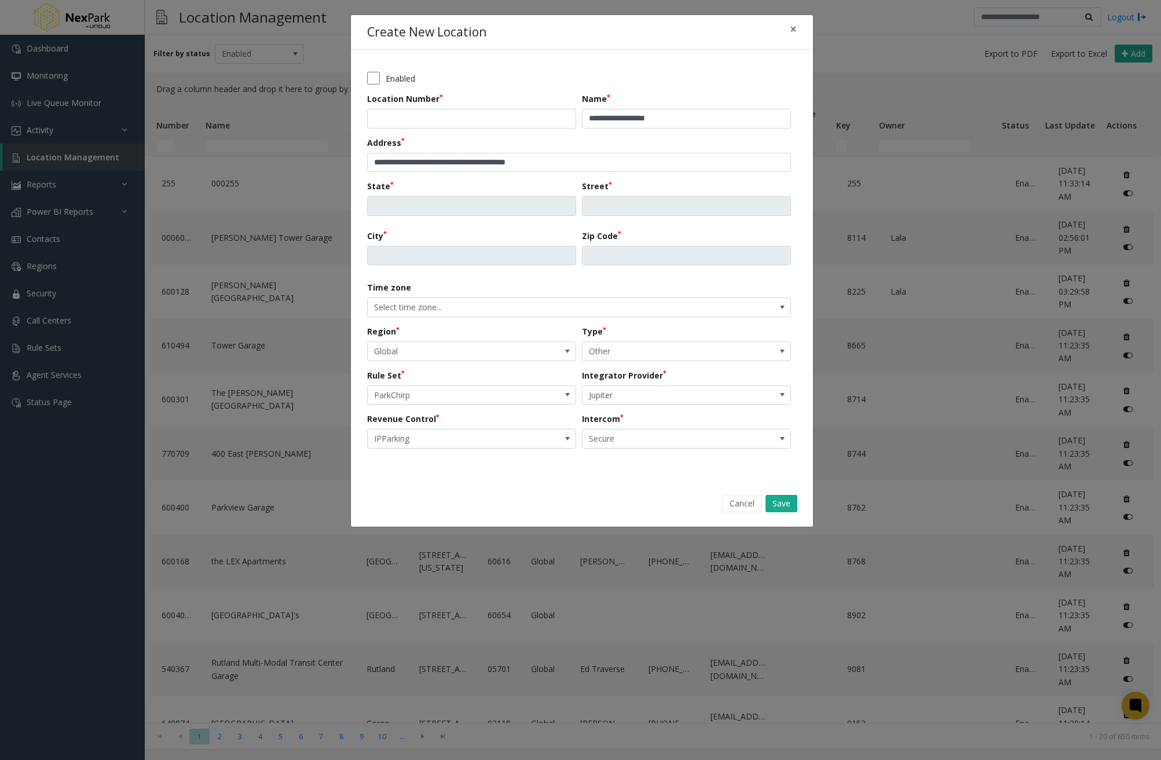
type input "**"
type input "**********"
type input "*****"
click at [792, 501] on button "Save" at bounding box center [782, 503] width 32 height 17
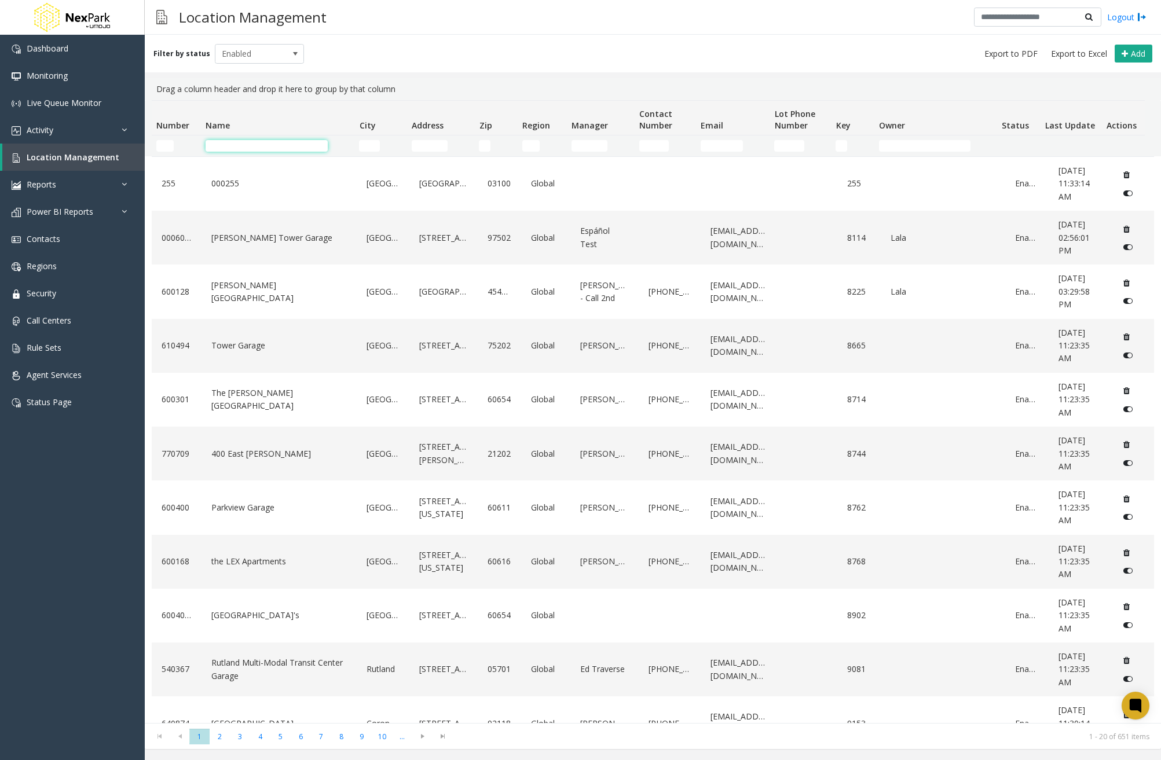
click at [226, 144] on input "Name Filter" at bounding box center [267, 146] width 122 height 12
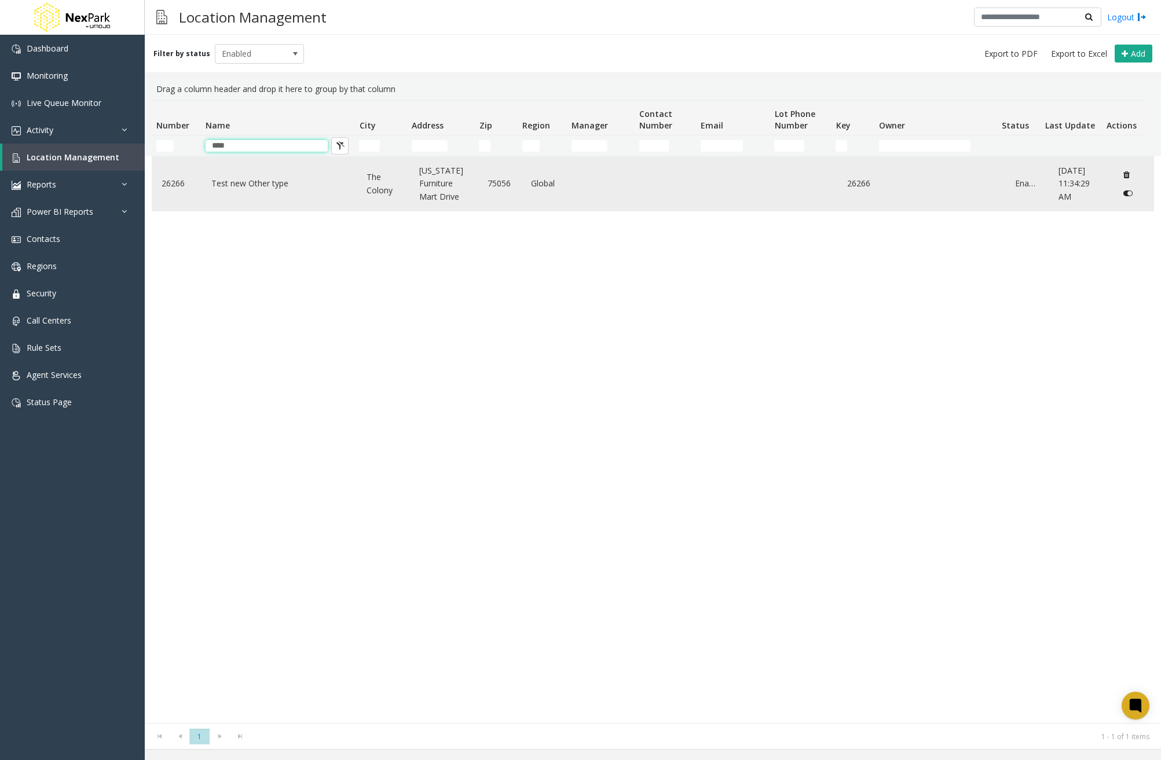
type input "****"
click at [256, 187] on link "Test new Other type" at bounding box center [278, 183] width 141 height 19
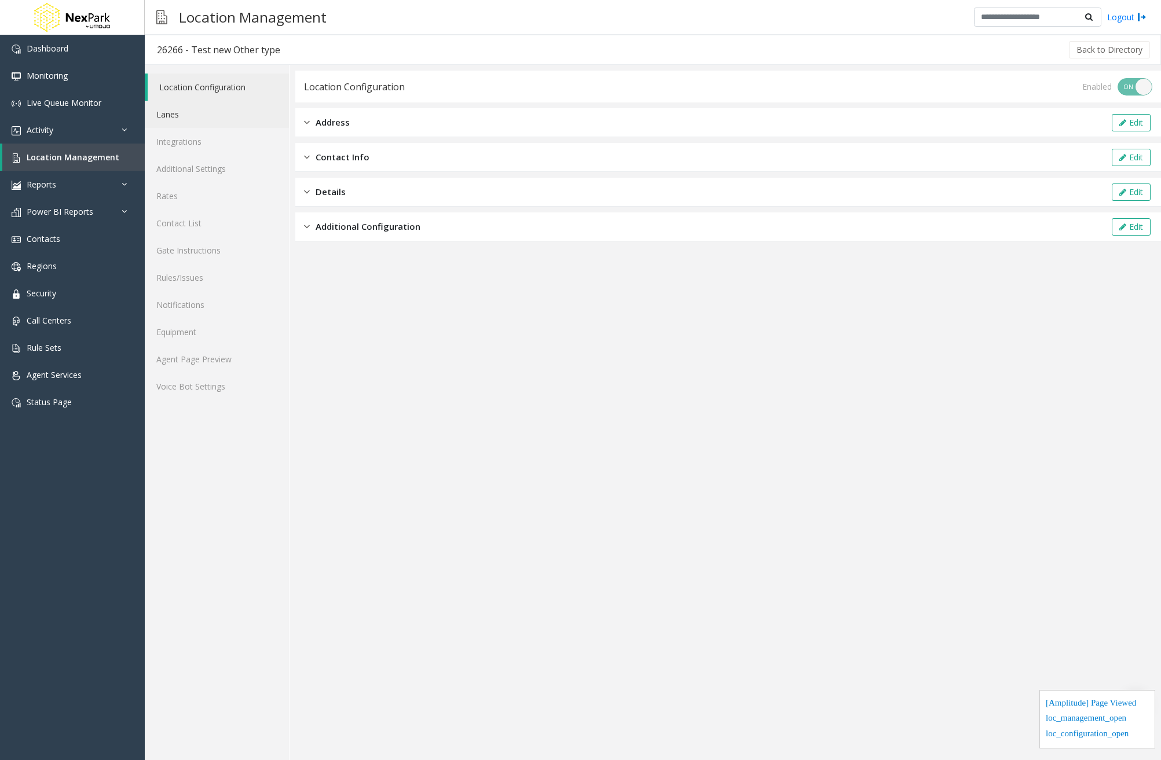
click at [194, 111] on link "Lanes" at bounding box center [217, 114] width 144 height 27
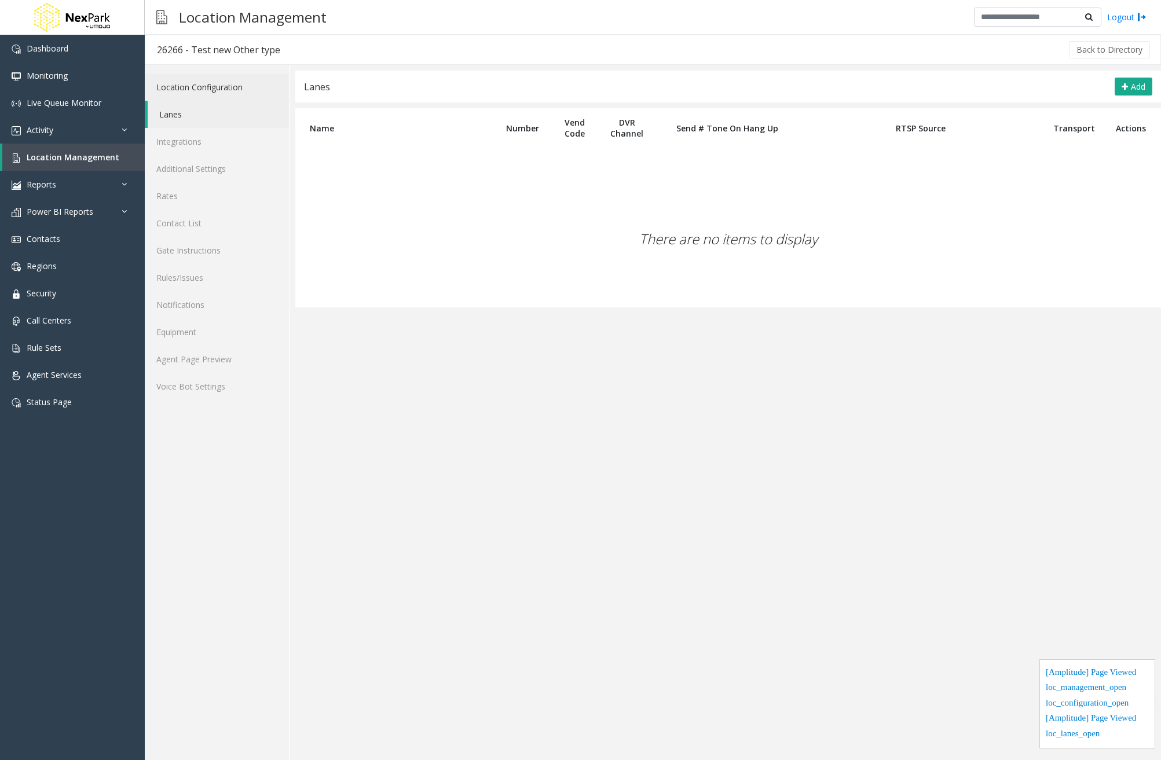
click at [211, 93] on link "Location Configuration" at bounding box center [217, 87] width 144 height 27
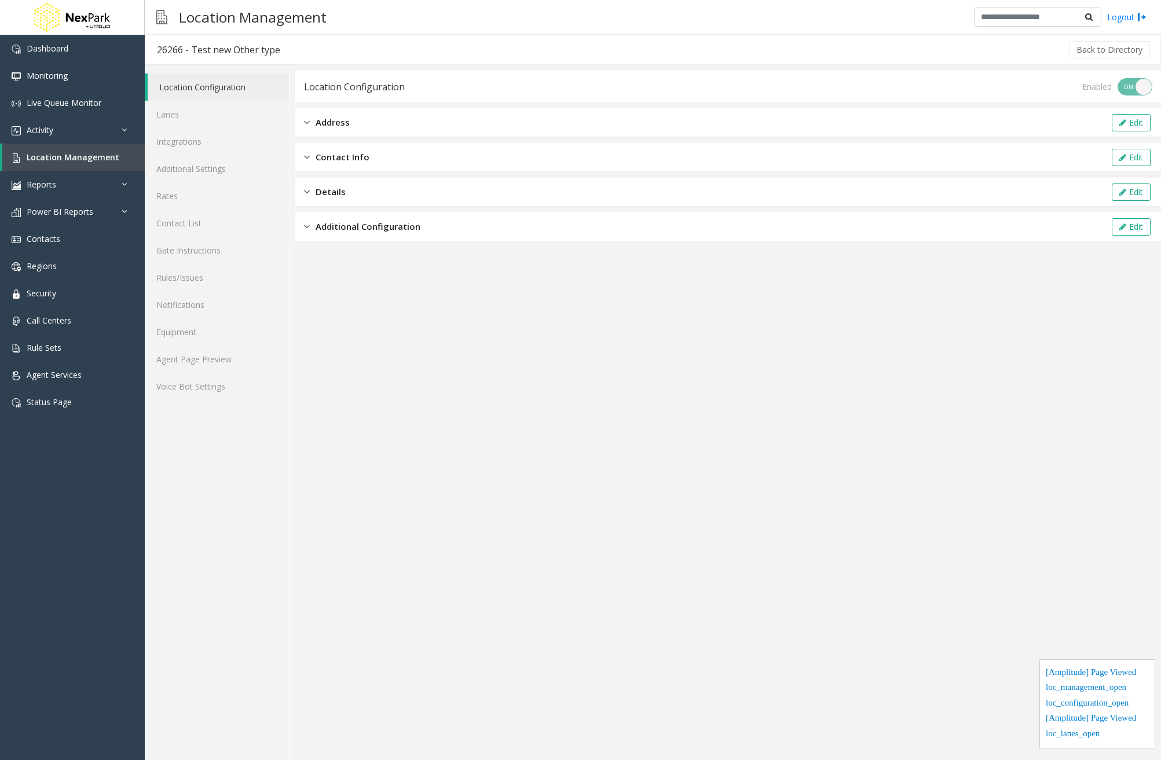
click at [358, 190] on div "Details Edit" at bounding box center [728, 192] width 866 height 29
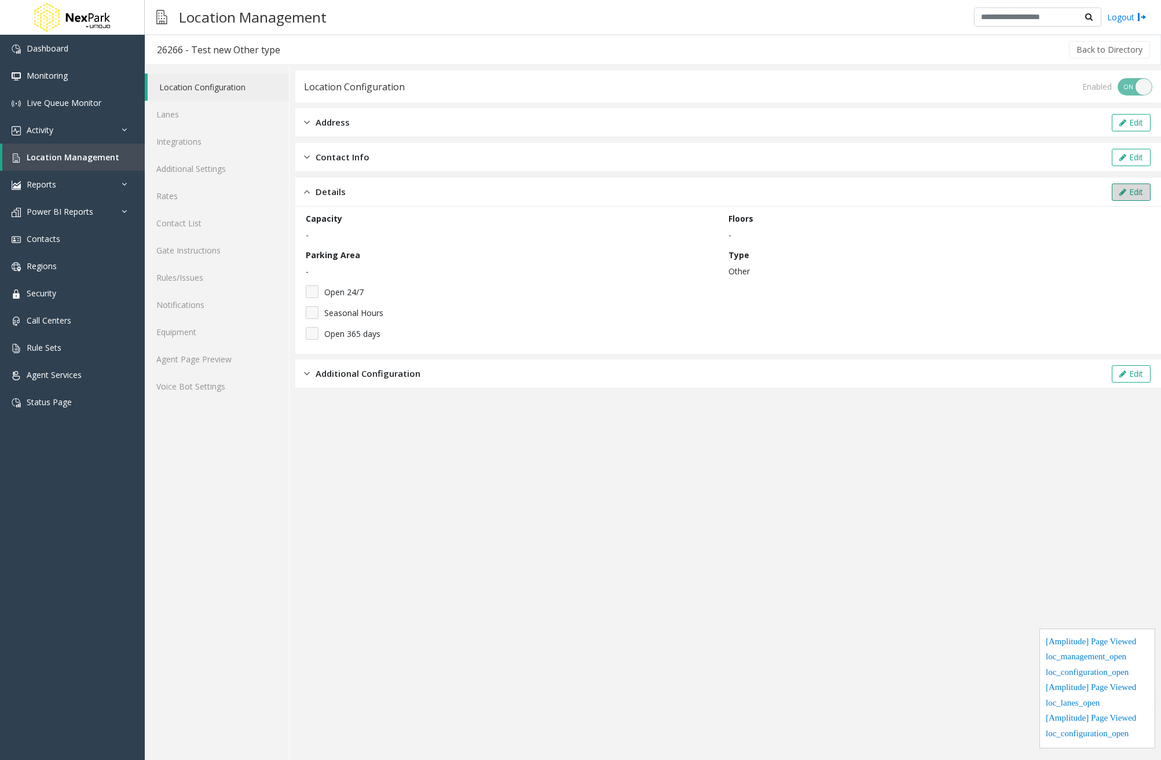
click at [1112, 184] on button "Edit" at bounding box center [1131, 192] width 39 height 17
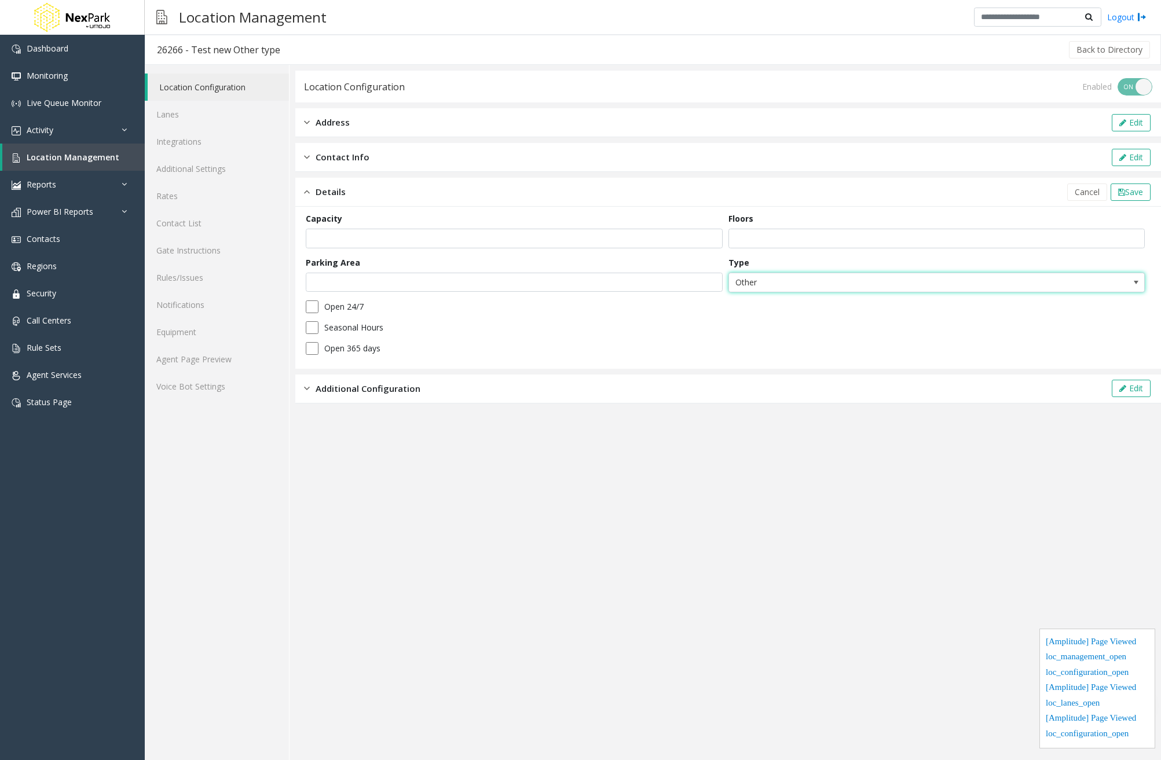
click at [829, 287] on span "Other" at bounding box center [895, 282] width 332 height 19
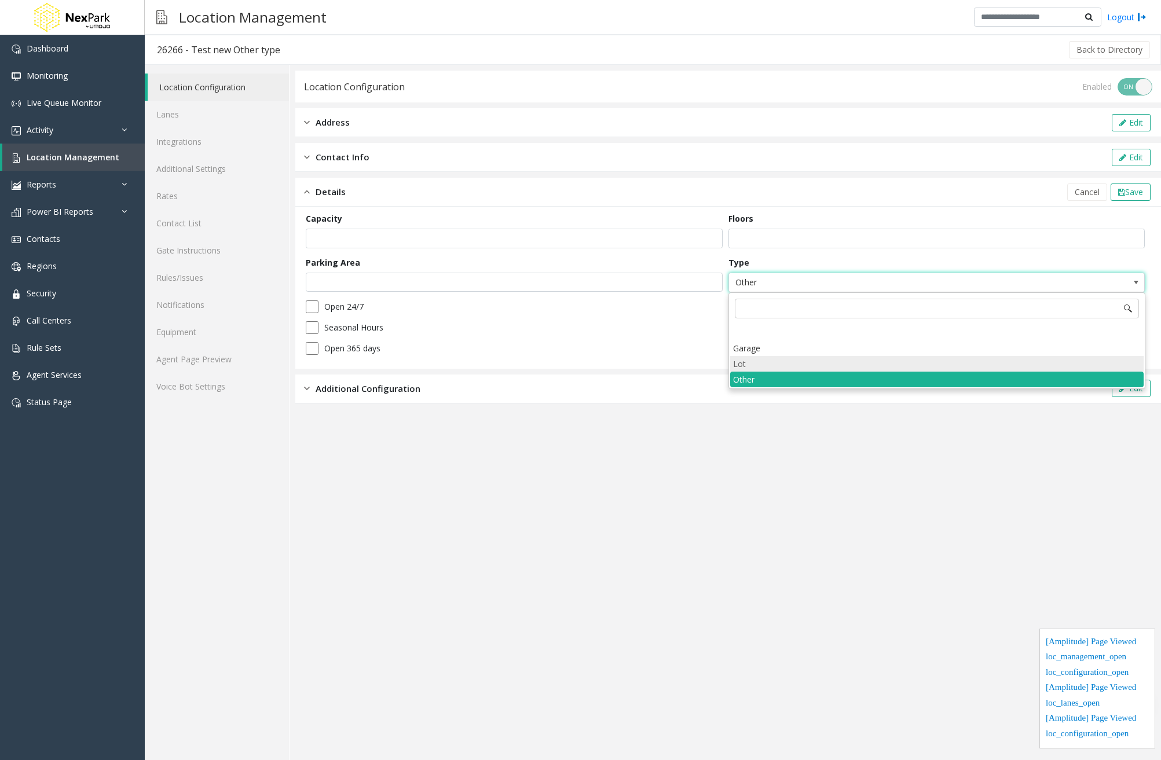
click at [775, 356] on li "Lot" at bounding box center [936, 364] width 413 height 16
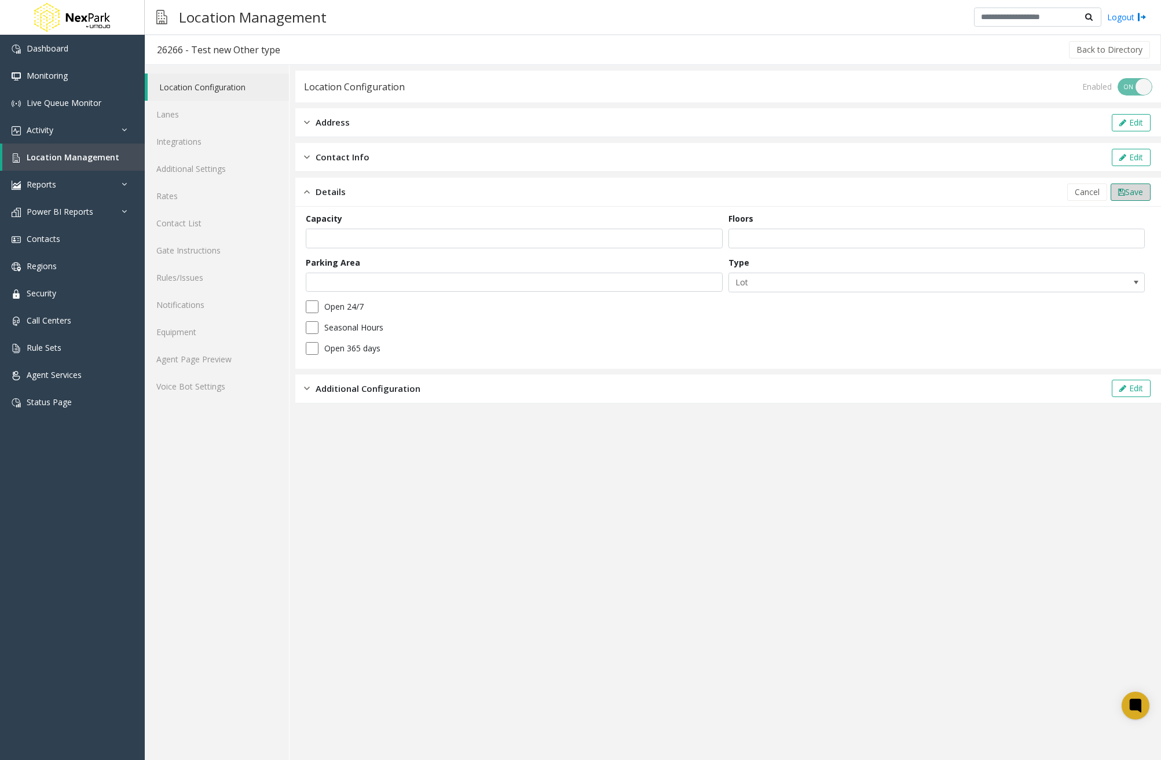
click at [1131, 199] on button "Save" at bounding box center [1131, 192] width 40 height 17
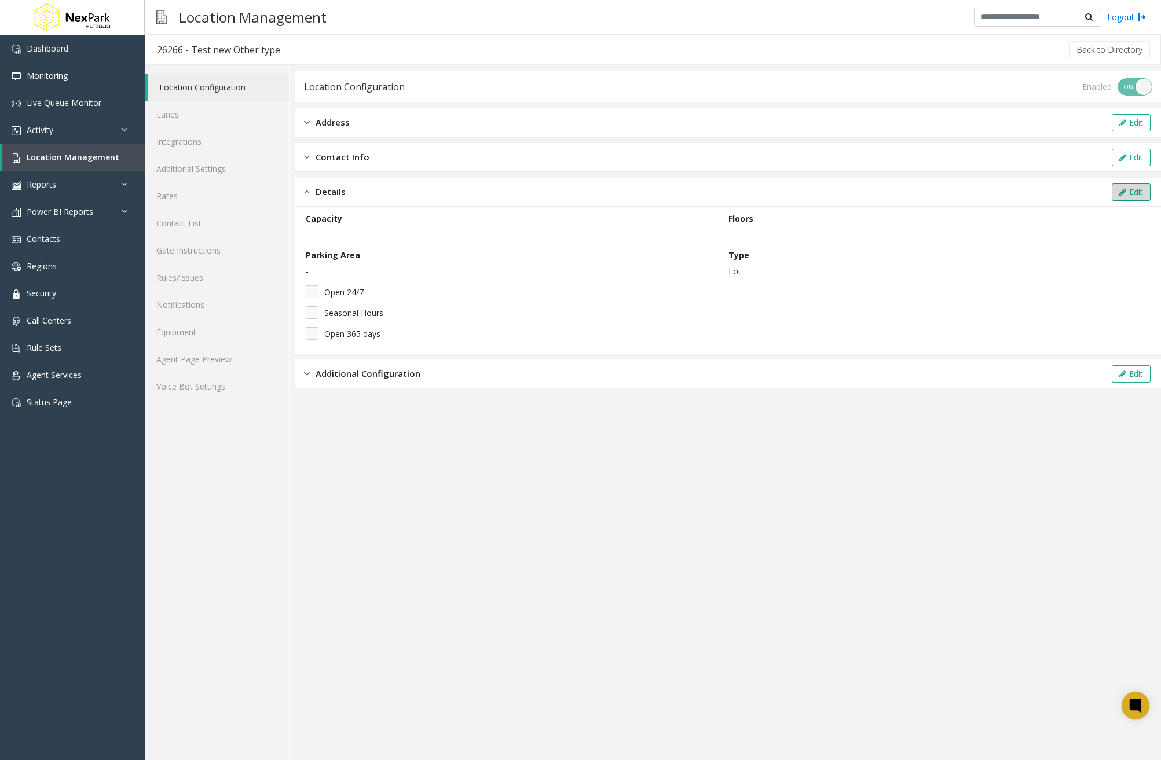
click at [1122, 193] on icon at bounding box center [1122, 192] width 7 height 8
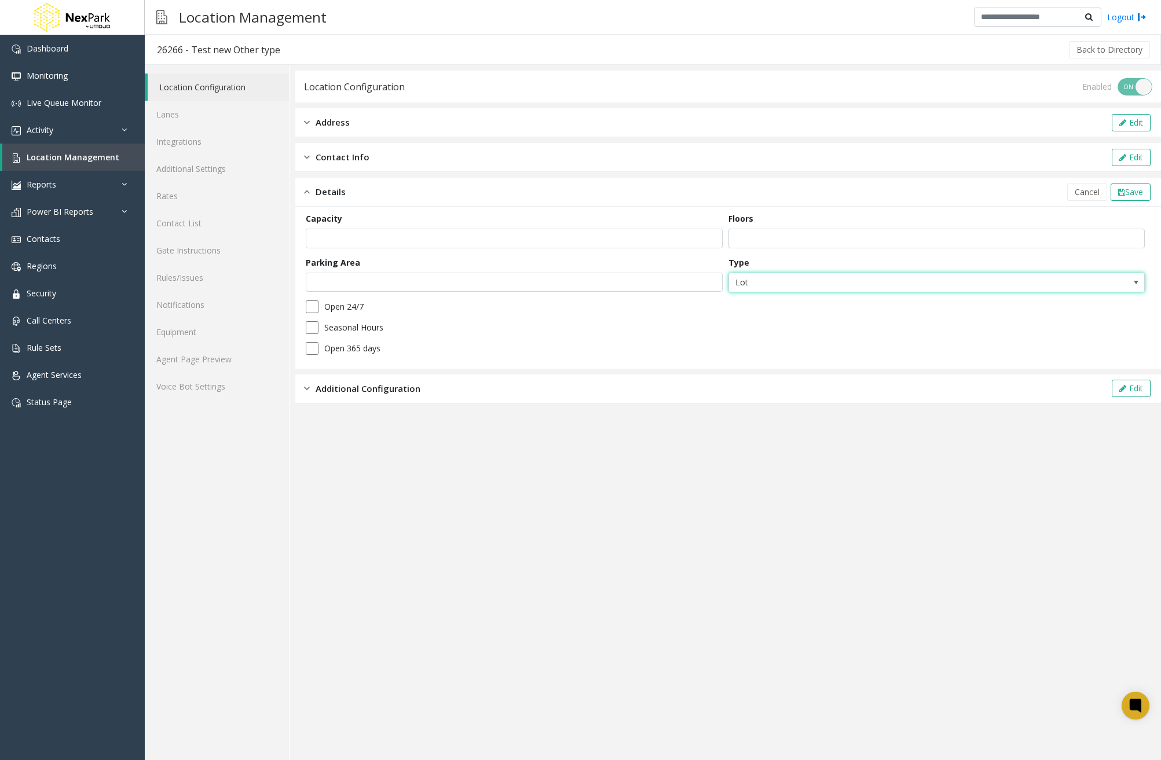
click at [1137, 286] on span at bounding box center [1136, 282] width 9 height 9
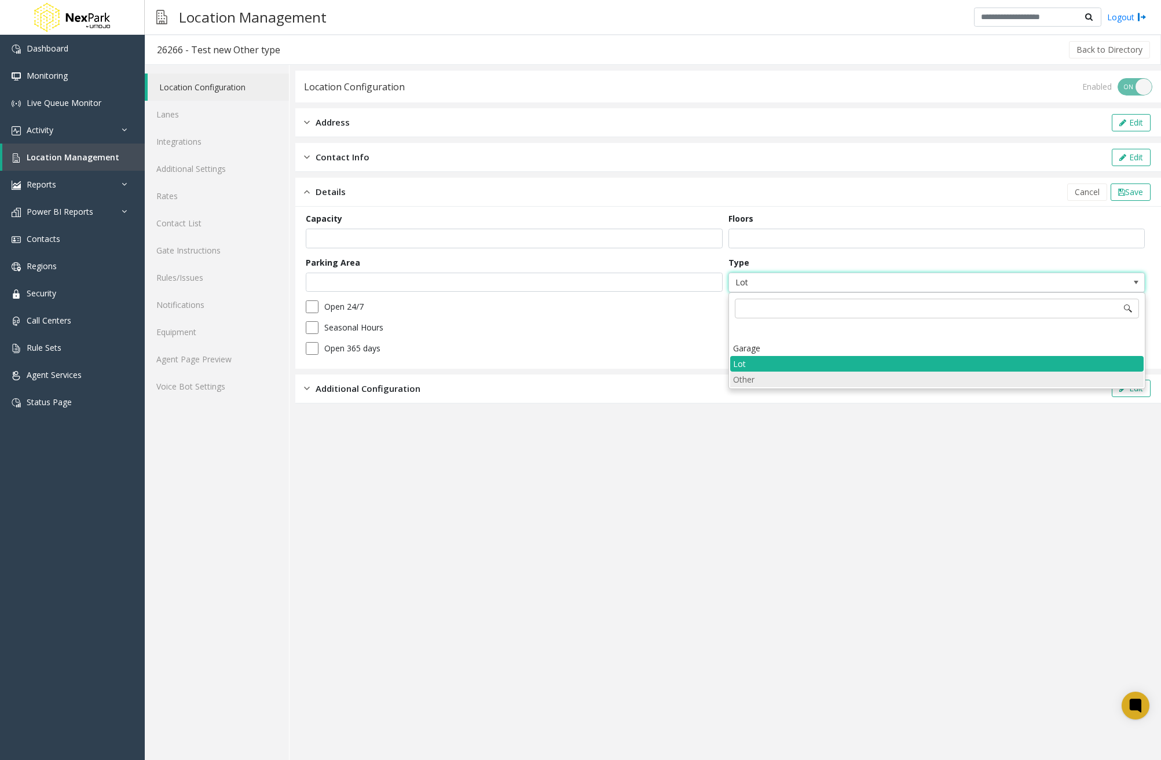
click at [1055, 377] on li "Other" at bounding box center [936, 380] width 413 height 16
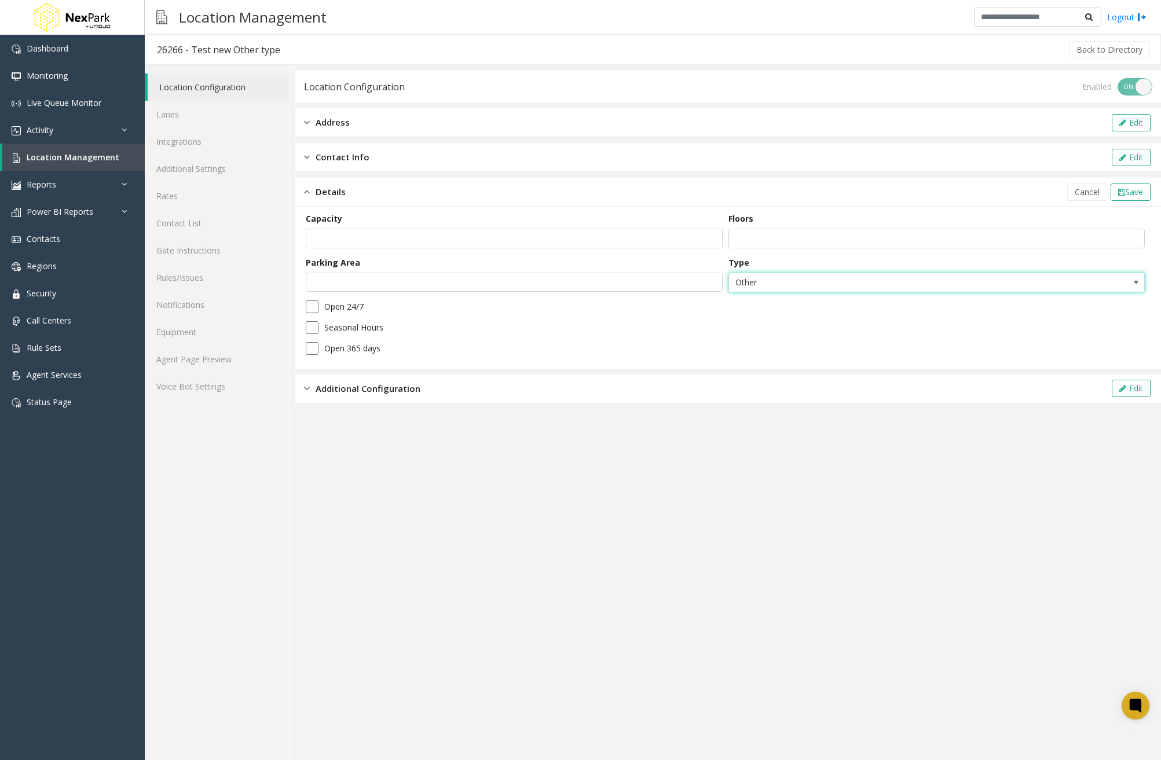
click at [1137, 284] on span at bounding box center [1136, 282] width 9 height 9
click at [68, 156] on span "Location Management" at bounding box center [73, 157] width 93 height 11
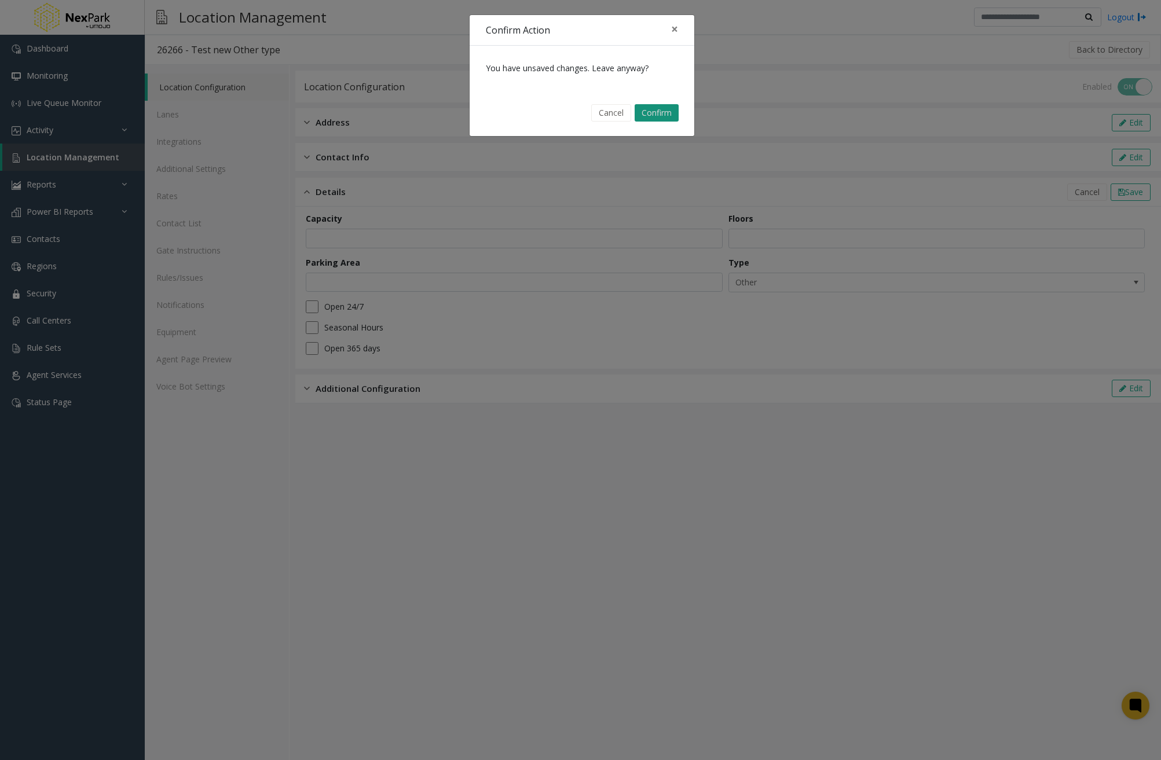
click at [674, 115] on button "Confirm" at bounding box center [657, 112] width 44 height 17
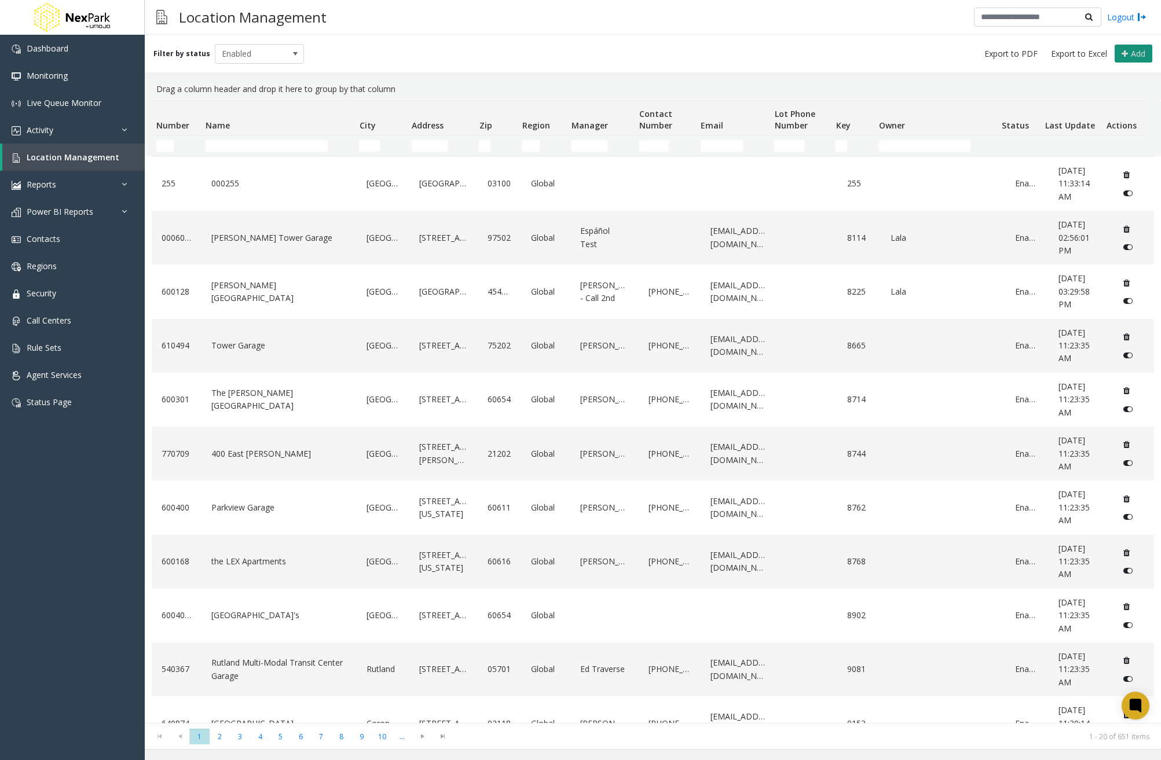
click at [1131, 56] on span "Add" at bounding box center [1138, 53] width 14 height 11
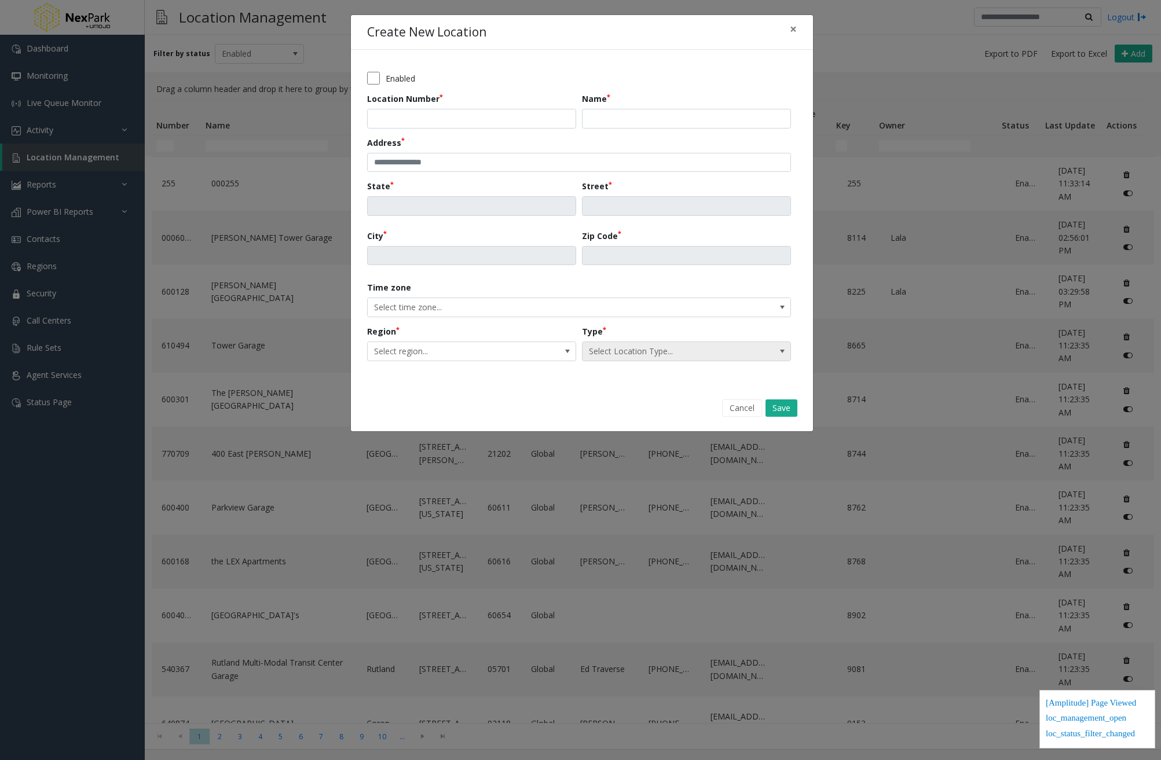
click at [768, 354] on span "Select Location Type..." at bounding box center [686, 352] width 209 height 20
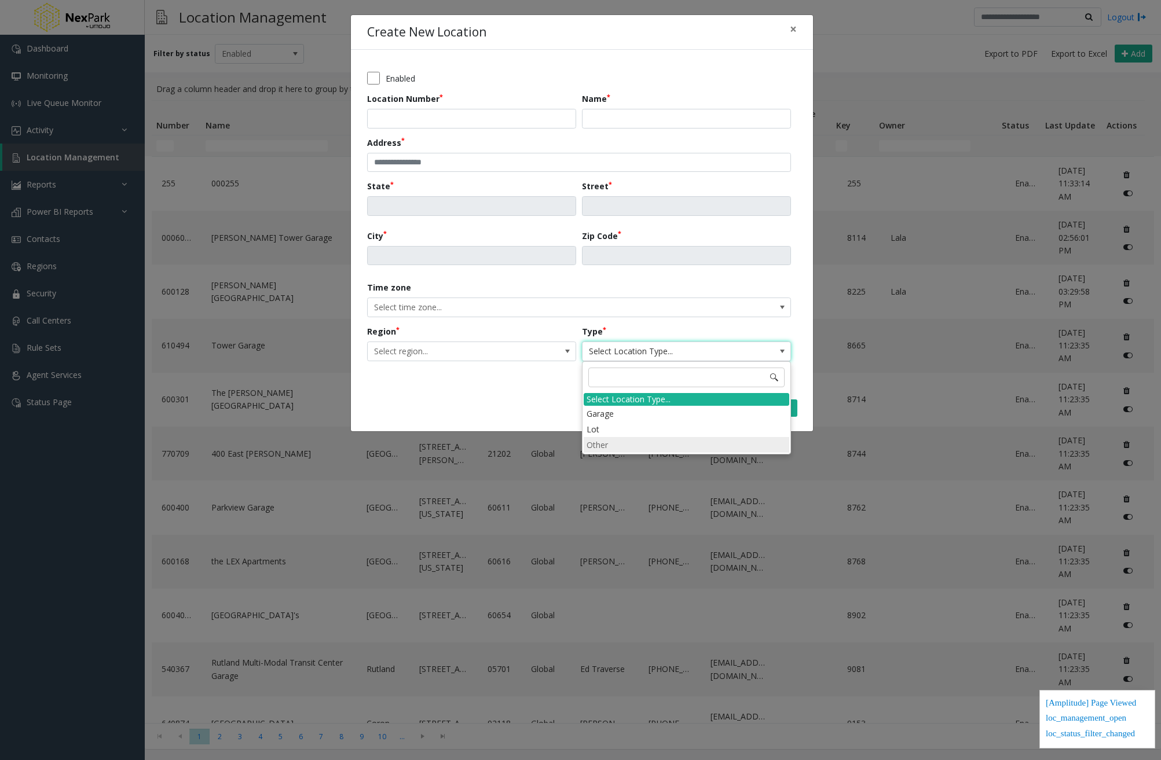
click at [733, 445] on li "Other" at bounding box center [687, 445] width 206 height 16
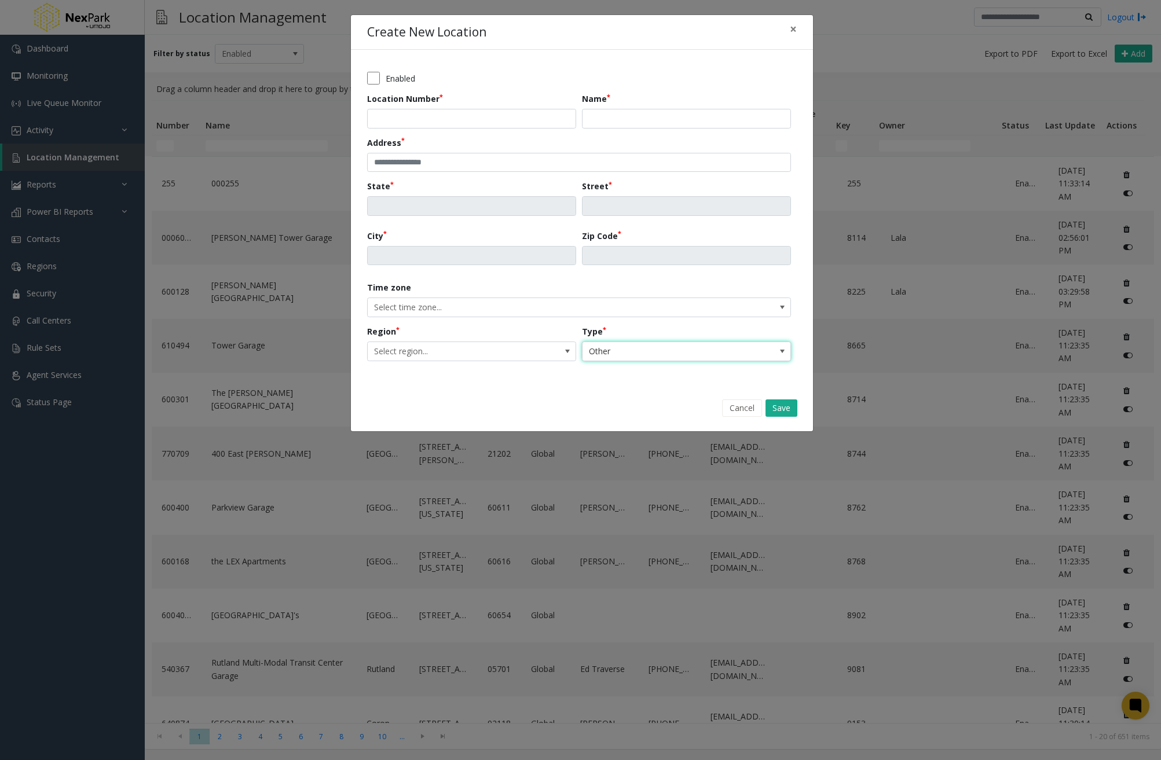
click at [789, 346] on span at bounding box center [782, 351] width 16 height 19
click at [799, 30] on button "×" at bounding box center [793, 29] width 23 height 28
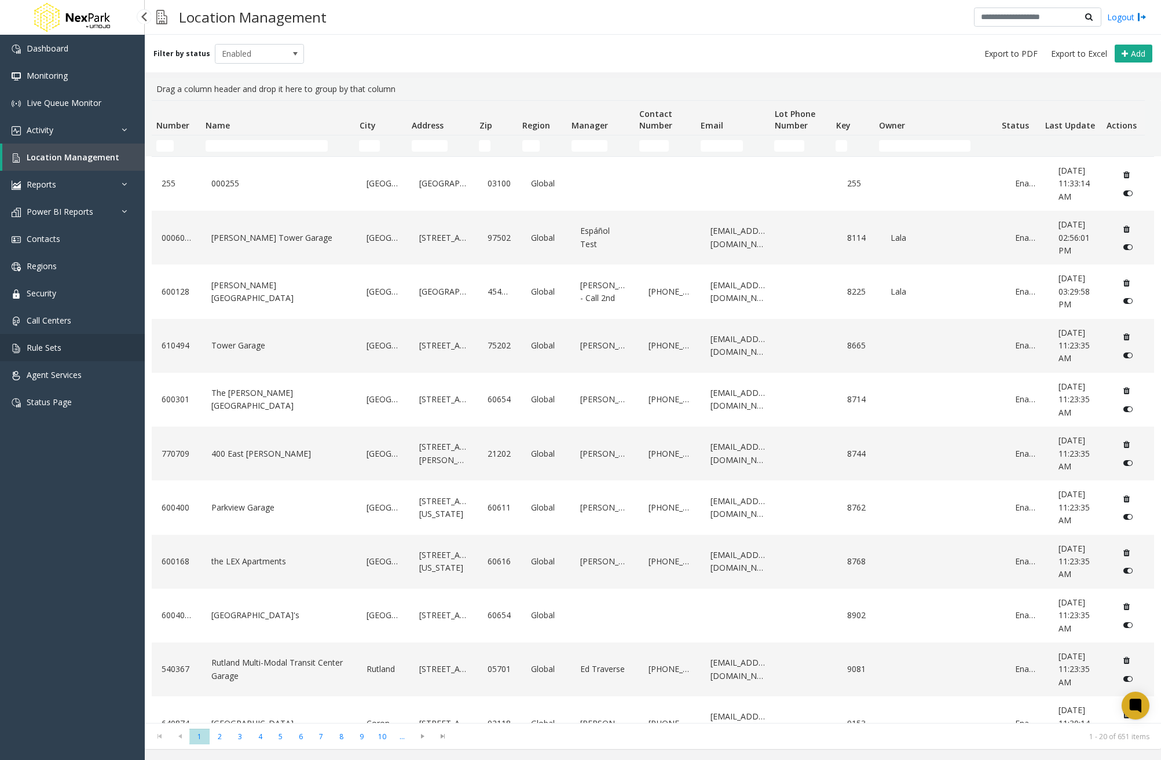
click at [91, 342] on link "Rule Sets" at bounding box center [72, 347] width 145 height 27
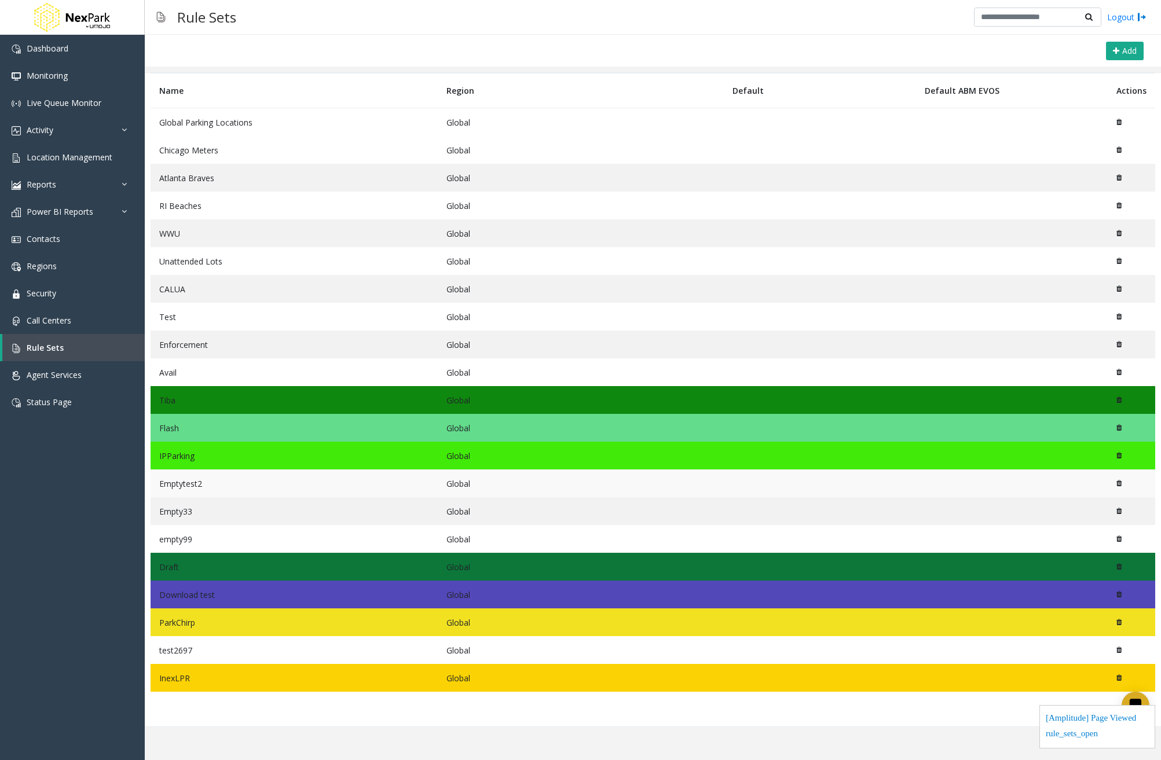
click at [228, 487] on td "Emptytest2" at bounding box center [294, 484] width 287 height 28
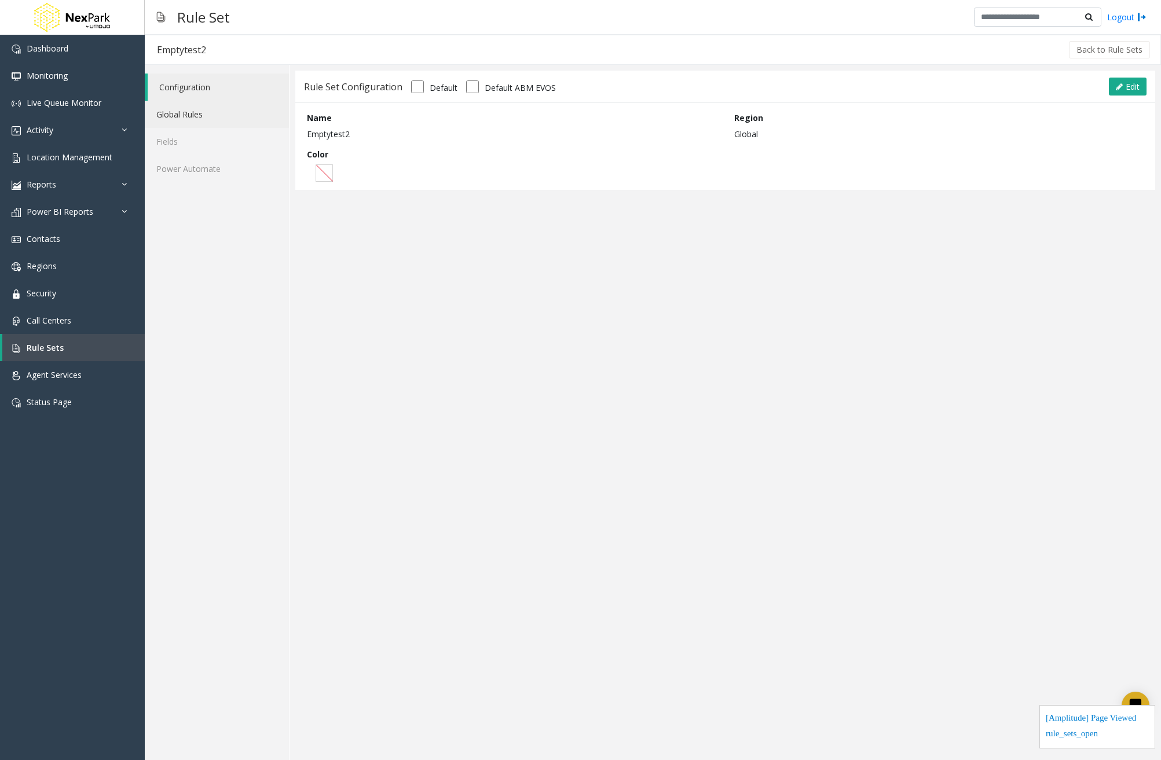
click at [229, 119] on link "Global Rules" at bounding box center [217, 114] width 144 height 27
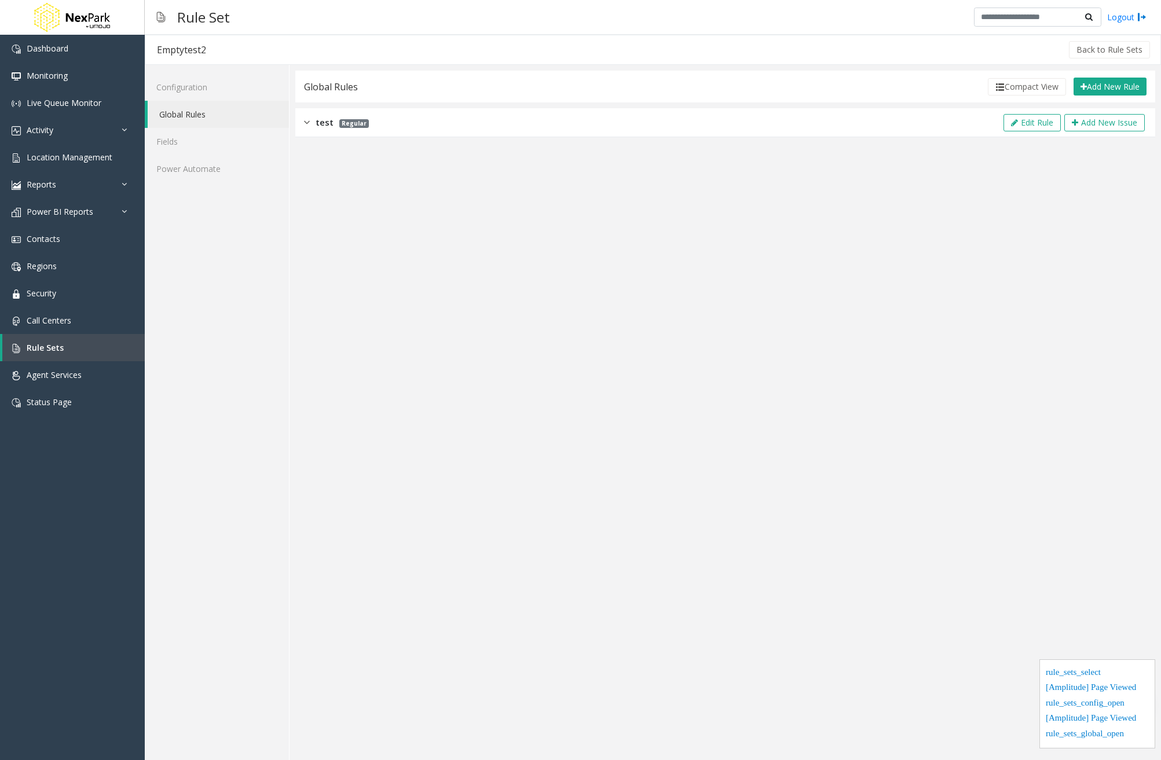
click at [325, 130] on div "test Regular Edit Rule Add New Issue" at bounding box center [725, 122] width 860 height 29
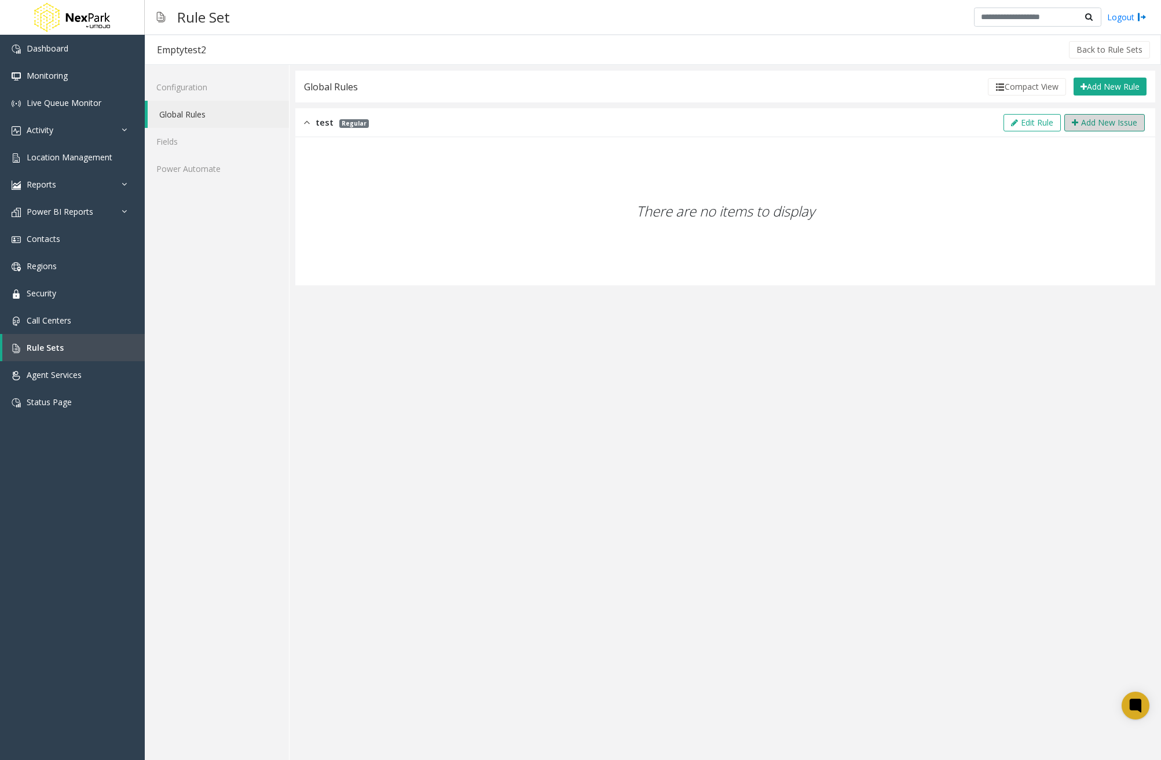
click at [1100, 126] on button "Add New Issue" at bounding box center [1104, 122] width 80 height 17
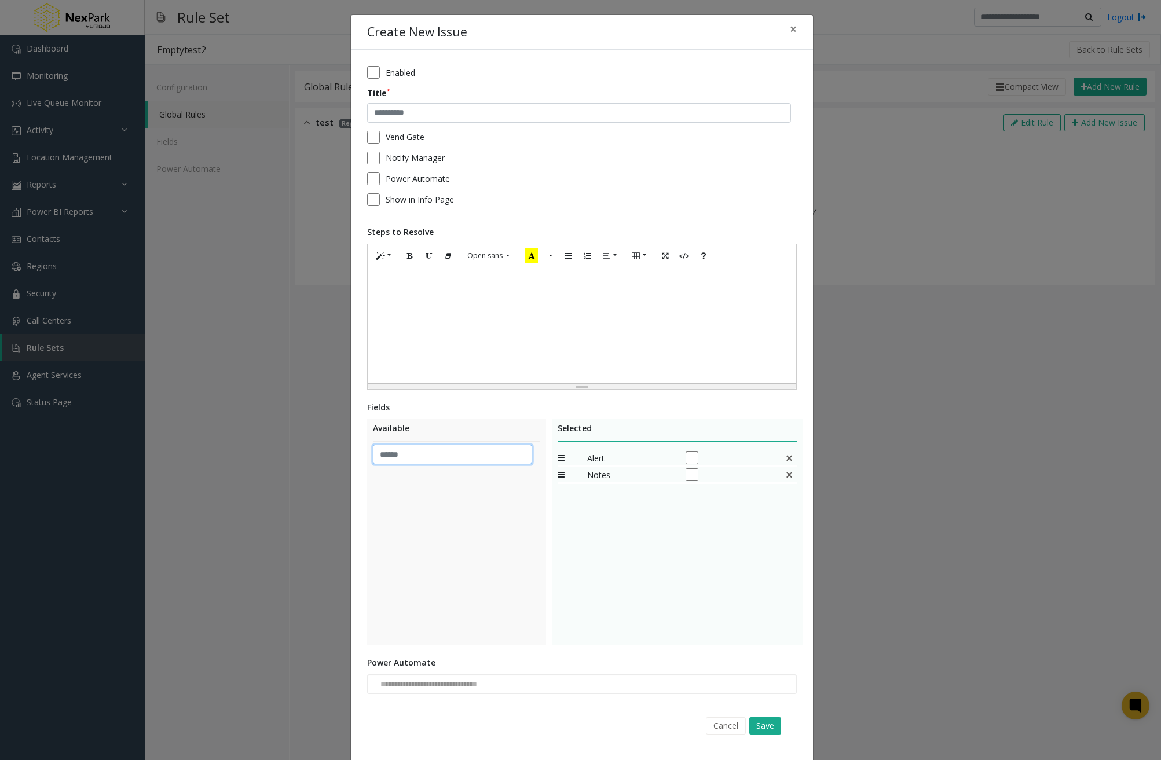
click at [495, 463] on input "text" at bounding box center [452, 455] width 159 height 20
click at [723, 729] on button "Cancel" at bounding box center [726, 726] width 40 height 17
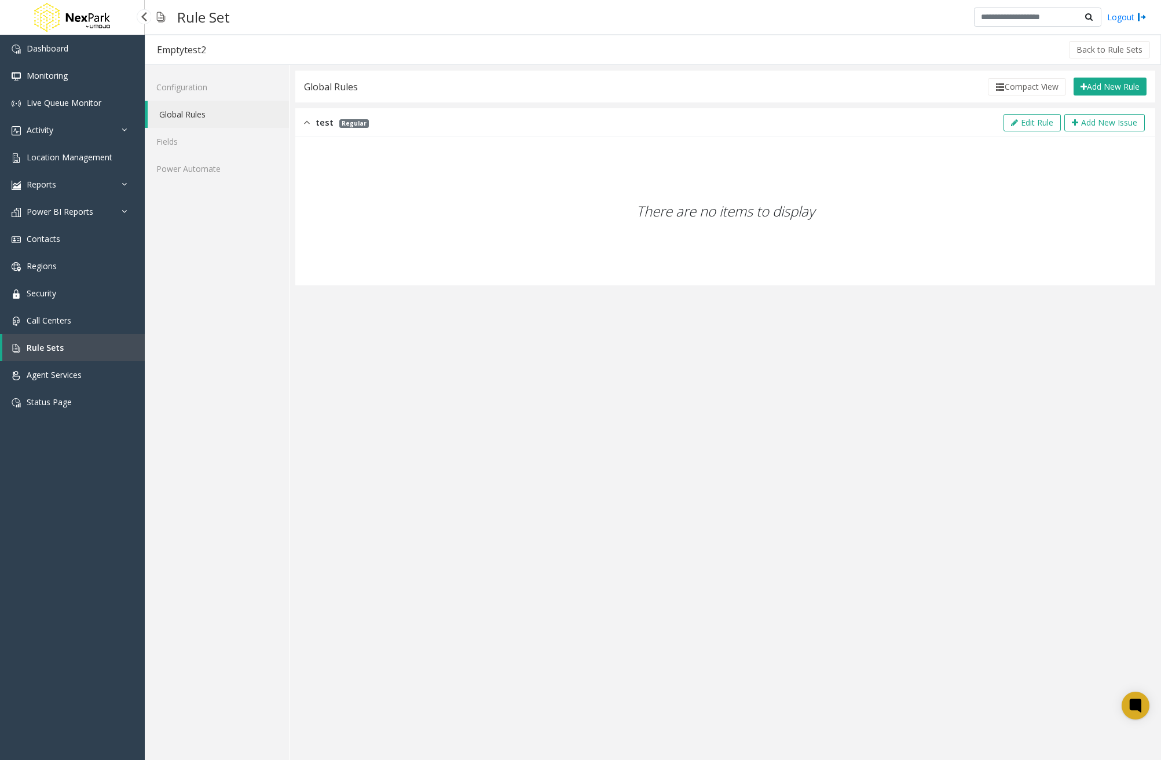
click at [75, 347] on link "Rule Sets" at bounding box center [73, 347] width 142 height 27
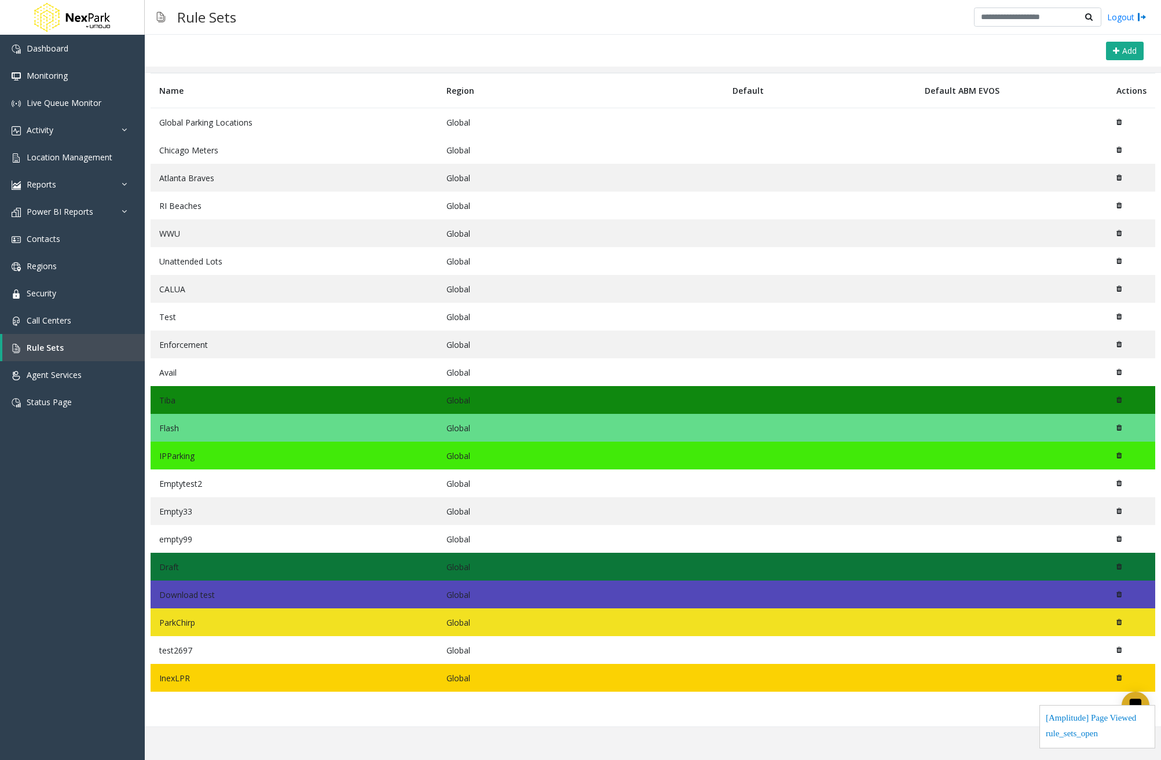
click at [250, 125] on td "Global Parking Locations" at bounding box center [294, 122] width 287 height 28
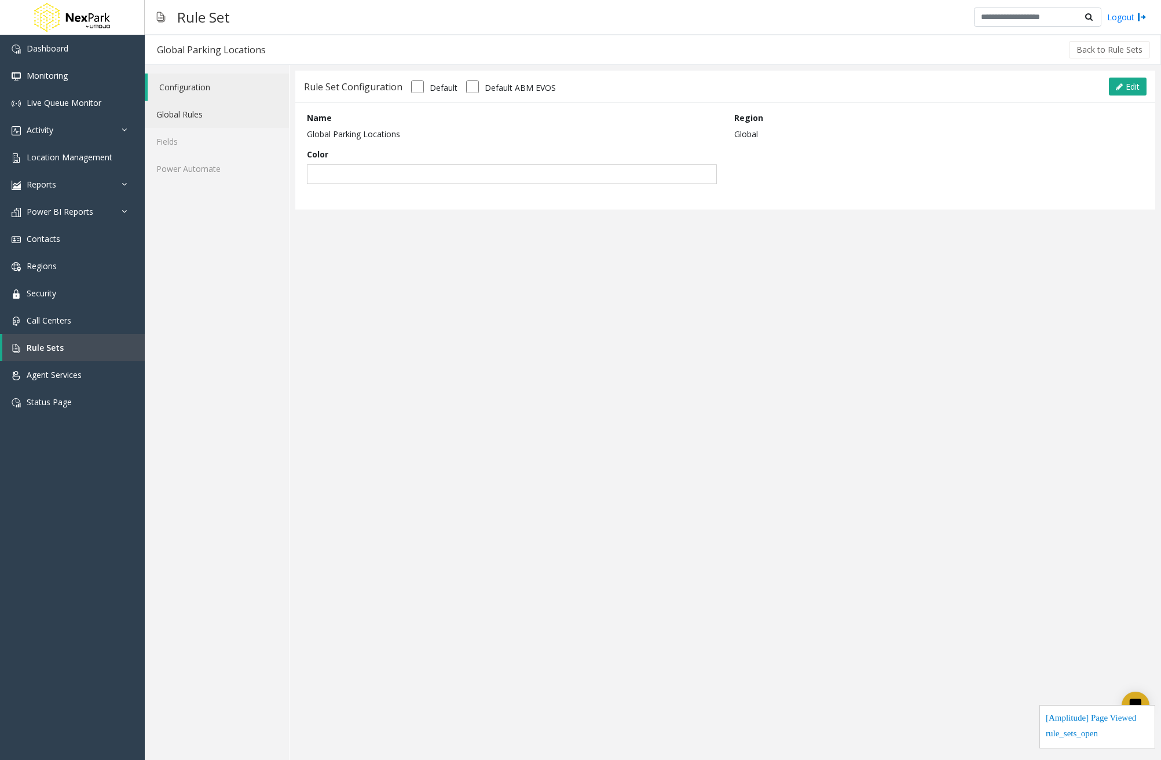
click at [219, 126] on link "Global Rules" at bounding box center [217, 114] width 144 height 27
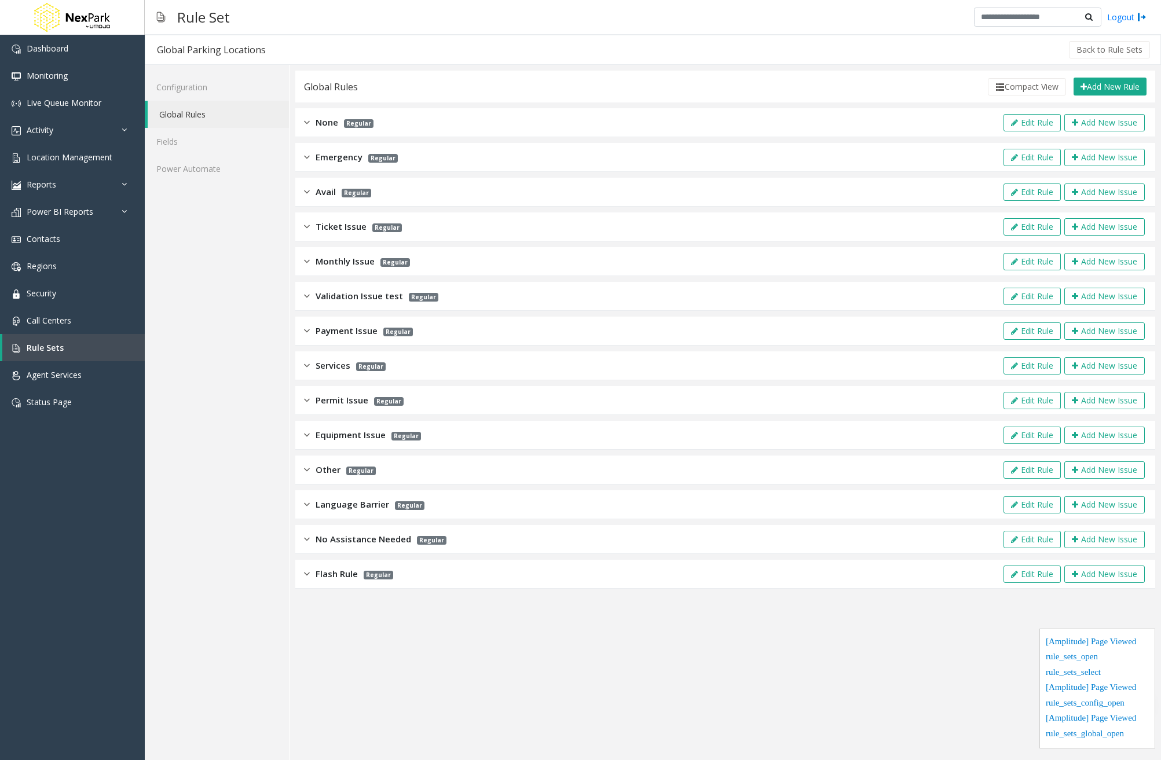
click at [309, 576] on img at bounding box center [307, 574] width 6 height 13
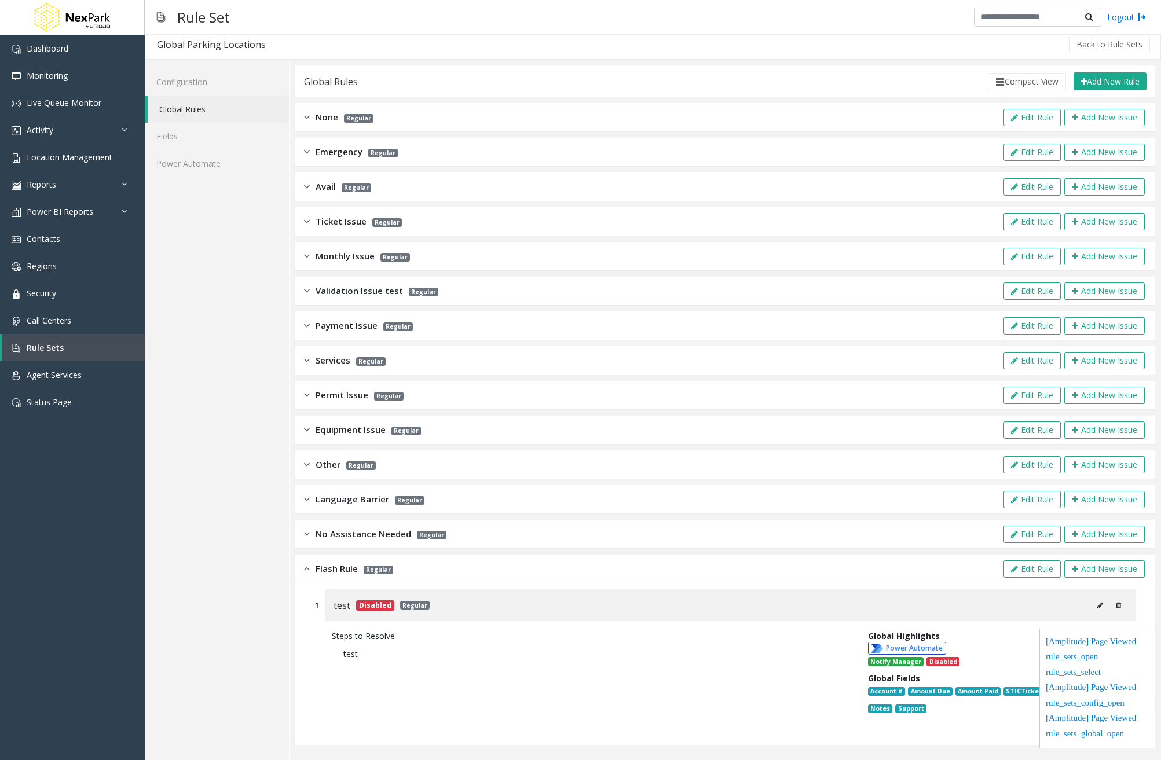
scroll to position [10, 0]
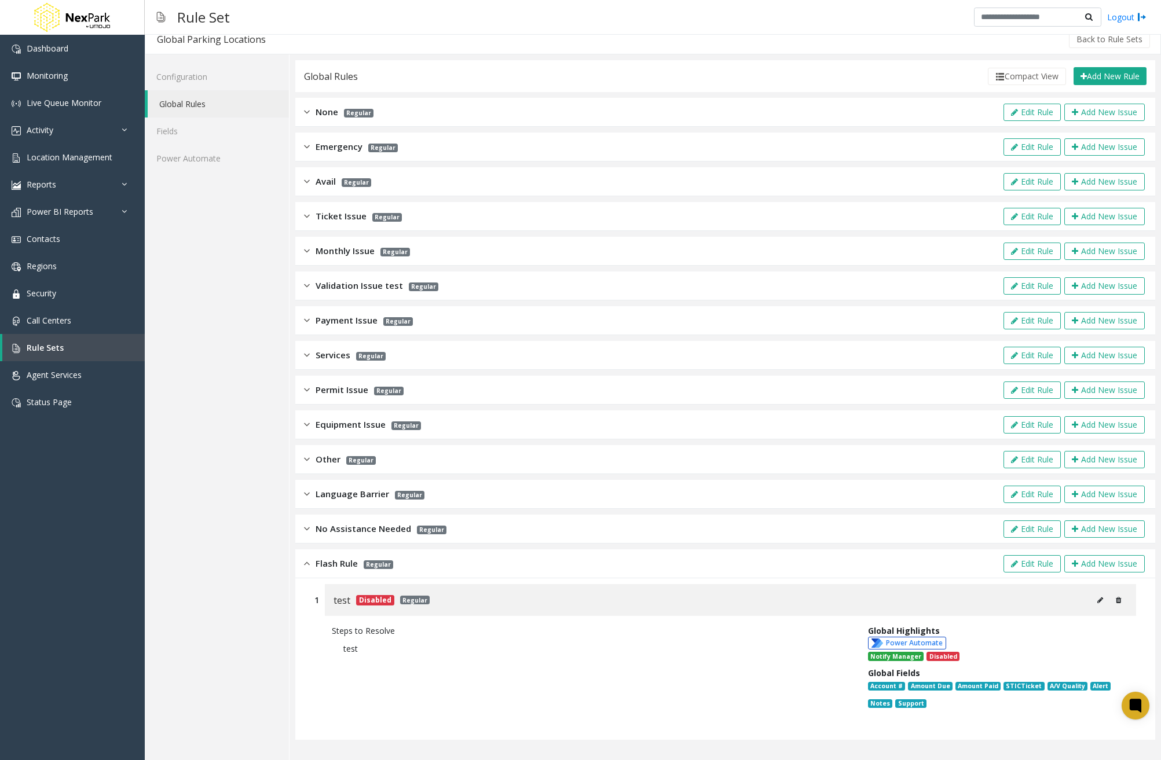
click at [1097, 600] on icon at bounding box center [1100, 600] width 6 height 7
type input "****"
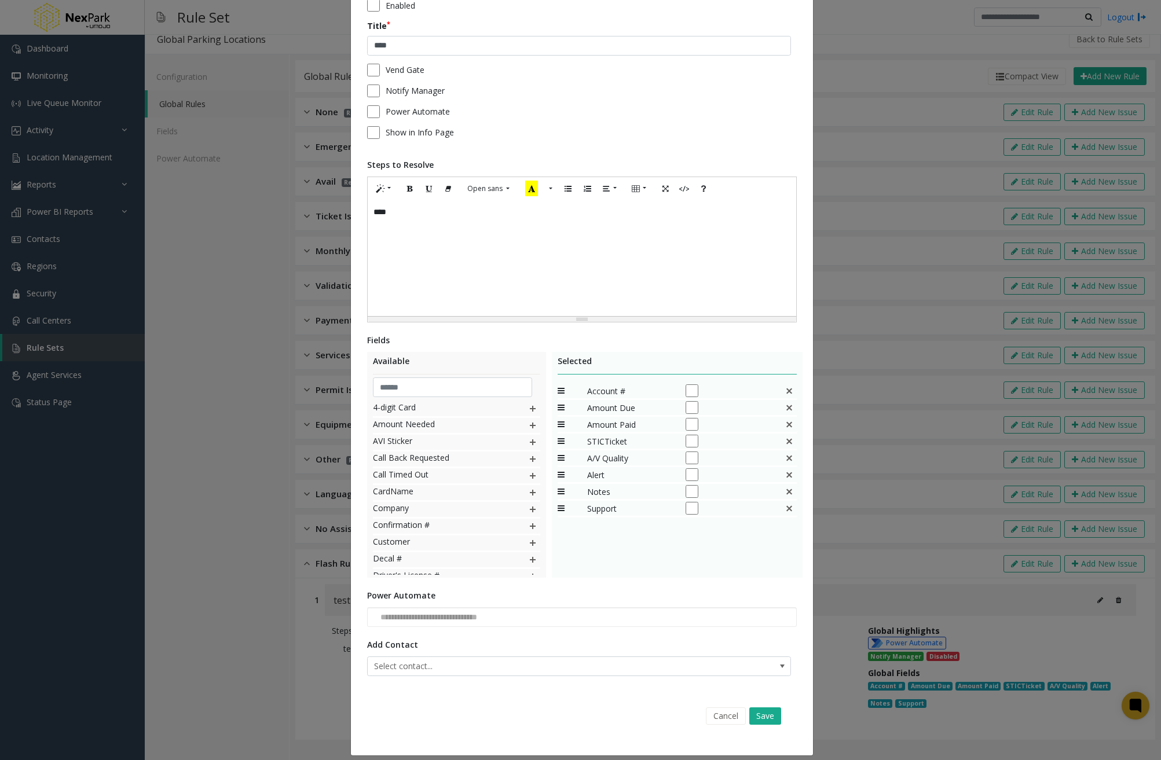
scroll to position [77, 0]
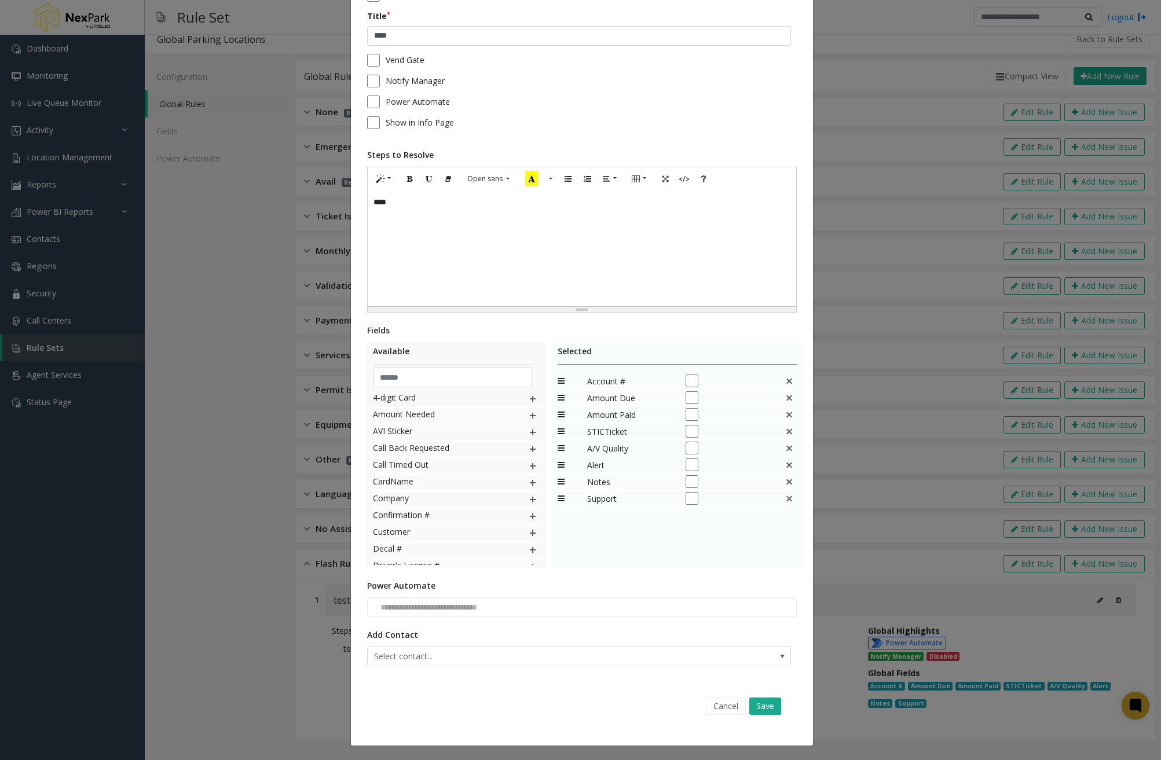
click at [858, 78] on div "**********" at bounding box center [580, 380] width 1161 height 760
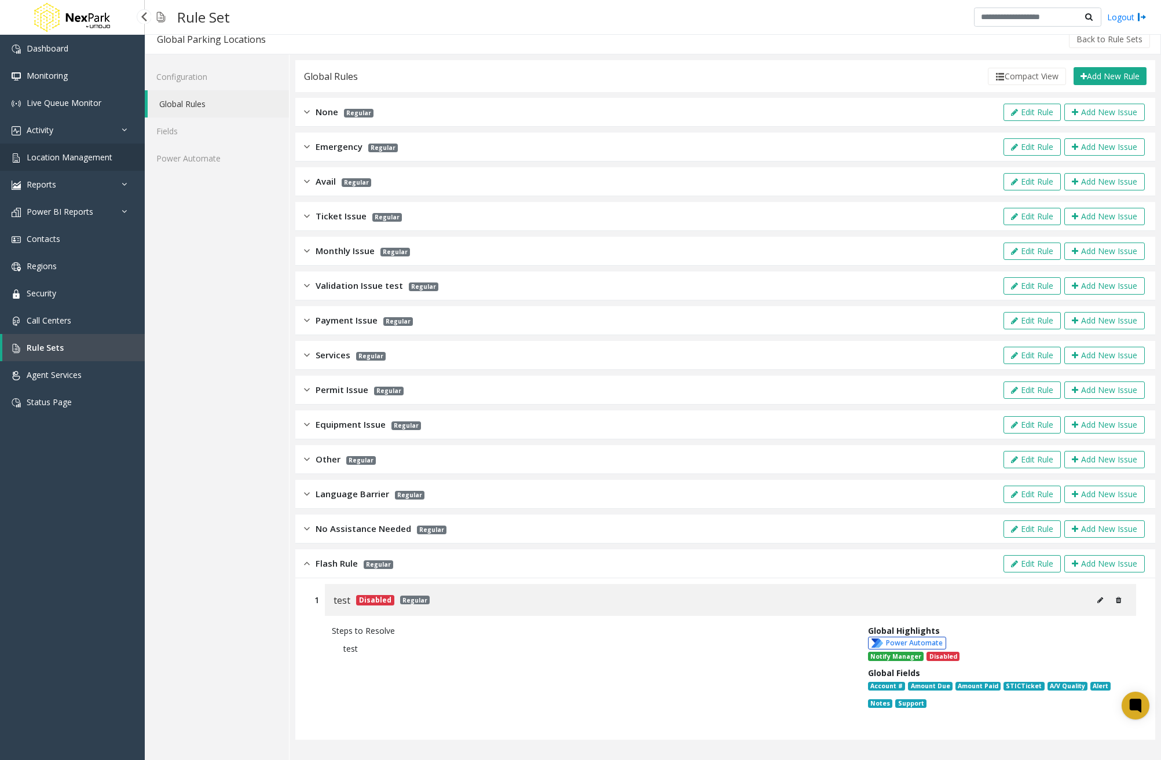
click at [93, 159] on span "Location Management" at bounding box center [70, 157] width 86 height 11
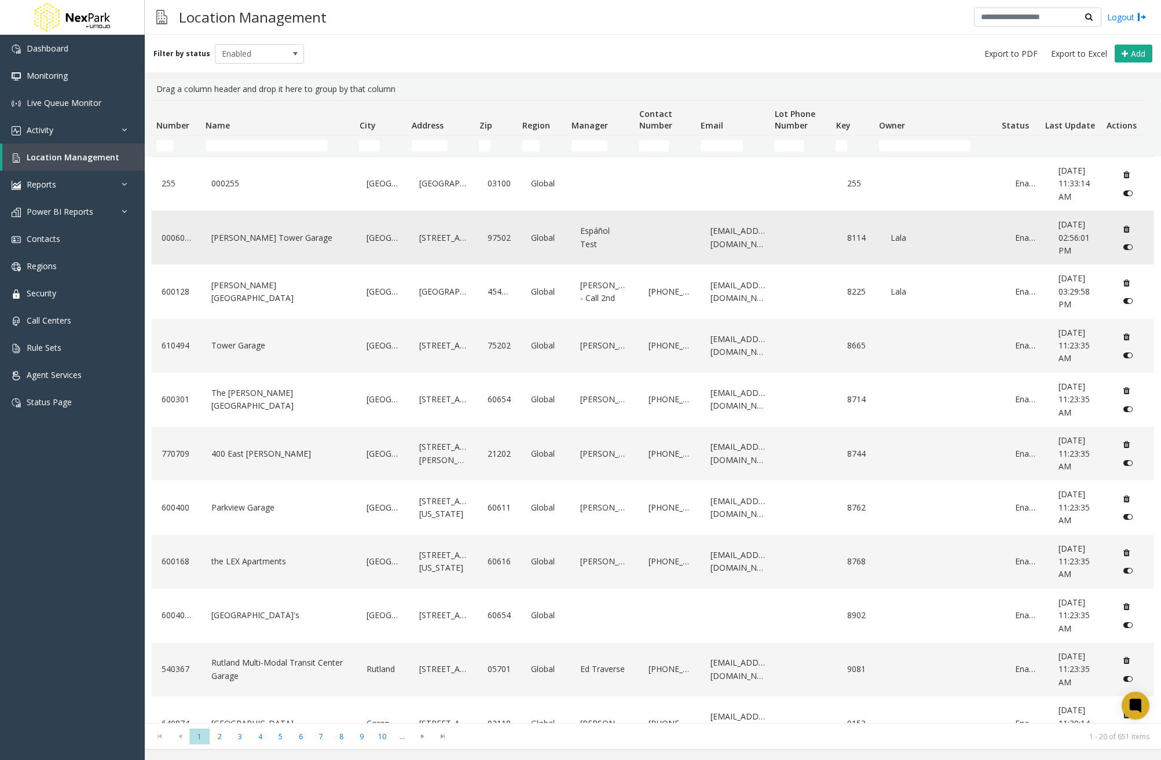
click at [246, 243] on link "LeVeque Tower Garage" at bounding box center [278, 238] width 141 height 19
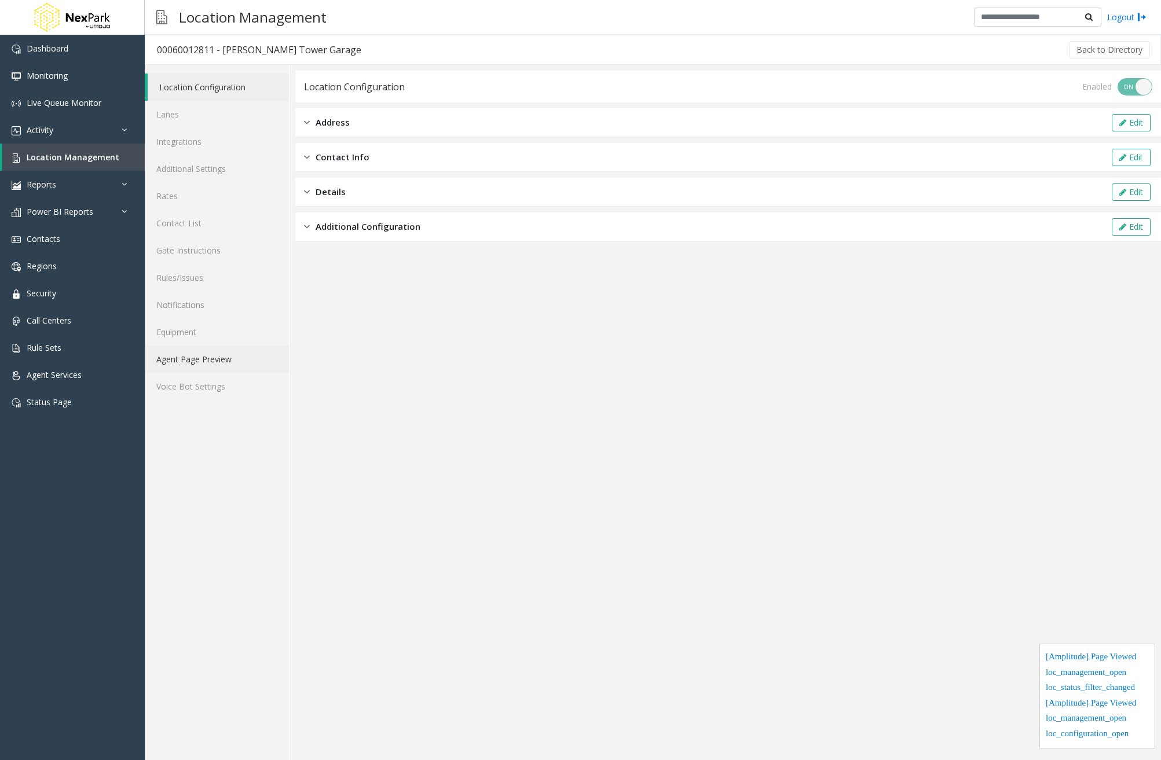
click at [209, 363] on link "Agent Page Preview" at bounding box center [217, 359] width 144 height 27
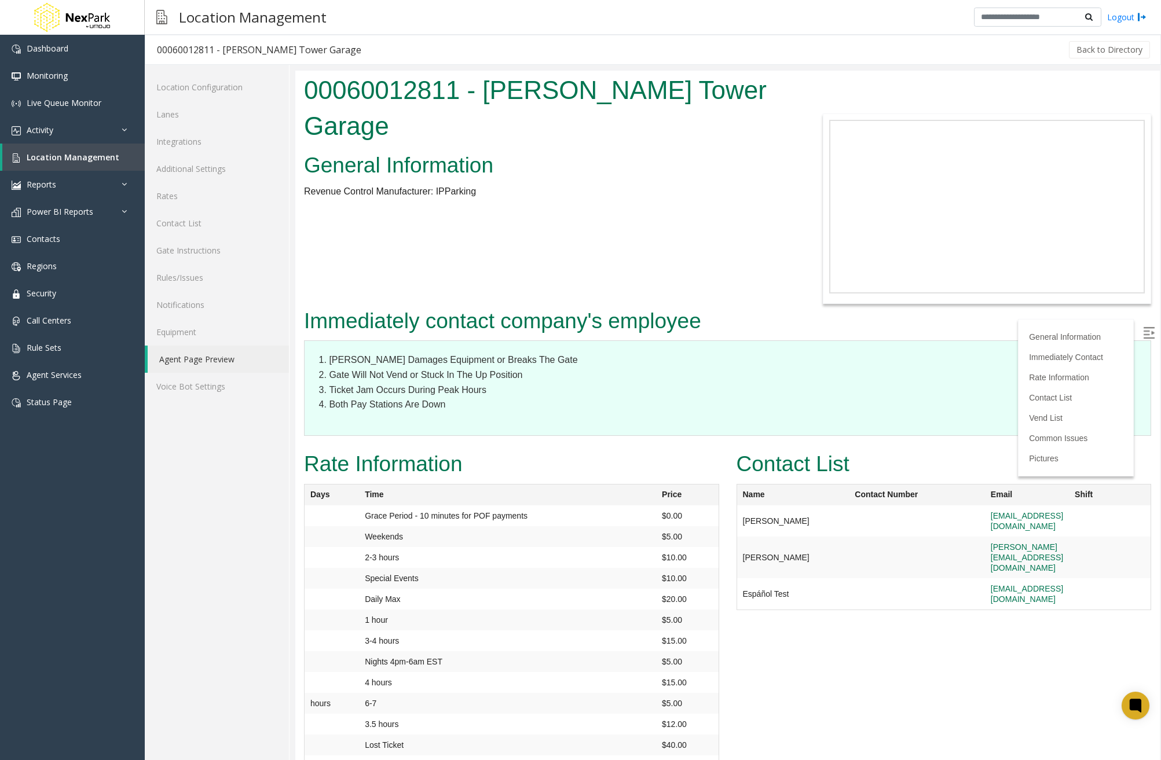
click at [1143, 328] on img at bounding box center [1149, 333] width 12 height 12
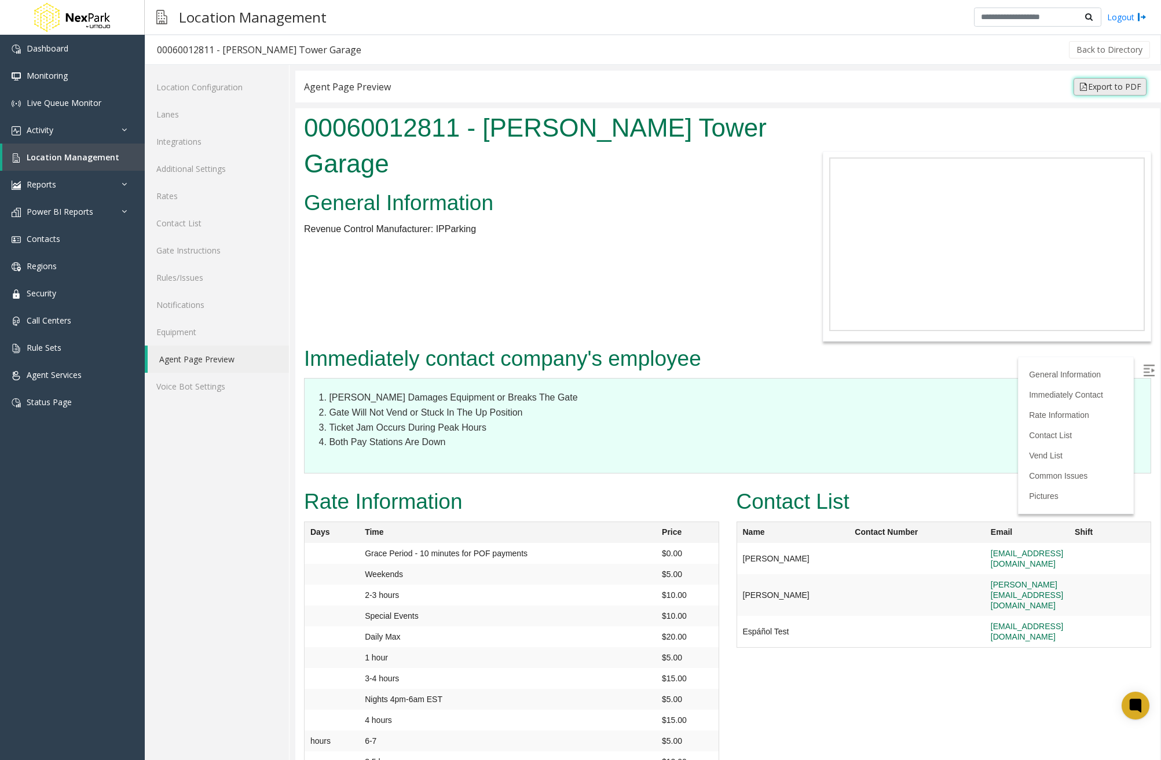
click at [1108, 87] on link "Export to PDF" at bounding box center [1110, 86] width 73 height 17
click at [114, 178] on link "Reports" at bounding box center [72, 184] width 145 height 27
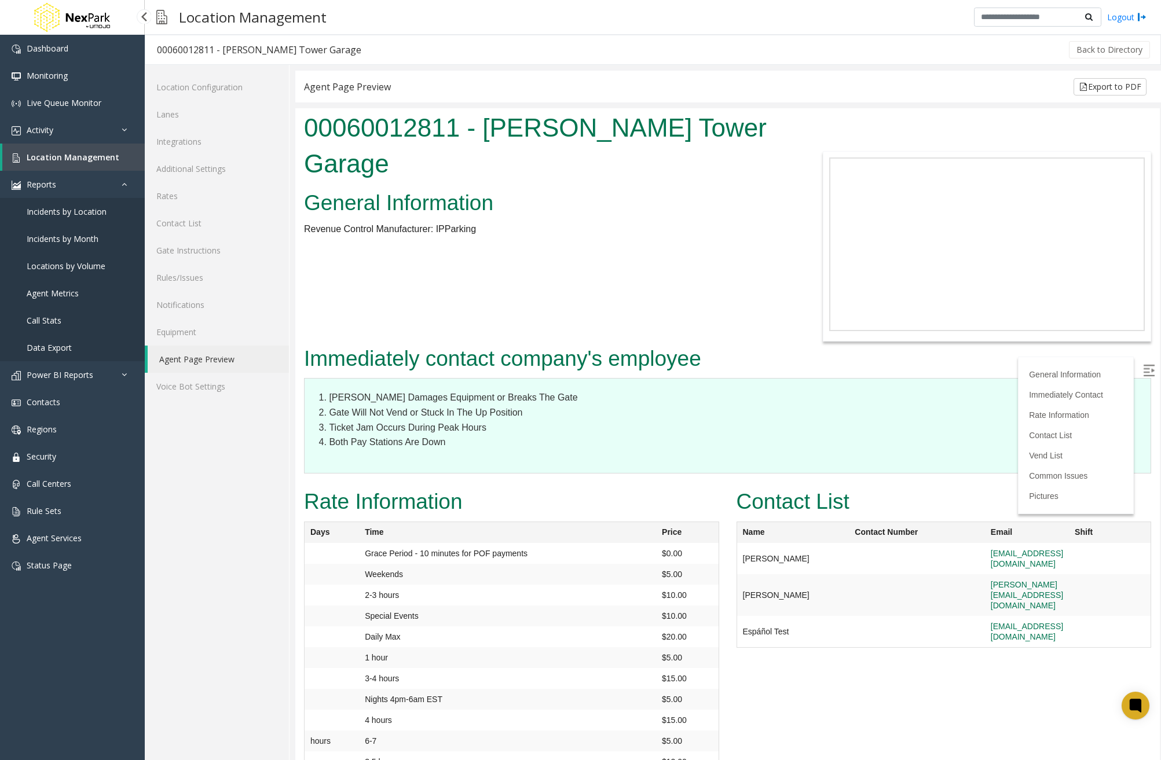
click at [58, 351] on span "Data Export" at bounding box center [49, 347] width 45 height 11
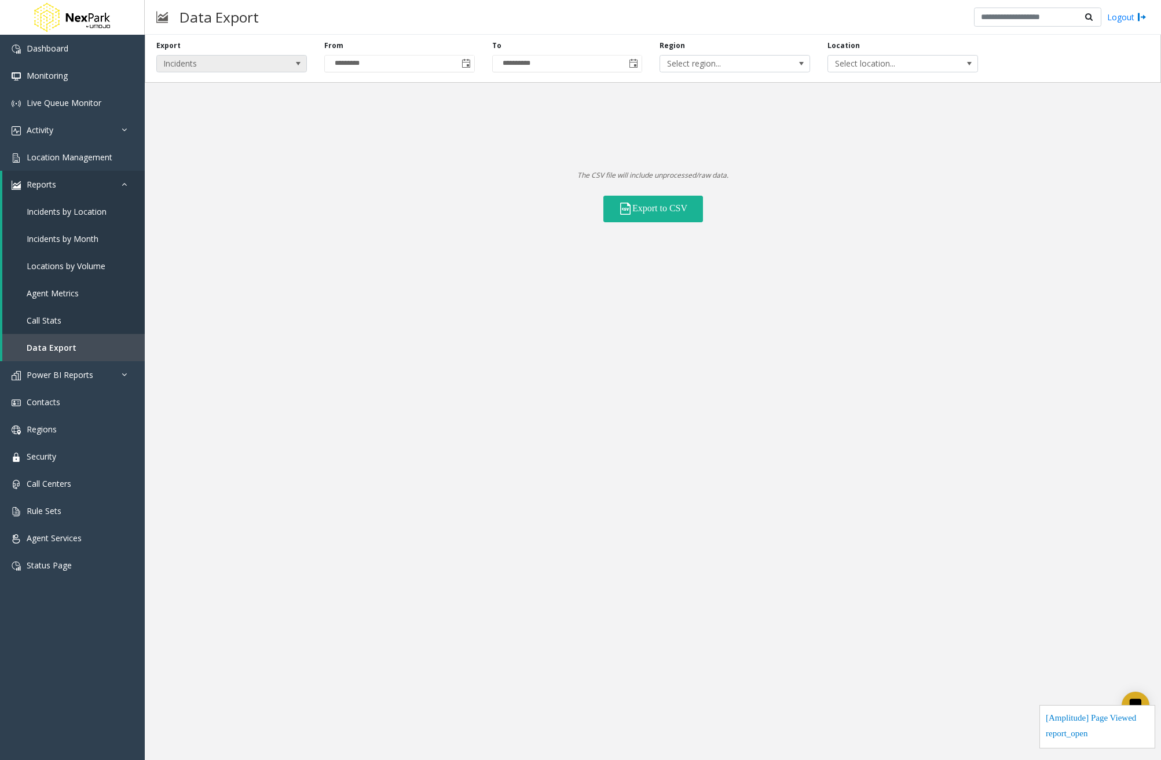
click at [294, 63] on span at bounding box center [298, 63] width 9 height 9
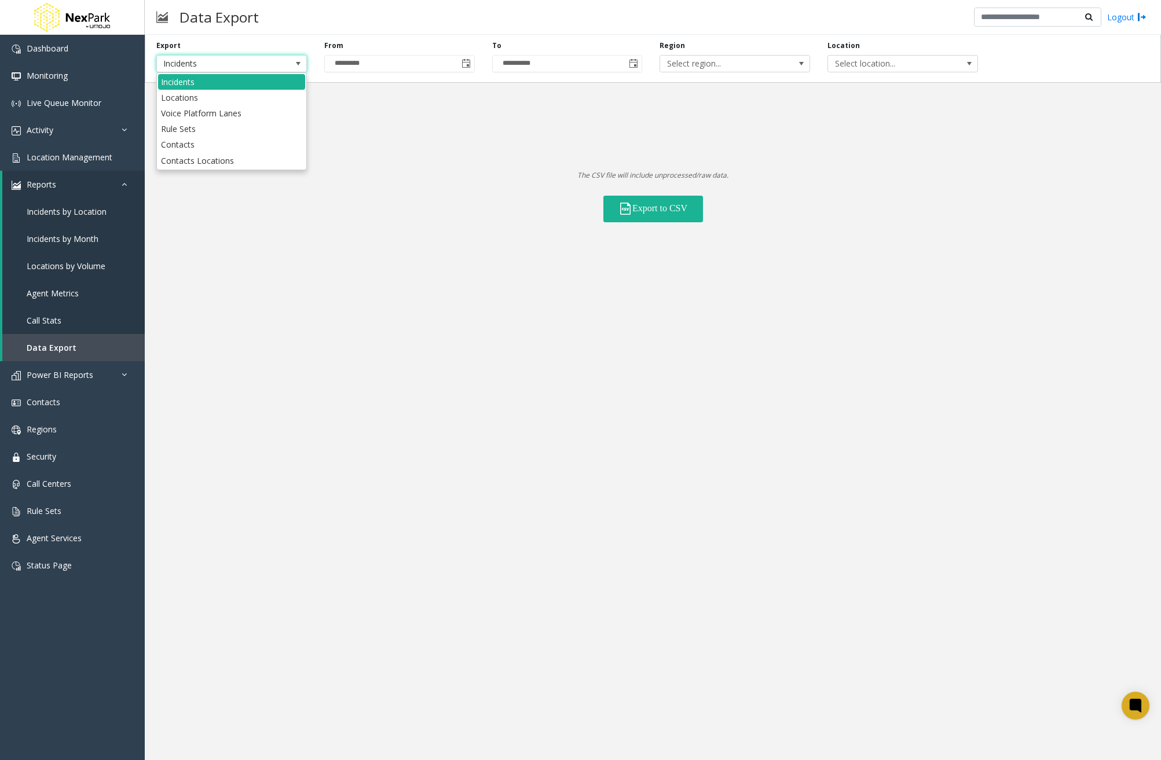
click at [294, 63] on span at bounding box center [298, 63] width 9 height 9
click at [470, 65] on span "Toggle calendar" at bounding box center [466, 63] width 9 height 9
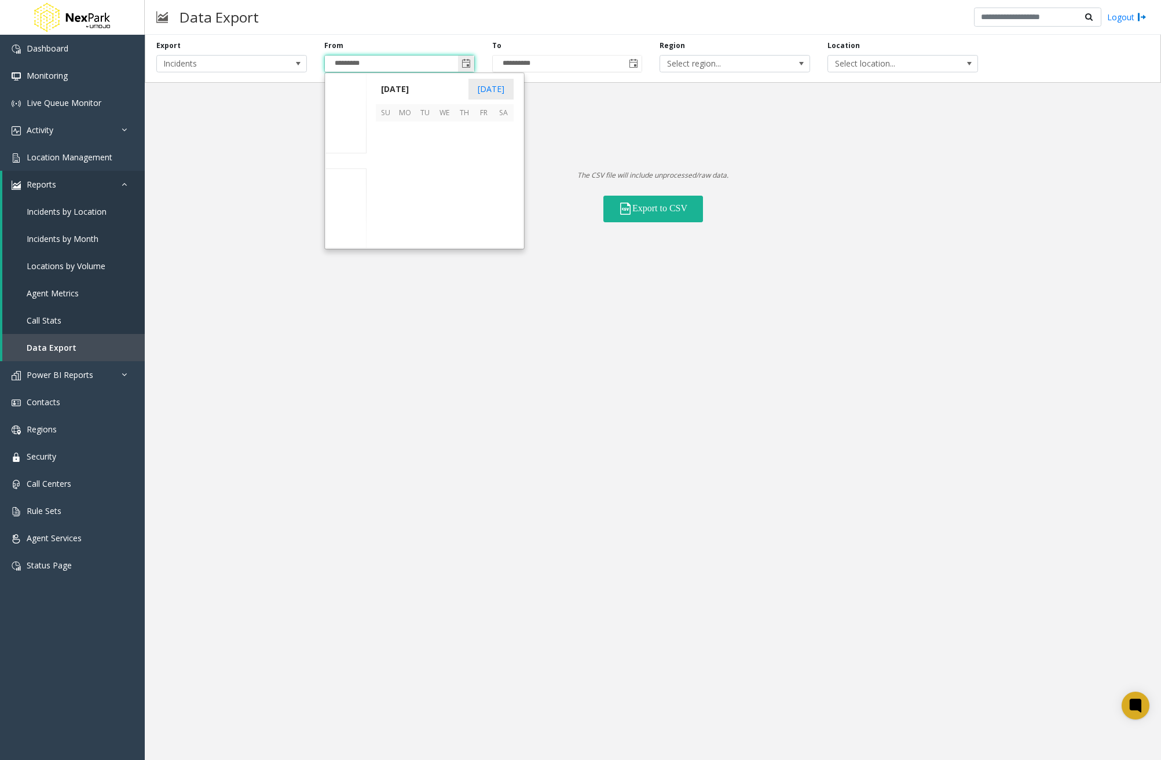
scroll to position [207978, 0]
click at [414, 87] on span "October 2025" at bounding box center [395, 88] width 38 height 17
click at [386, 112] on span "Jan" at bounding box center [390, 114] width 28 height 28
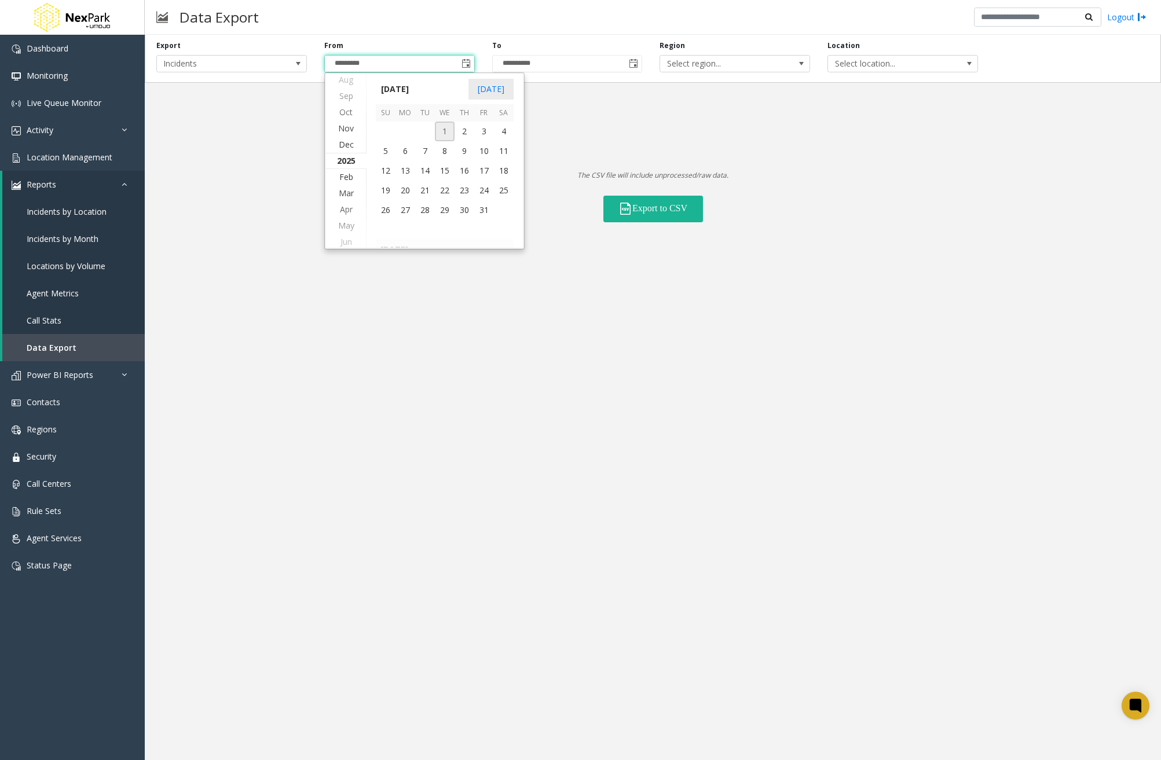
click at [447, 134] on span "1" at bounding box center [445, 132] width 20 height 20
type input "********"
click at [405, 114] on div "**********" at bounding box center [653, 129] width 1016 height 188
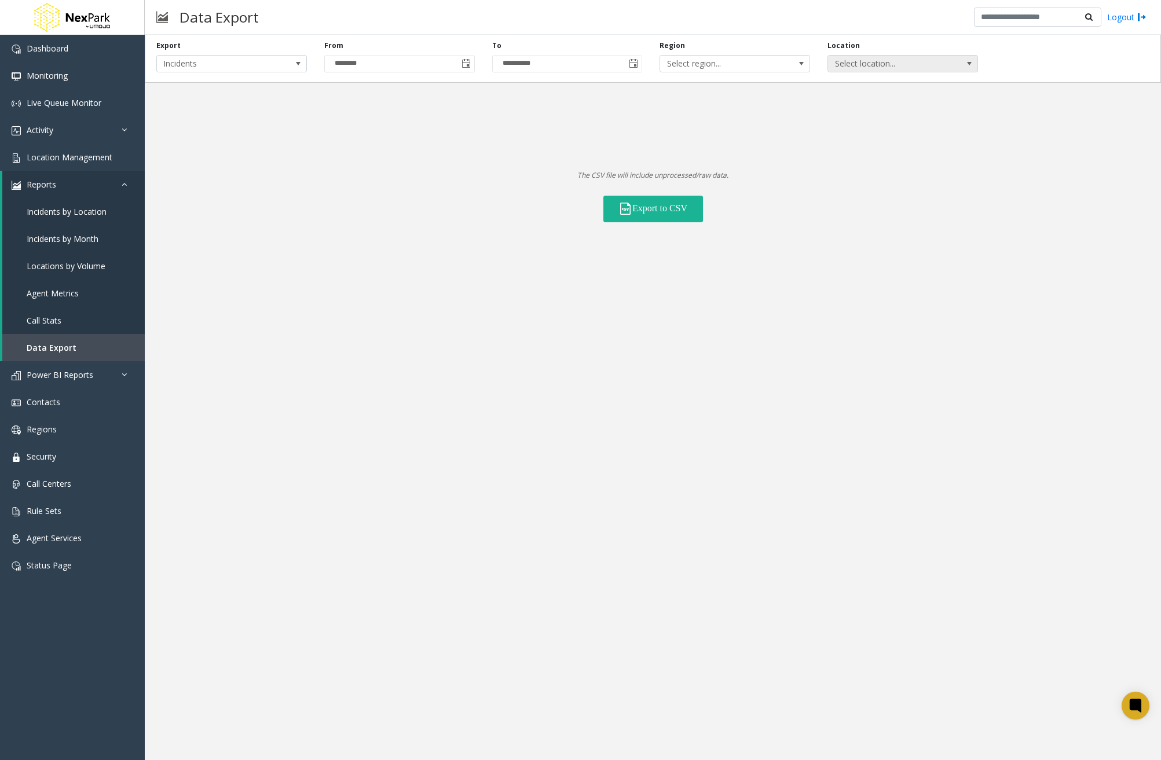
click at [866, 65] on span "Select location..." at bounding box center [887, 64] width 119 height 16
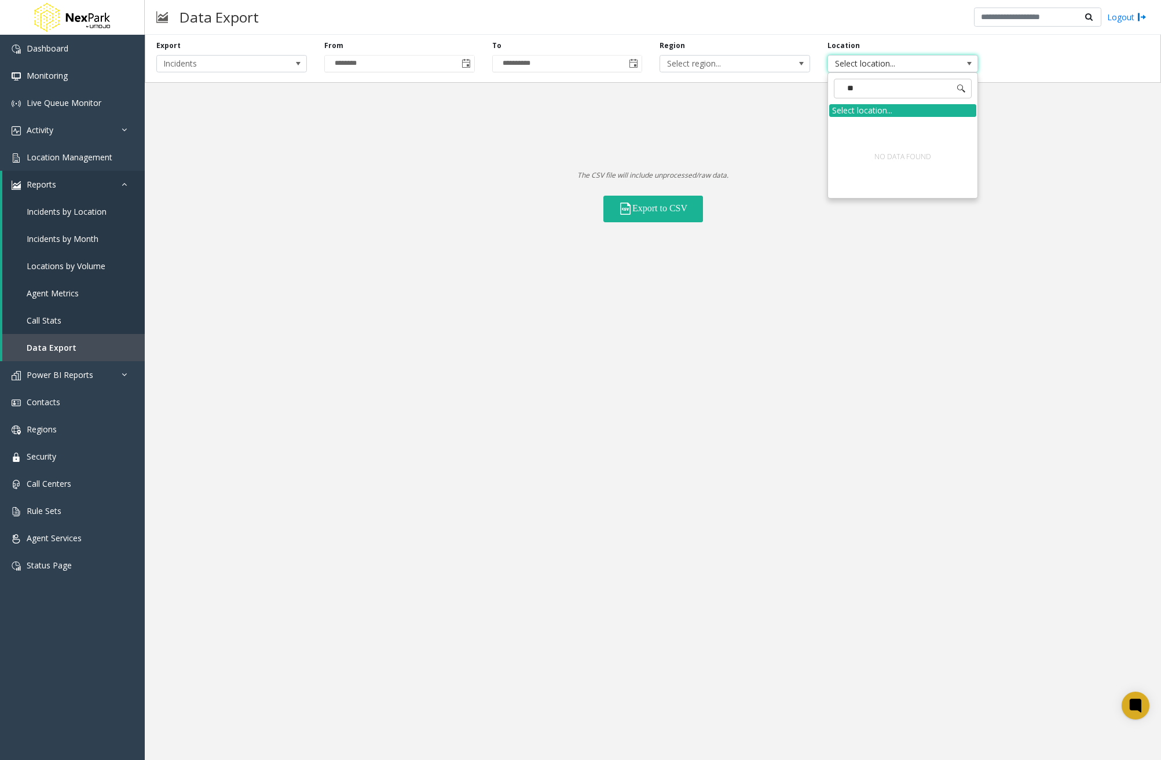
type input "*"
type input "*****"
click at [882, 125] on li "00060012811 LeVeque Tower Garage" at bounding box center [902, 132] width 147 height 30
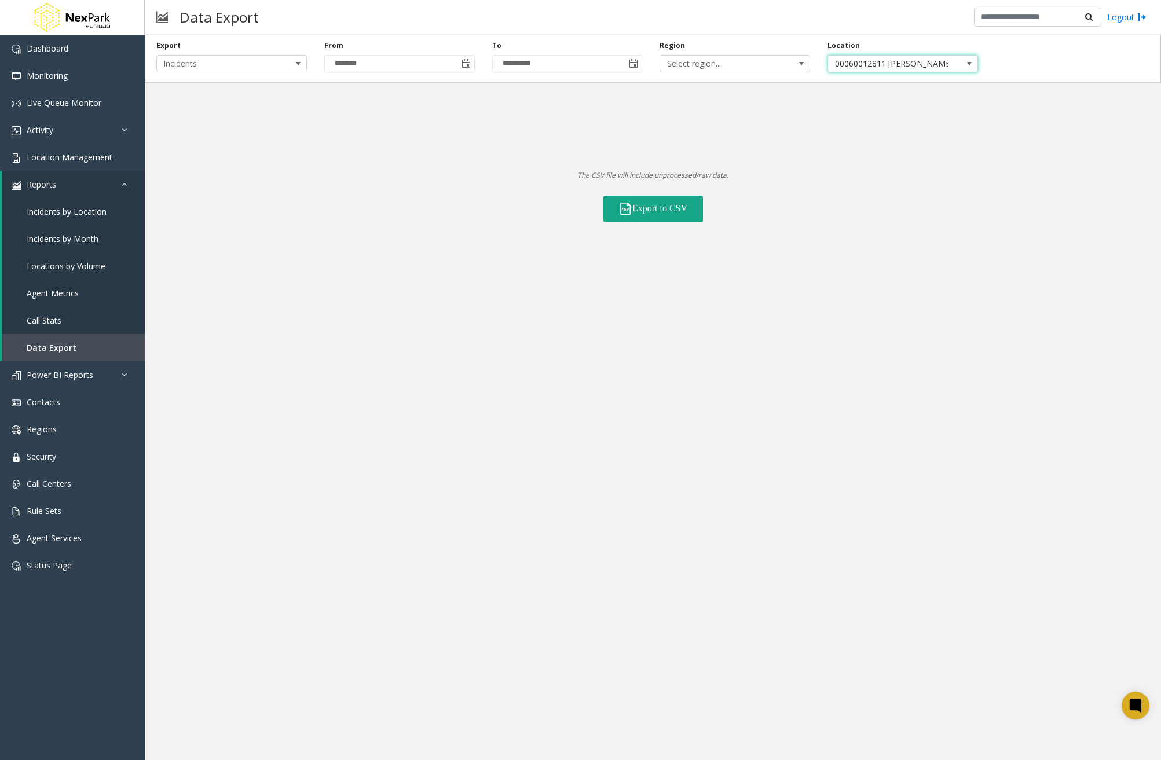
click at [676, 208] on button "Export to CSV" at bounding box center [653, 209] width 100 height 27
click at [70, 125] on link "Activity" at bounding box center [72, 129] width 145 height 27
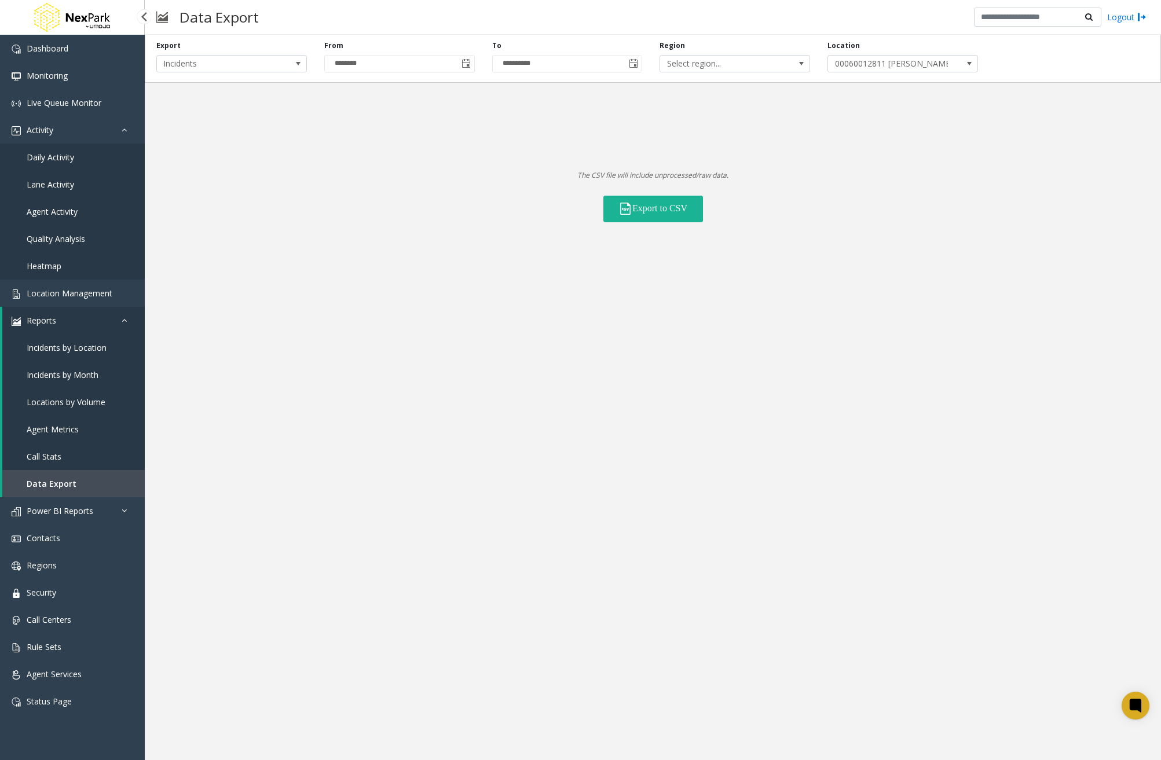
click at [61, 161] on span "Daily Activity" at bounding box center [50, 157] width 47 height 11
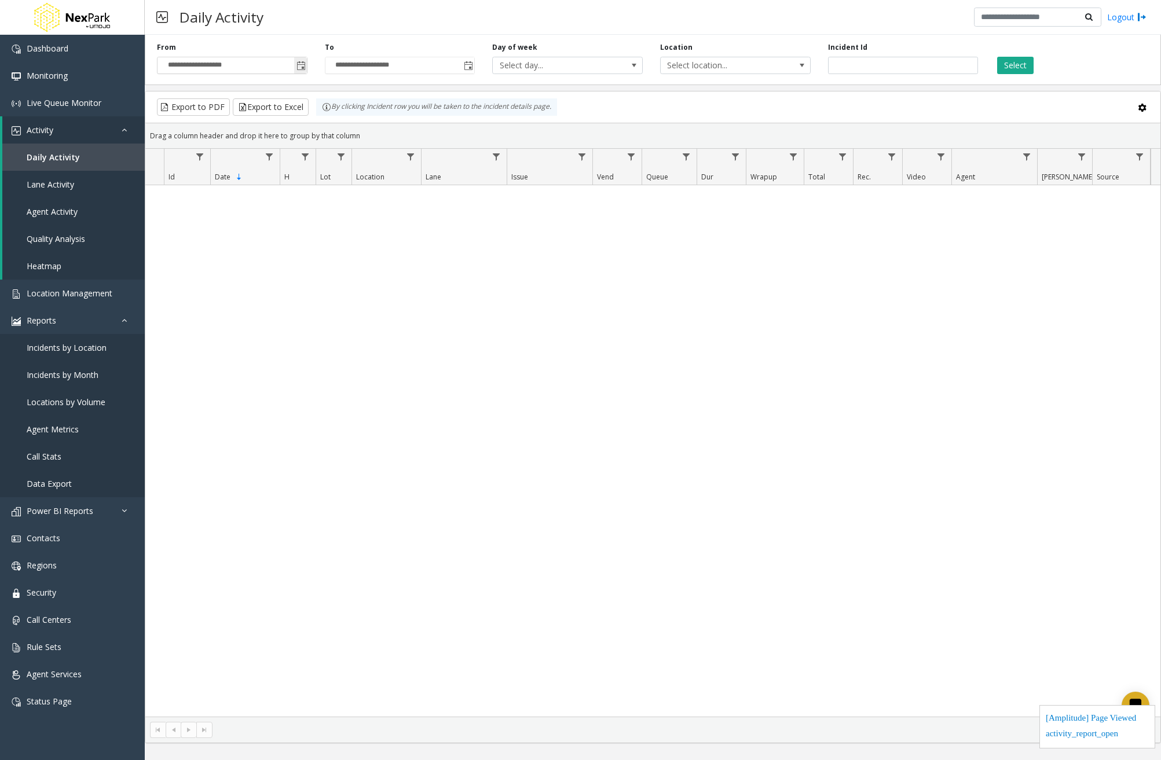
click at [301, 68] on span "Toggle popup" at bounding box center [300, 65] width 9 height 9
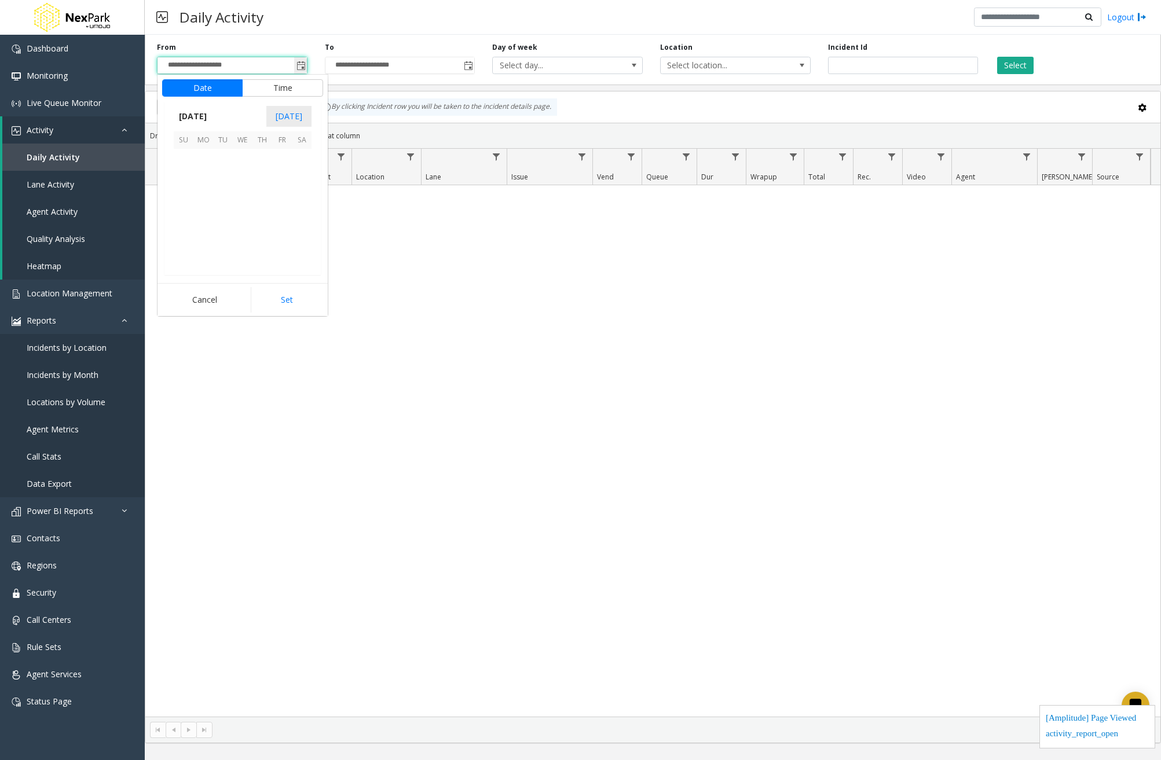
scroll to position [207978, 0]
click at [212, 118] on span "October 2025" at bounding box center [193, 116] width 38 height 17
click at [190, 137] on span "Jan" at bounding box center [188, 141] width 28 height 28
click at [305, 292] on button "Set" at bounding box center [287, 299] width 73 height 25
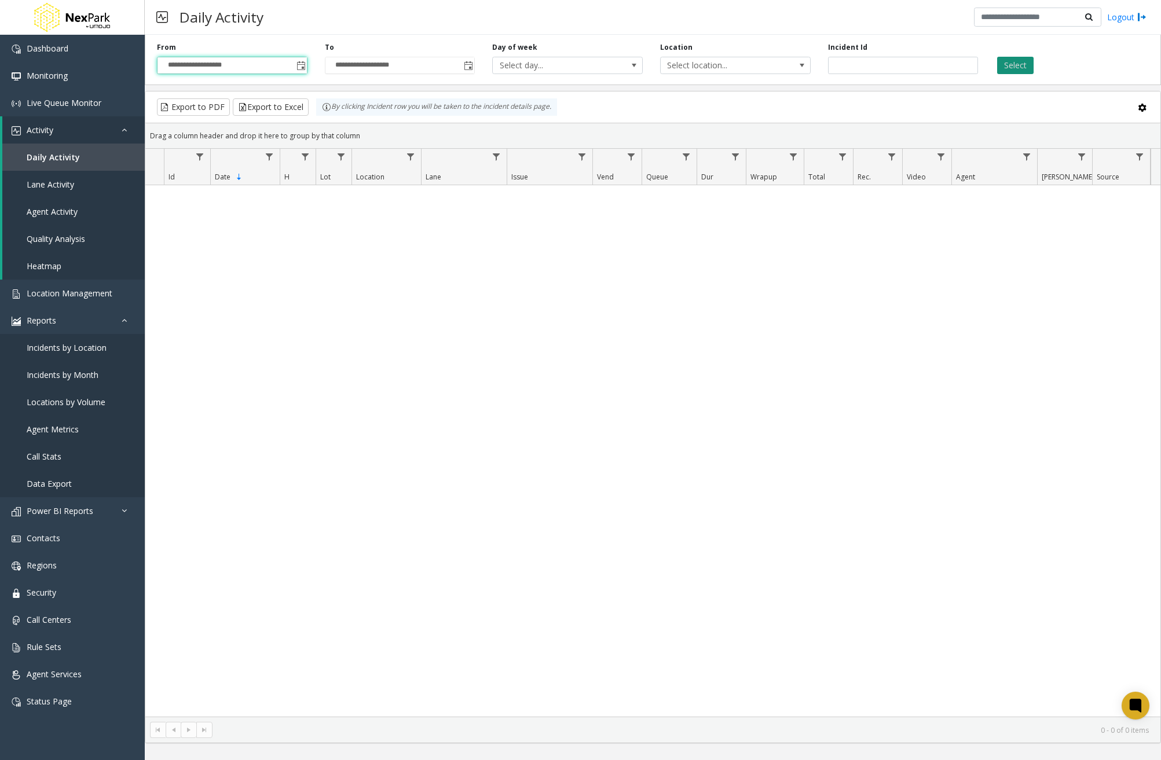
click at [1012, 65] on button "Select" at bounding box center [1015, 65] width 36 height 17
click at [451, 298] on div "No records available." at bounding box center [652, 451] width 1015 height 532
drag, startPoint x: 268, startPoint y: 63, endPoint x: 57, endPoint y: 69, distance: 210.9
click at [52, 67] on app-root "**********" at bounding box center [580, 380] width 1161 height 760
type input "**********"
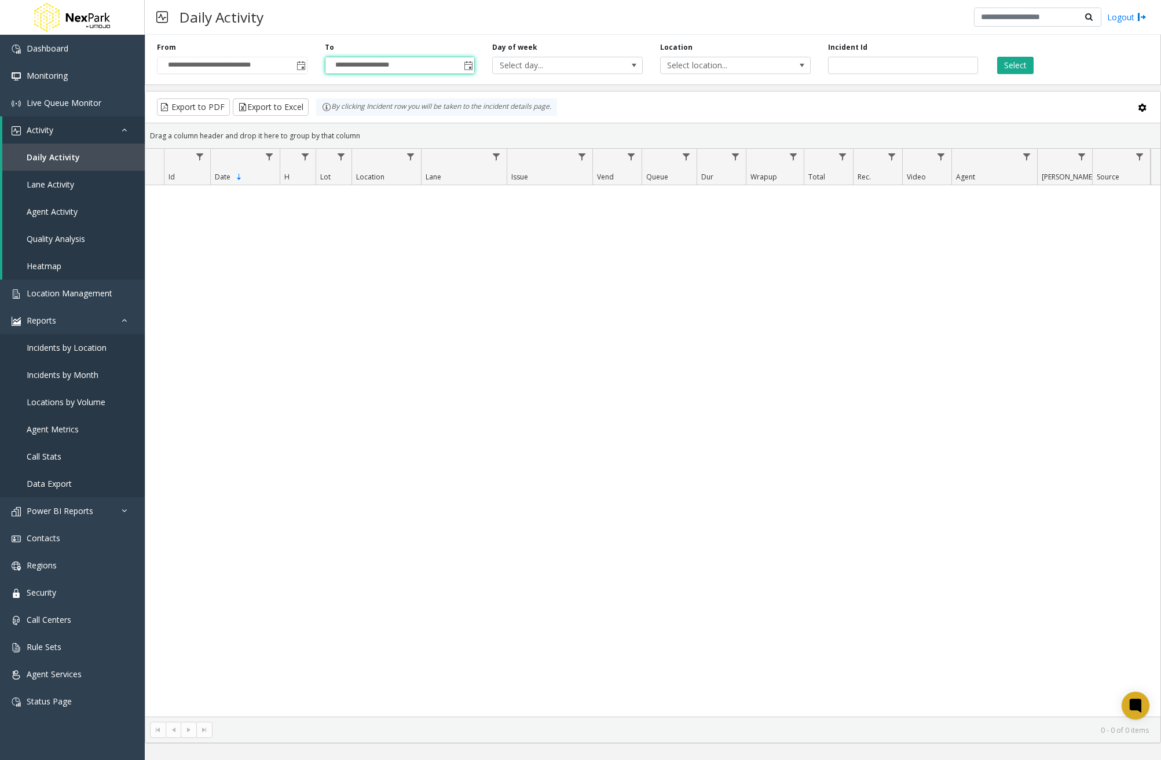
drag, startPoint x: 430, startPoint y: 65, endPoint x: 229, endPoint y: 182, distance: 232.0
click at [207, 75] on div "**********" at bounding box center [653, 57] width 1016 height 55
type input "**********"
click at [728, 381] on div "No records available." at bounding box center [652, 451] width 1015 height 532
click at [1023, 68] on button "Select" at bounding box center [1015, 65] width 36 height 17
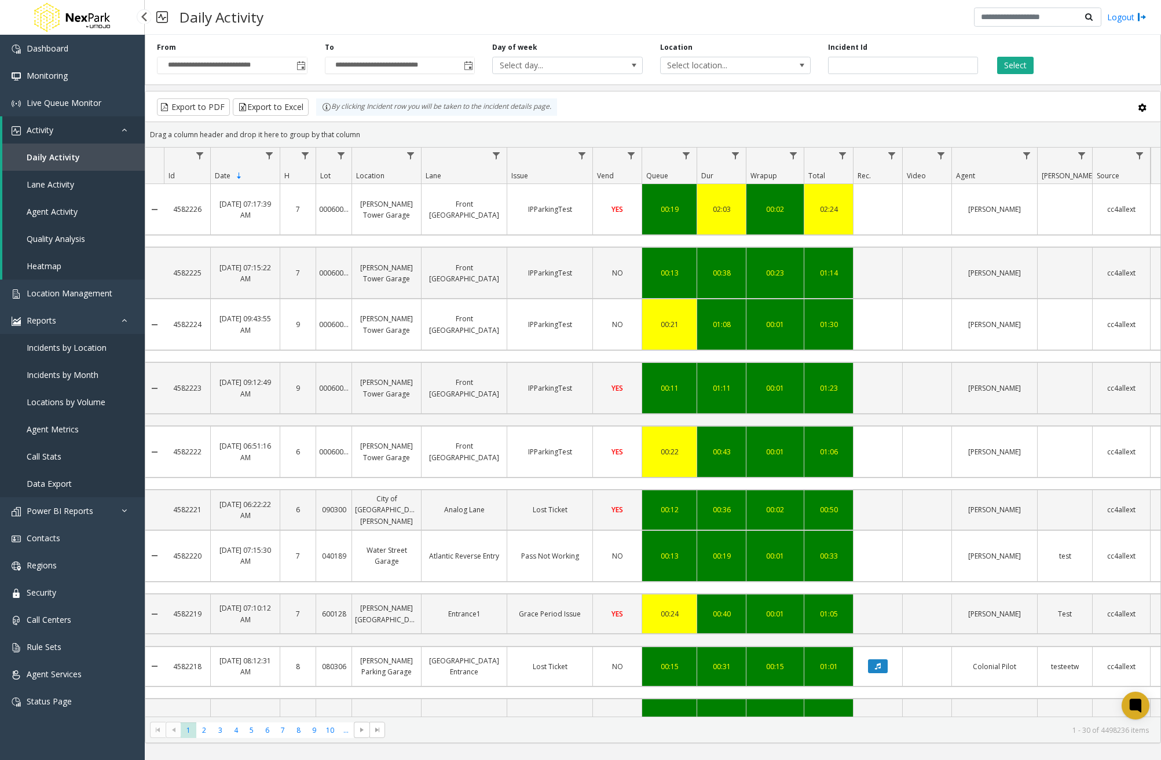
click at [35, 155] on span "Daily Activity" at bounding box center [53, 157] width 53 height 11
click at [306, 65] on span "Toggle popup" at bounding box center [300, 65] width 13 height 19
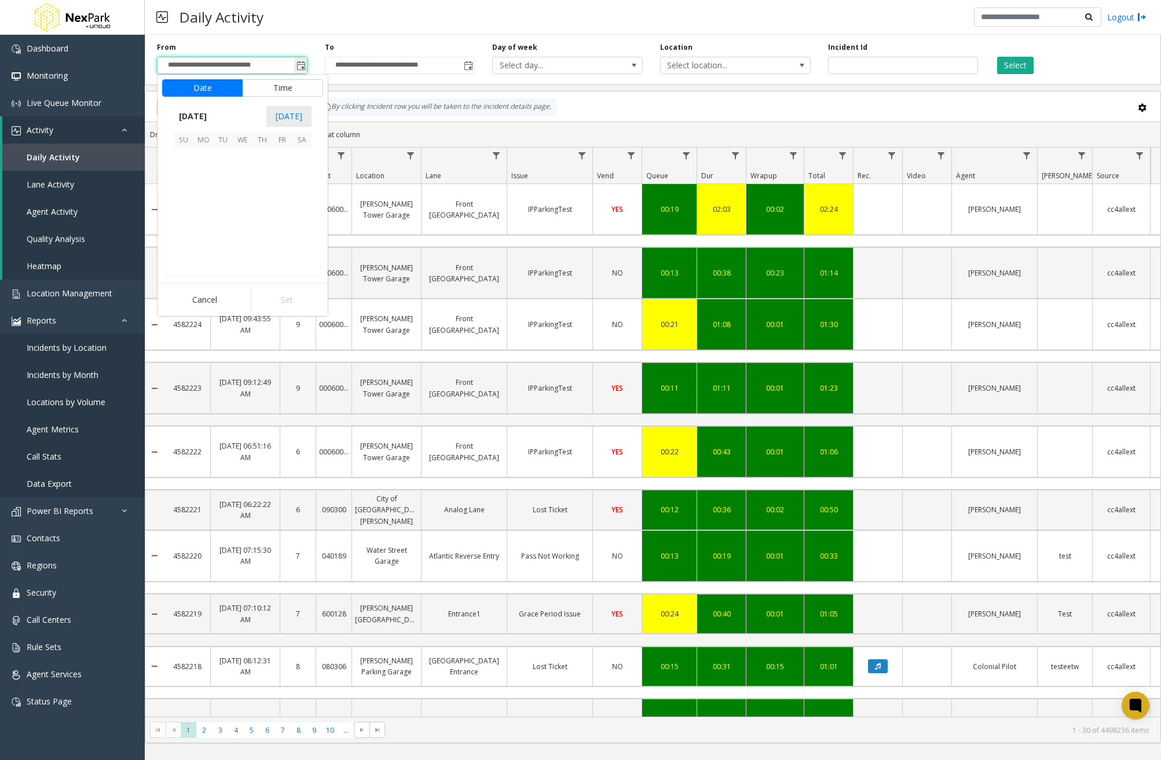
scroll to position [207978, 0]
click at [202, 115] on span "October 2025" at bounding box center [193, 116] width 38 height 17
click at [190, 138] on span "Jan" at bounding box center [188, 141] width 28 height 28
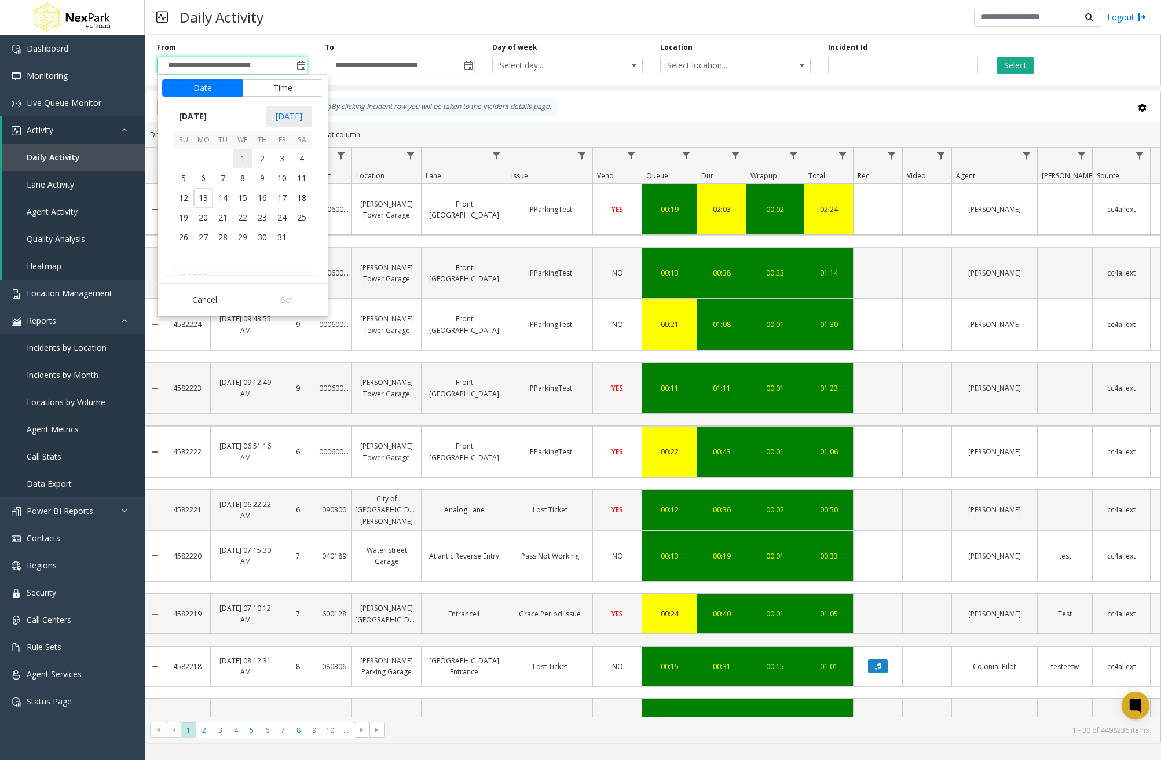
click at [245, 156] on span "1" at bounding box center [243, 159] width 20 height 20
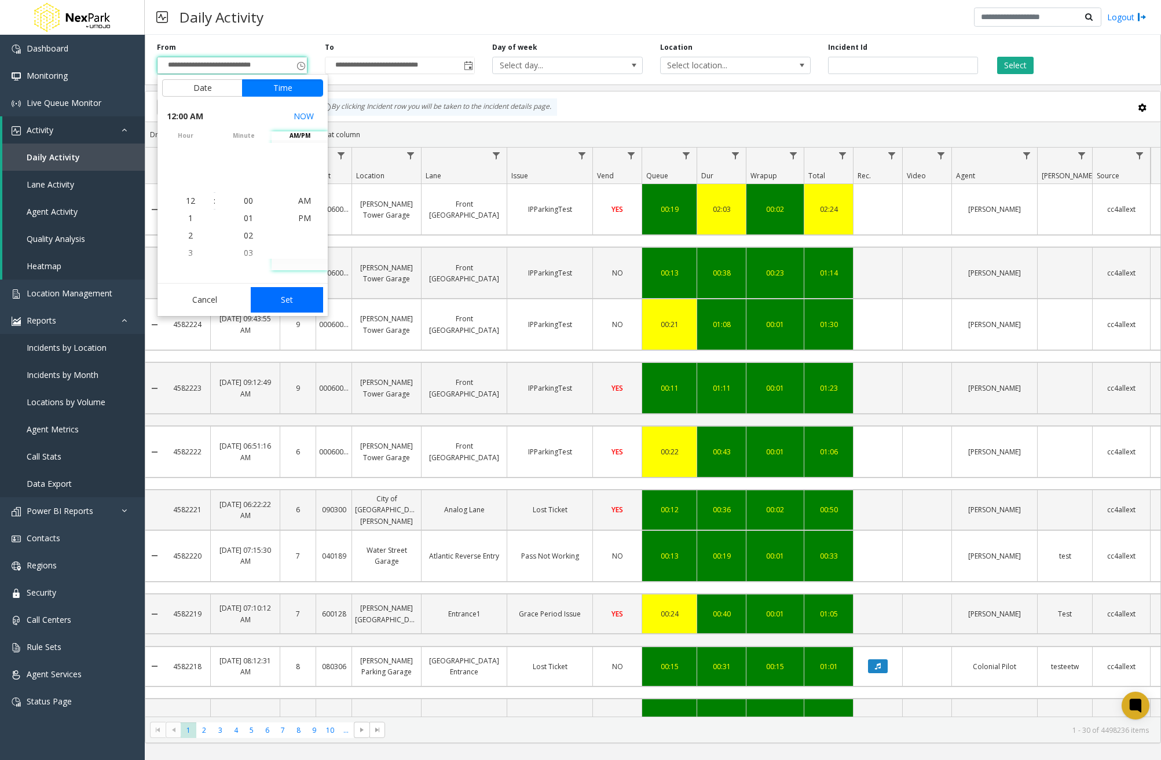
click at [292, 296] on button "Set" at bounding box center [287, 299] width 73 height 25
type input "**********"
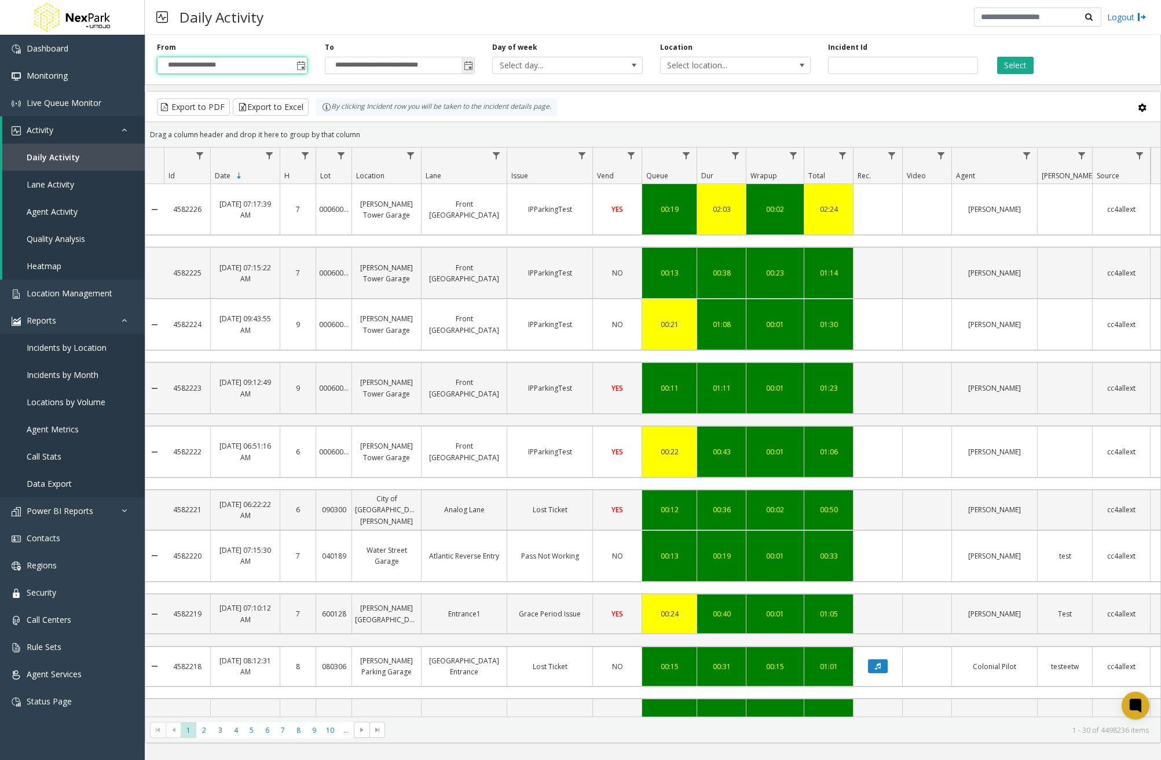
click at [463, 66] on span "Toggle popup" at bounding box center [468, 65] width 13 height 19
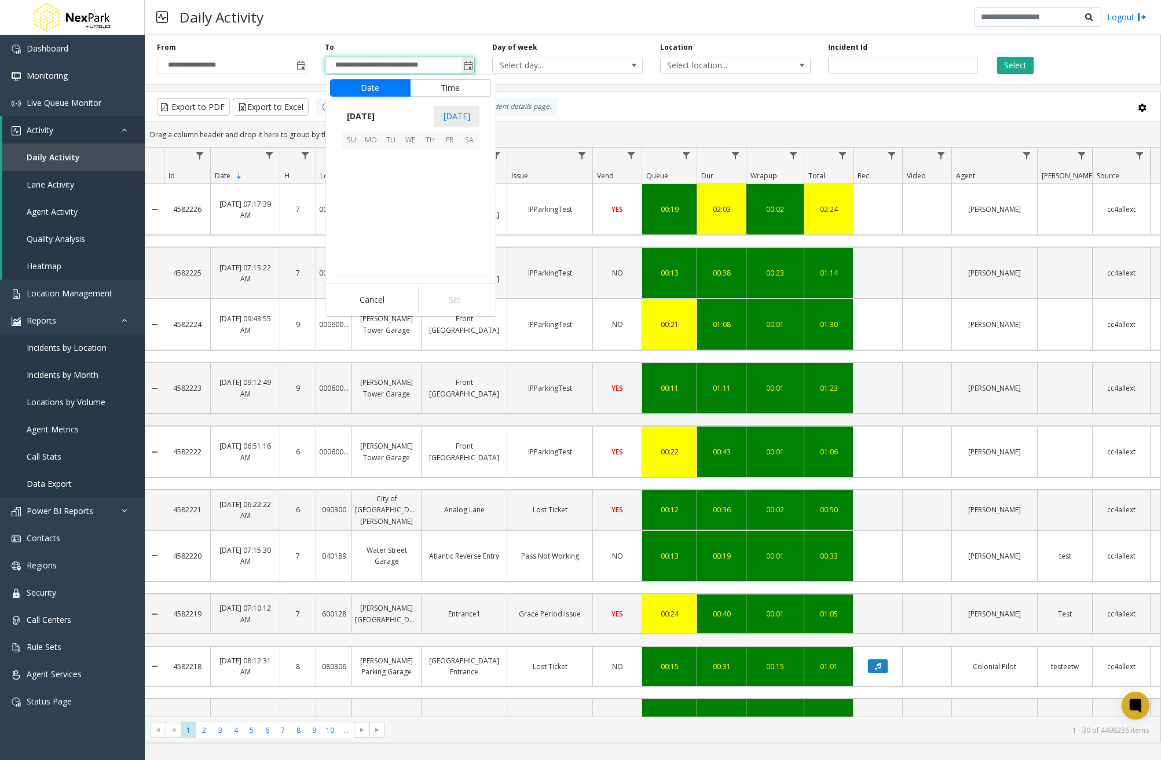
scroll to position [207978, 0]
click at [378, 199] on span "13" at bounding box center [371, 198] width 20 height 20
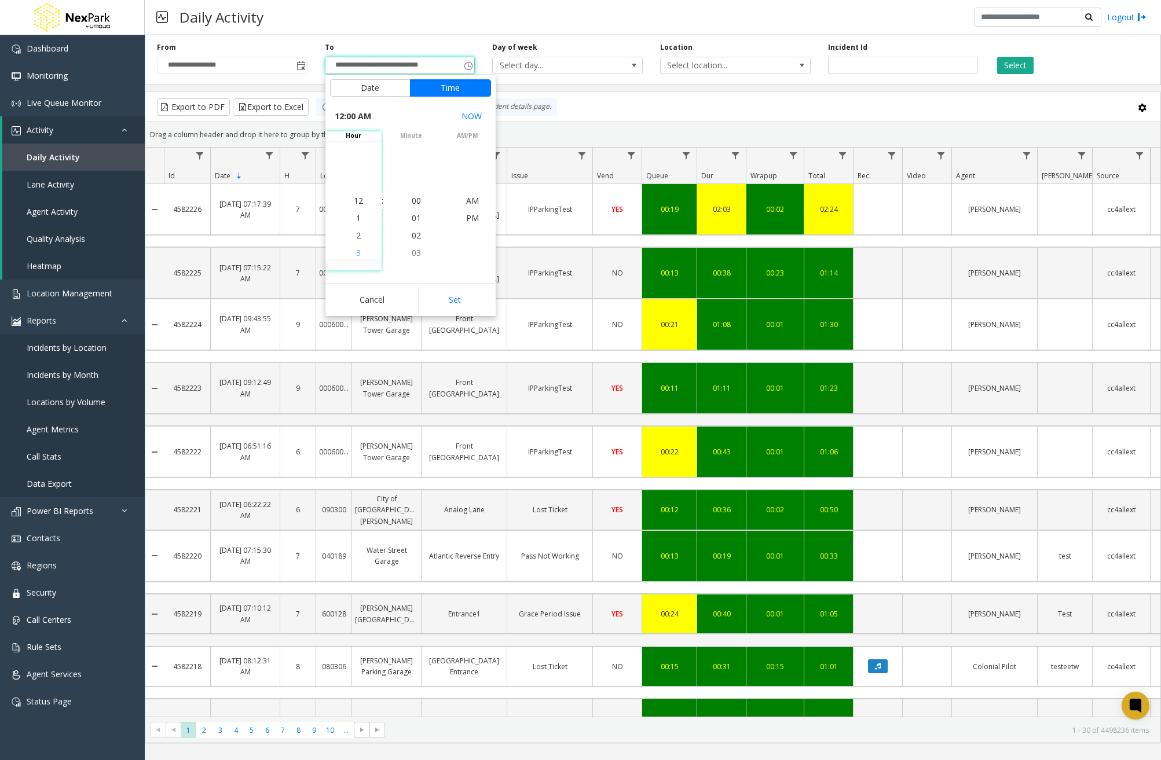
click at [357, 246] on li "3" at bounding box center [358, 252] width 41 height 17
click at [463, 301] on button "Set" at bounding box center [454, 299] width 73 height 25
type input "**********"
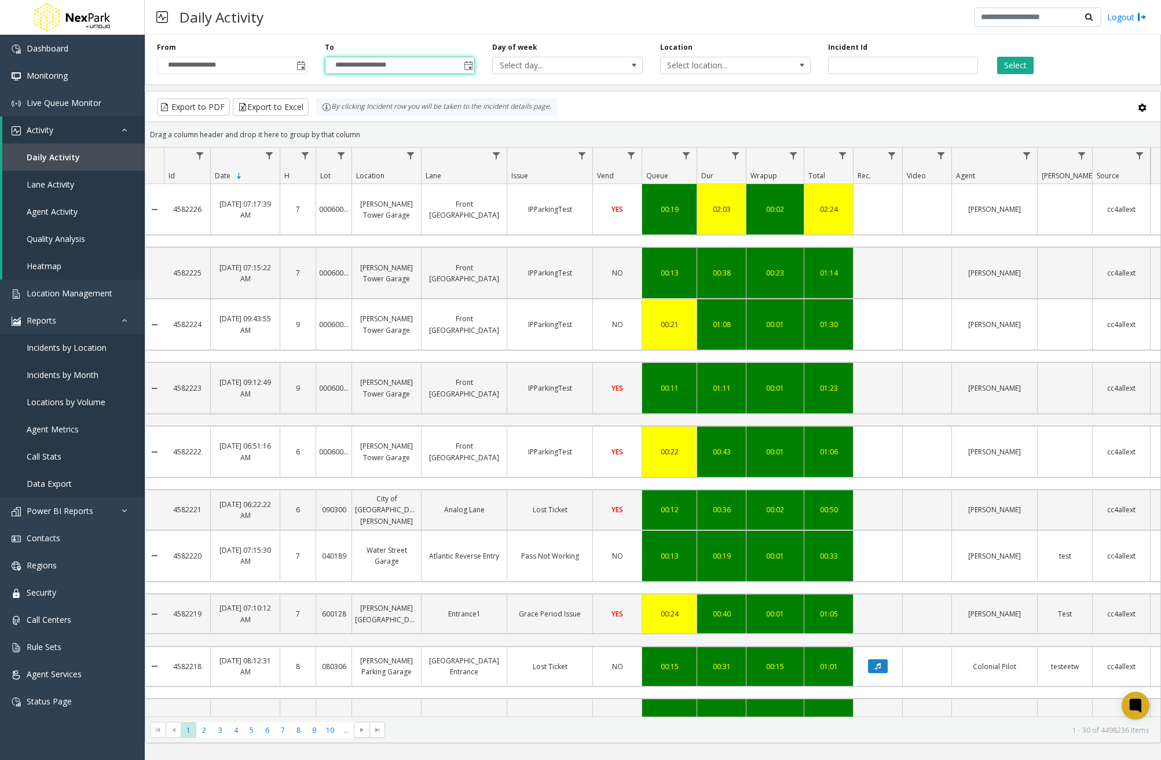
click at [756, 21] on div "Daily Activity Logout" at bounding box center [653, 17] width 1016 height 35
click at [730, 65] on span "Select location..." at bounding box center [720, 65] width 119 height 16
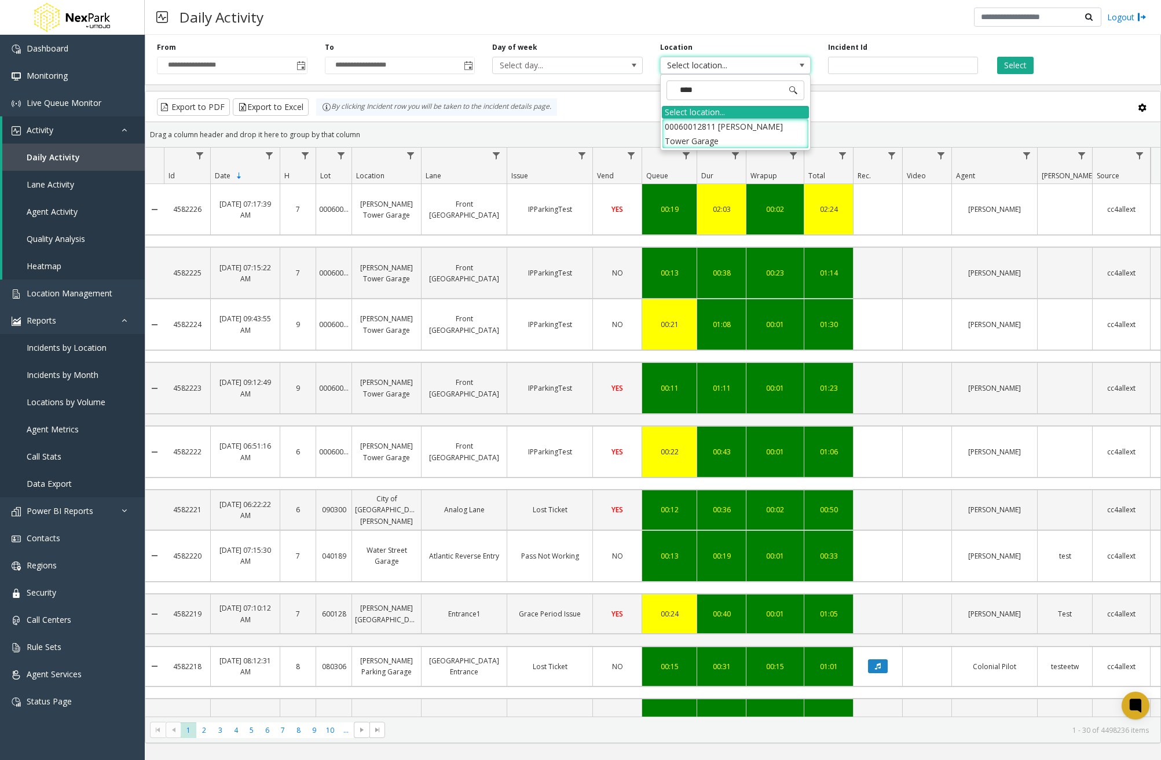
type input "*****"
click at [737, 124] on li "00060012811 LeVeque Tower Garage" at bounding box center [735, 134] width 147 height 30
click at [1018, 66] on button "Select" at bounding box center [1015, 65] width 36 height 17
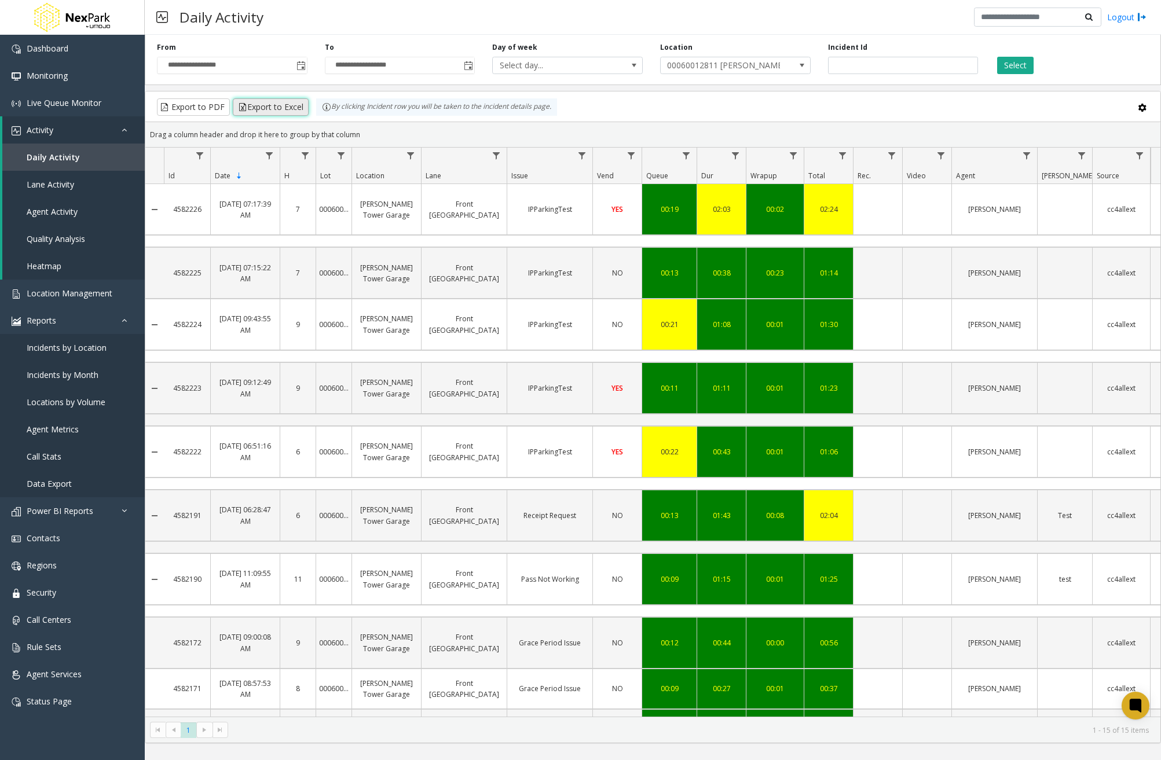
click at [275, 107] on button "Export to Excel" at bounding box center [271, 106] width 76 height 17
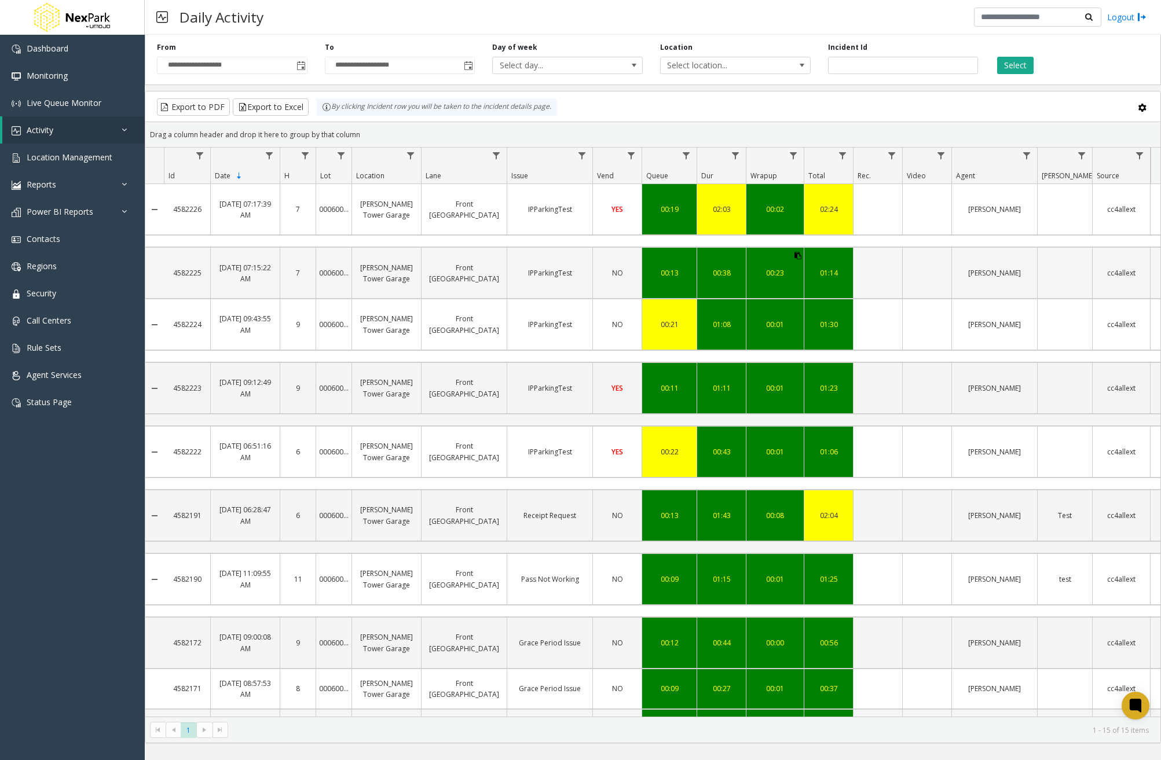
click at [795, 252] on icon "Data table" at bounding box center [798, 255] width 7 height 7
click at [74, 347] on link "Rule Sets" at bounding box center [72, 347] width 145 height 27
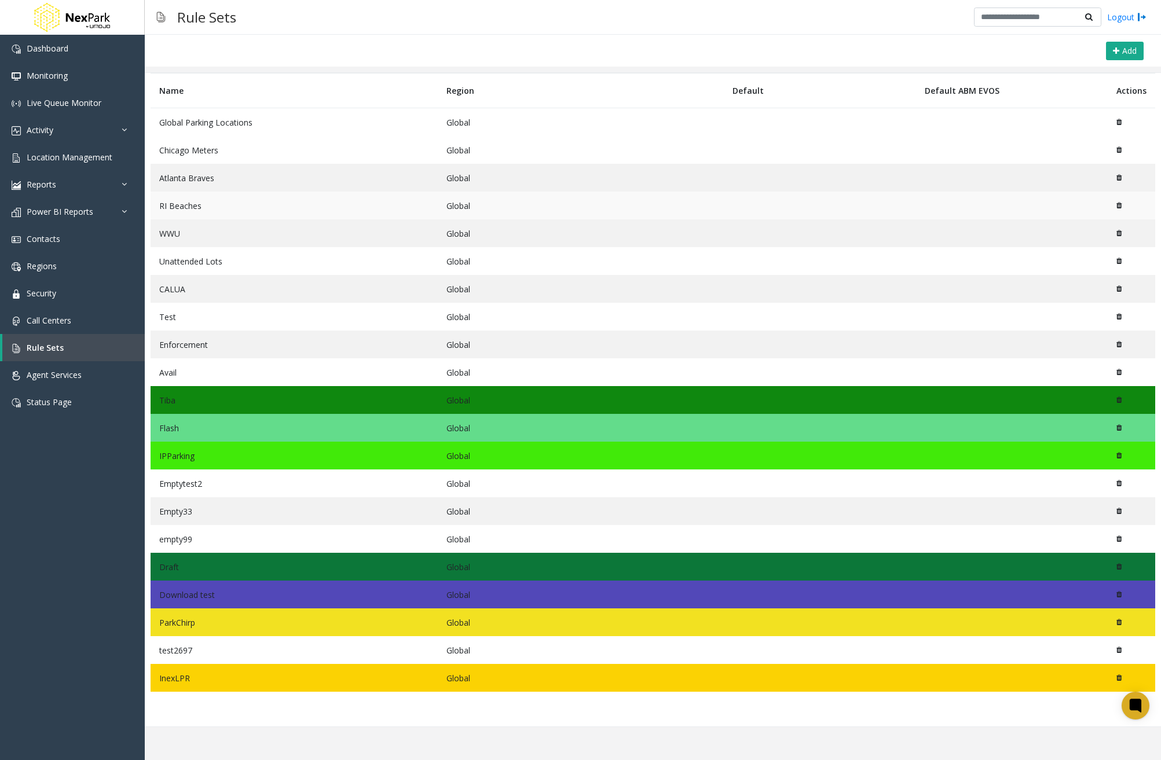
click at [221, 203] on td "RI Beaches" at bounding box center [294, 206] width 287 height 28
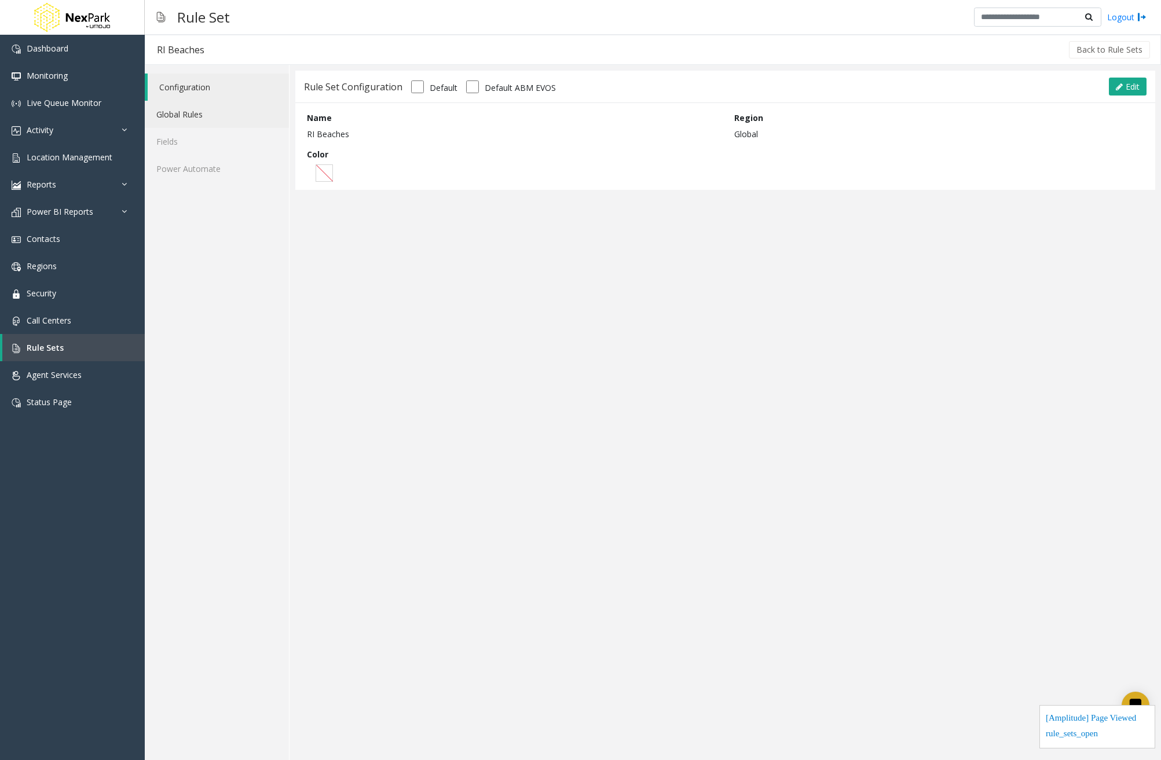
click at [214, 120] on link "Global Rules" at bounding box center [217, 114] width 144 height 27
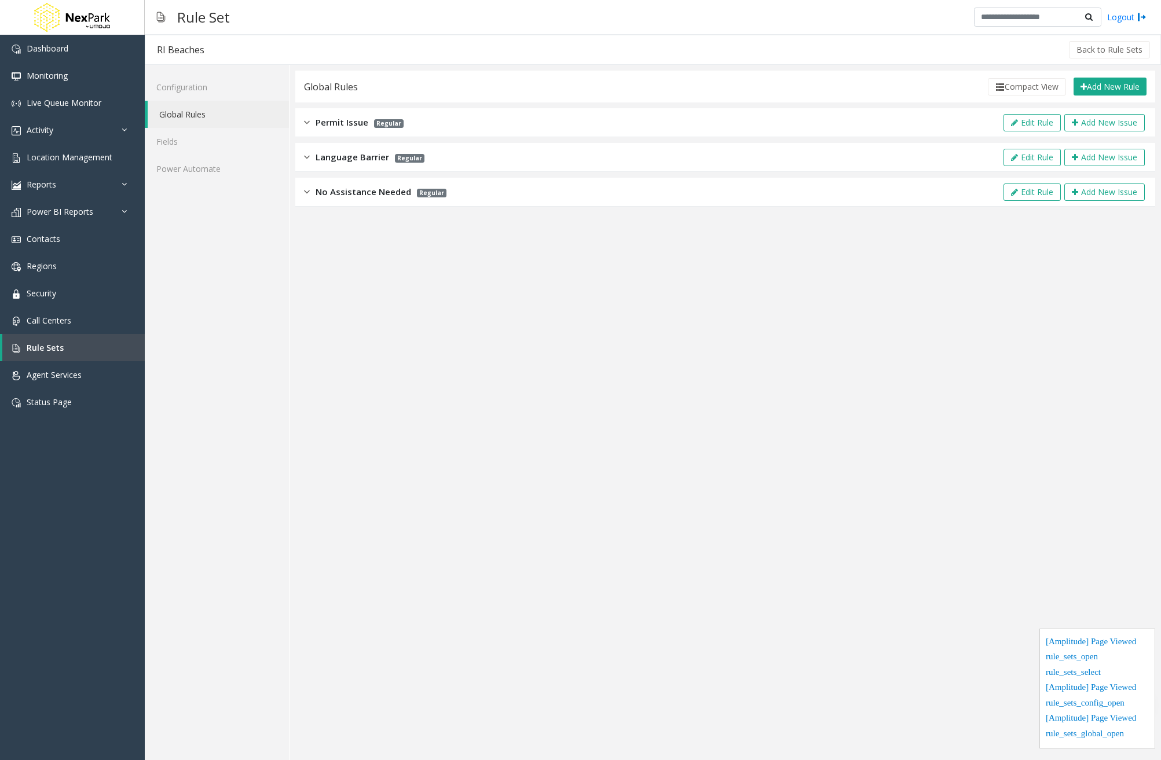
click at [924, 189] on div "No Assistance Needed Regular Edit Rule Add New Issue" at bounding box center [725, 192] width 860 height 29
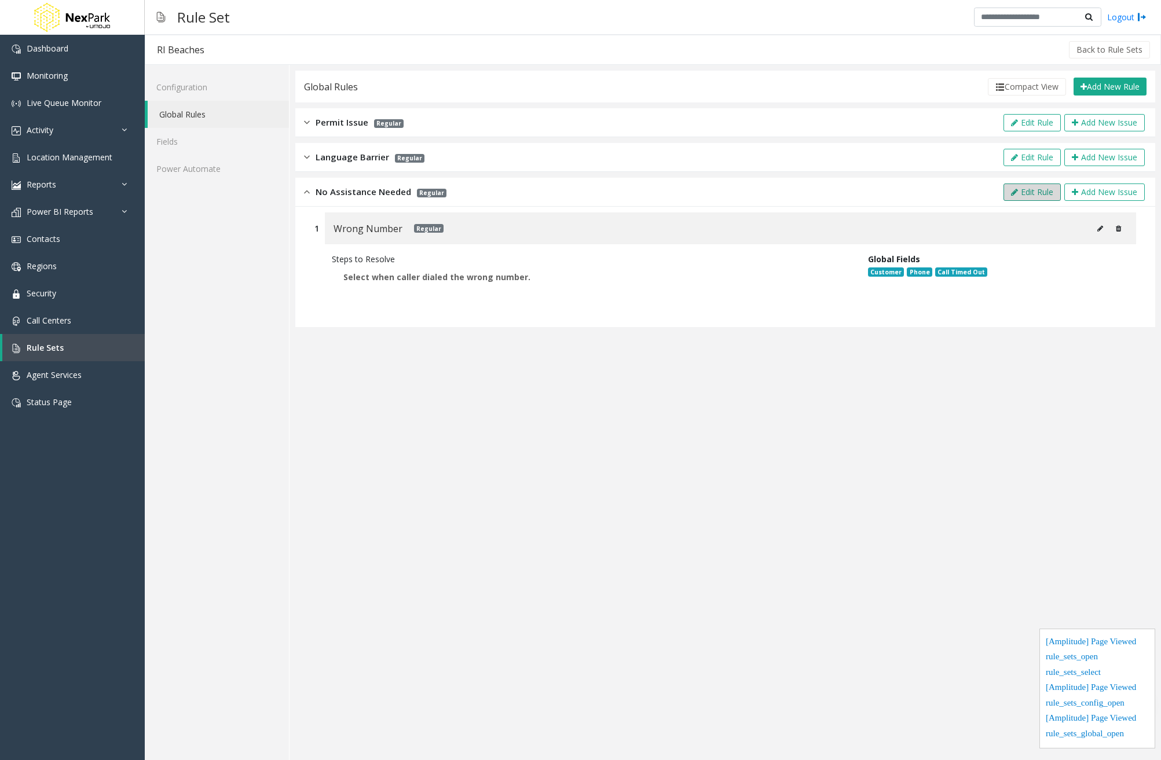
click at [1035, 196] on button "Edit Rule" at bounding box center [1032, 192] width 57 height 17
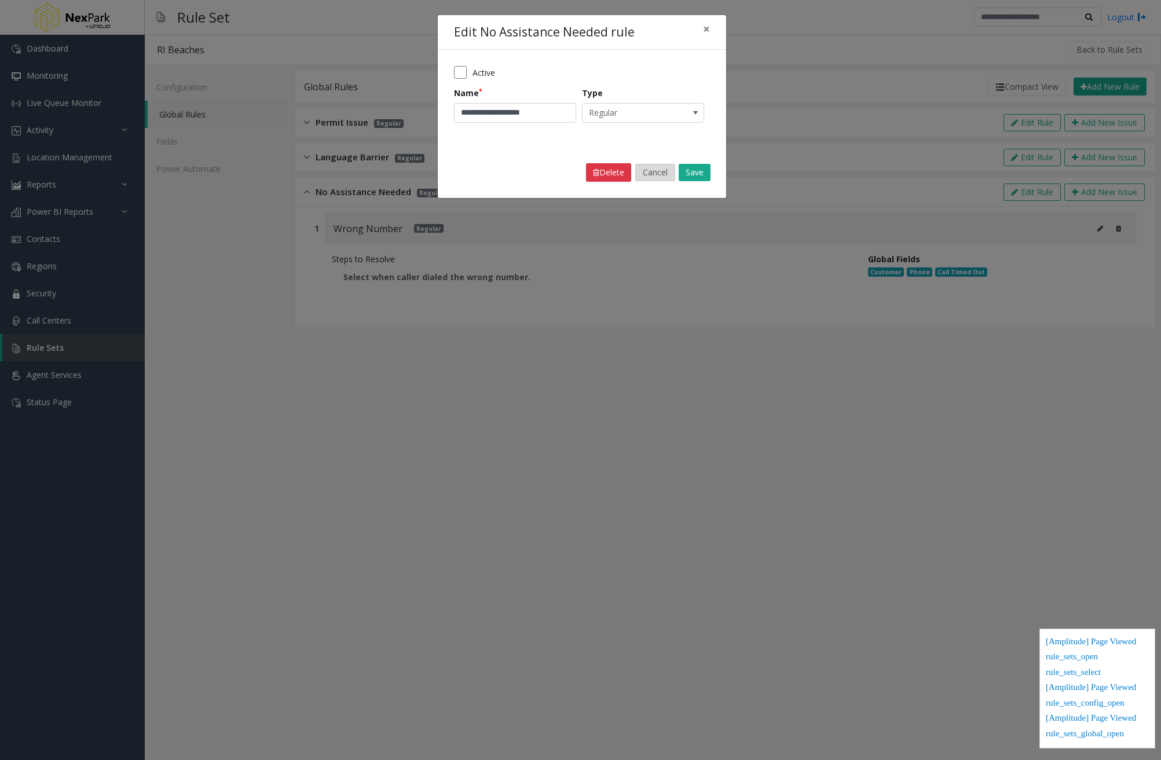
click at [673, 173] on button "Cancel" at bounding box center [655, 172] width 40 height 17
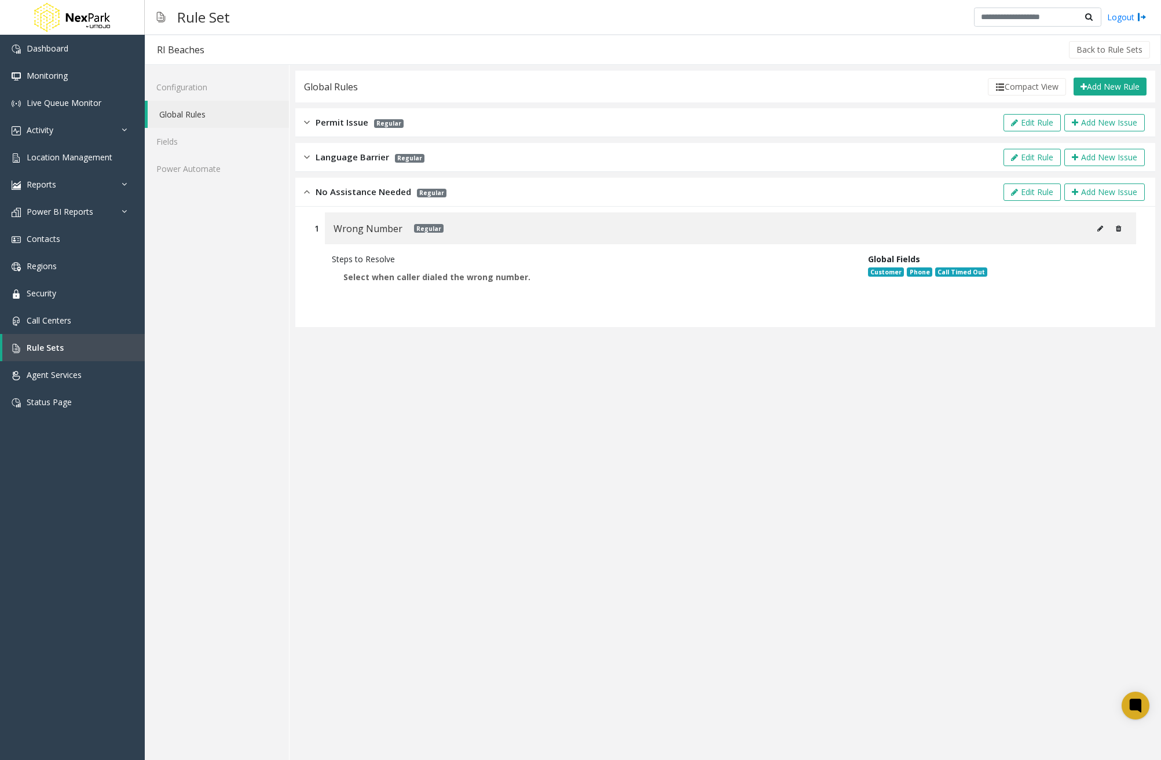
click at [1097, 228] on icon at bounding box center [1100, 228] width 6 height 7
type input "**********"
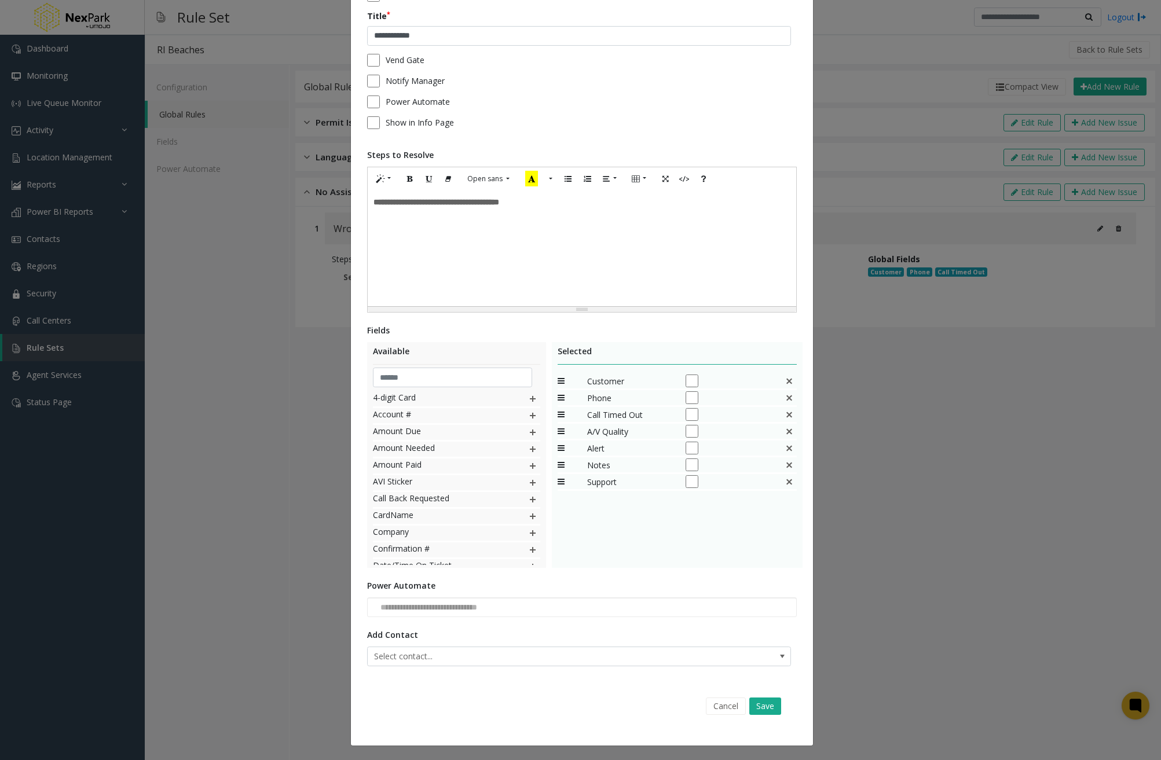
click at [528, 433] on img at bounding box center [532, 432] width 9 height 15
click at [721, 706] on button "Cancel" at bounding box center [726, 706] width 40 height 17
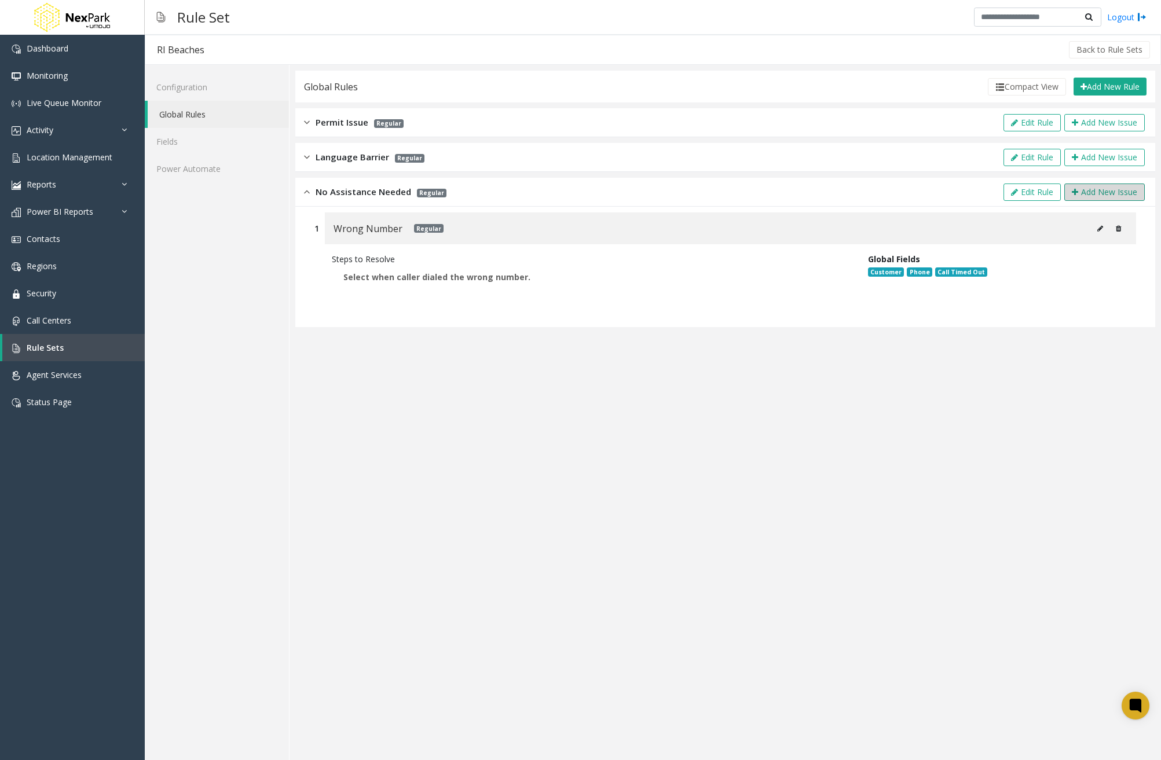
click at [1097, 191] on button "Add New Issue" at bounding box center [1104, 192] width 80 height 17
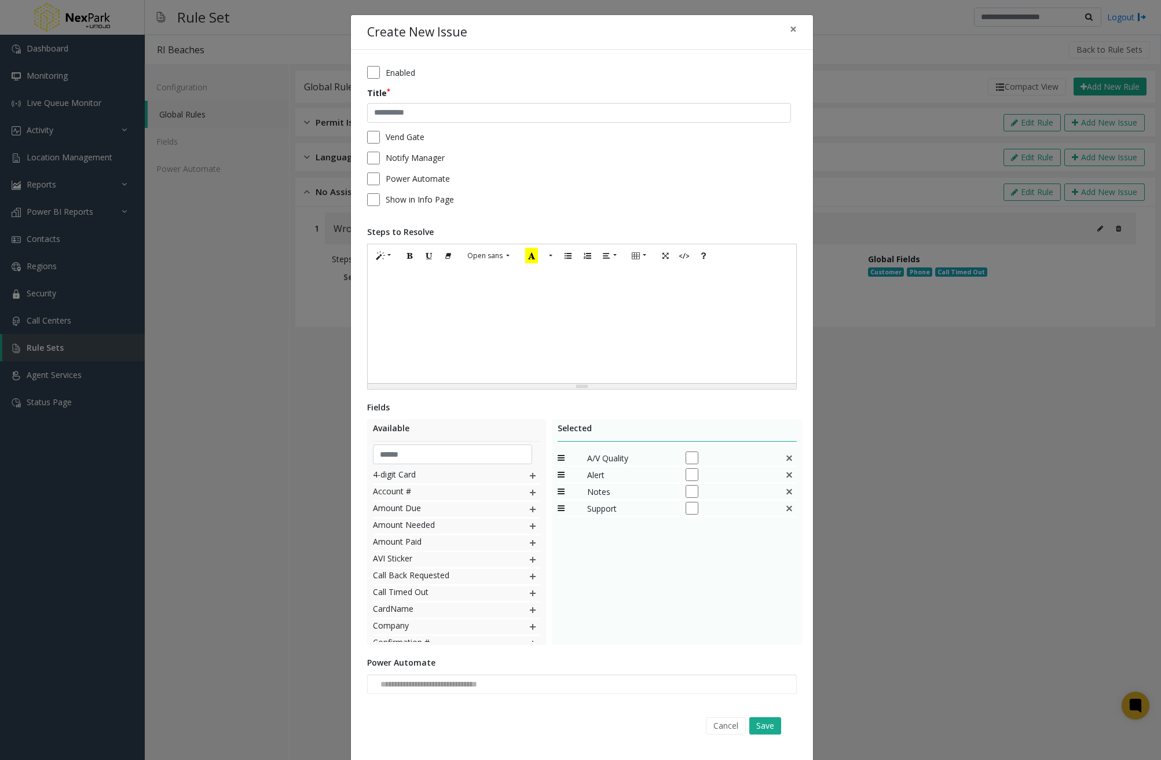
click at [528, 474] on img at bounding box center [532, 475] width 9 height 15
click at [528, 485] on img at bounding box center [532, 492] width 9 height 15
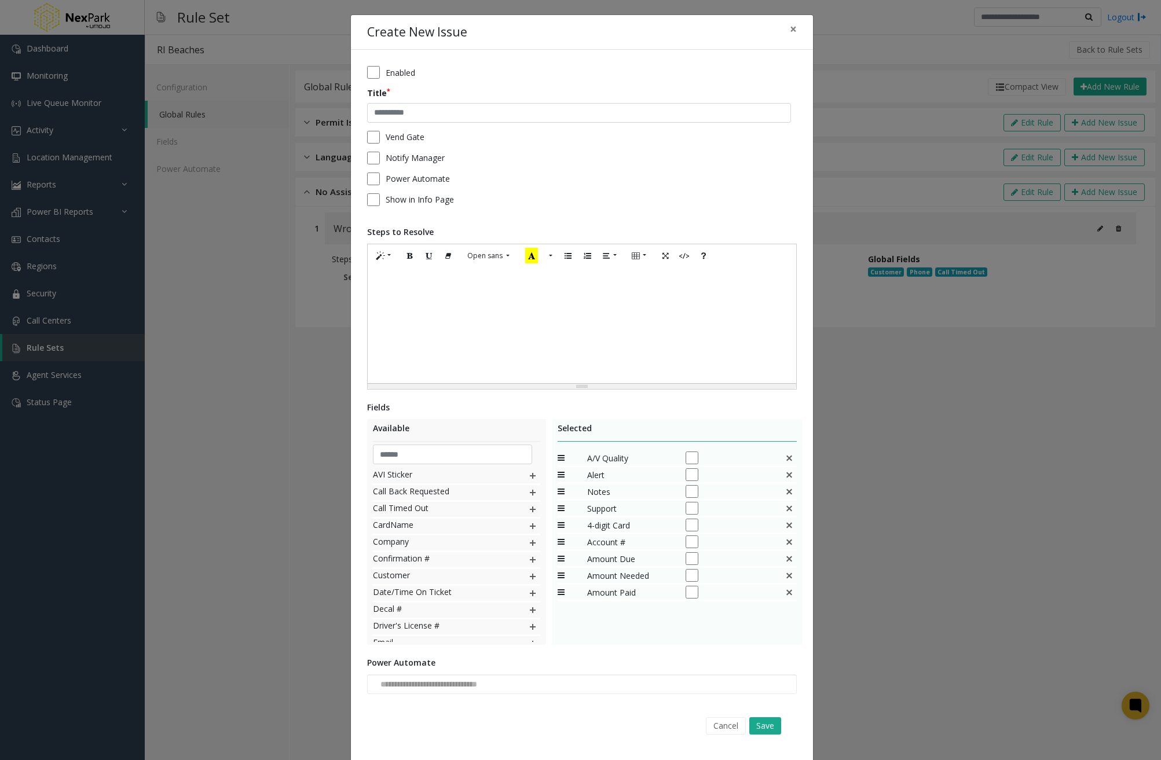
click at [528, 474] on img at bounding box center [532, 475] width 9 height 15
click at [689, 537] on div at bounding box center [729, 542] width 87 height 13
click at [721, 729] on button "Cancel" at bounding box center [726, 726] width 40 height 17
